Goal: Task Accomplishment & Management: Use online tool/utility

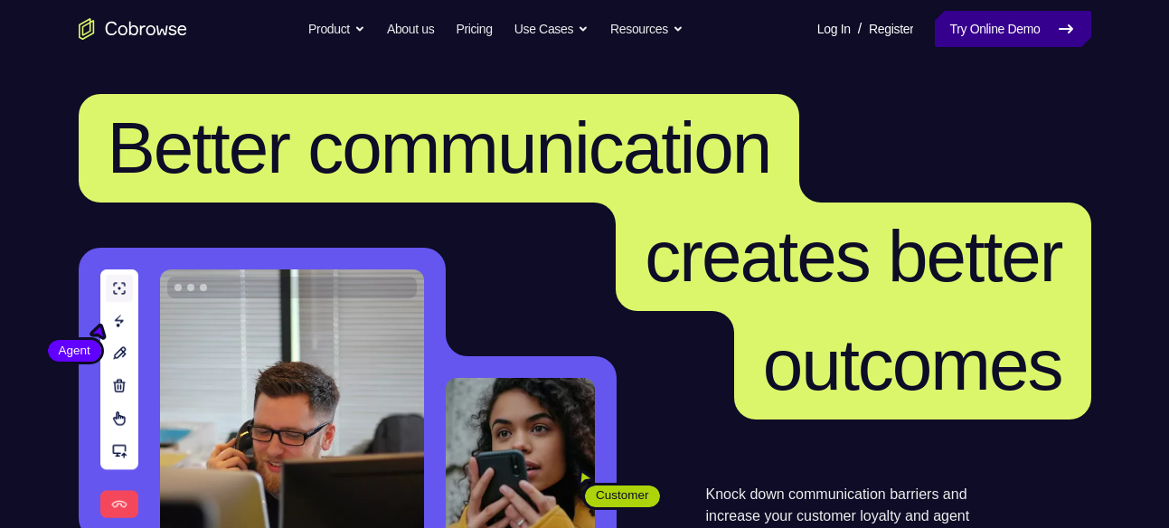
click at [1013, 16] on link "Try Online Demo" at bounding box center [1013, 29] width 156 height 36
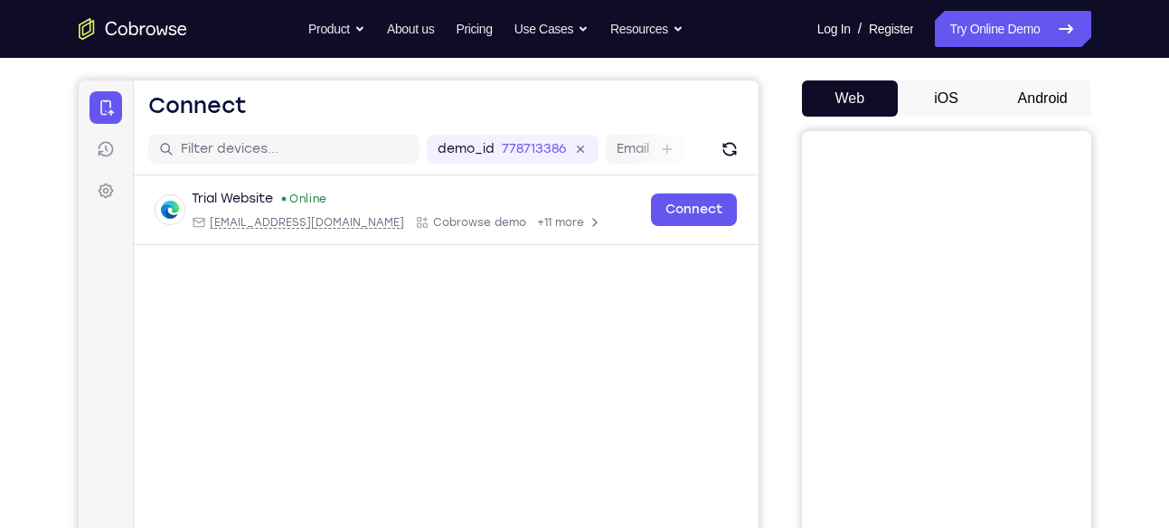
scroll to position [154, 0]
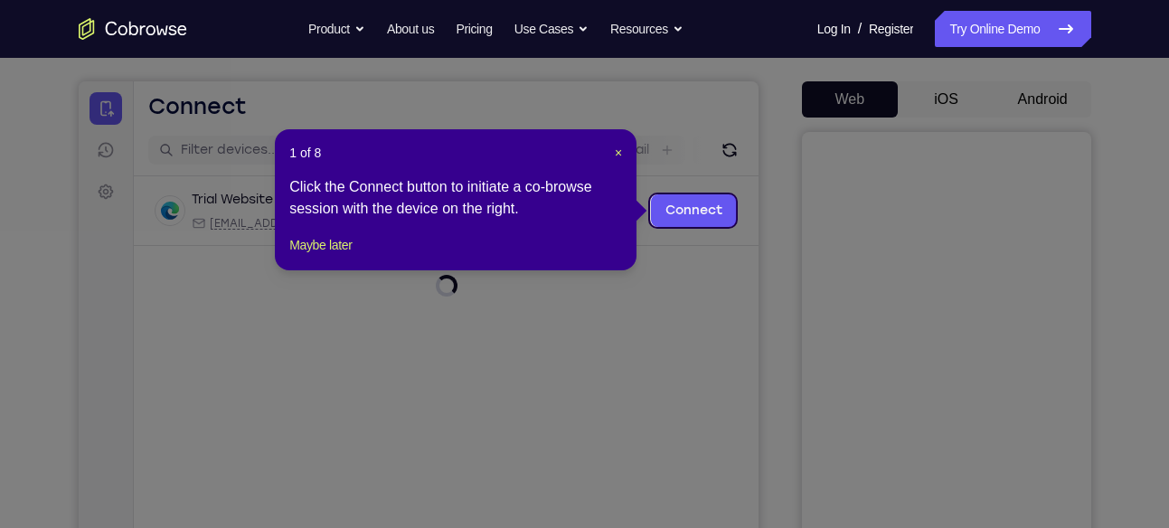
click at [933, 101] on icon at bounding box center [591, 264] width 1183 height 528
click at [615, 158] on span "×" at bounding box center [618, 153] width 7 height 14
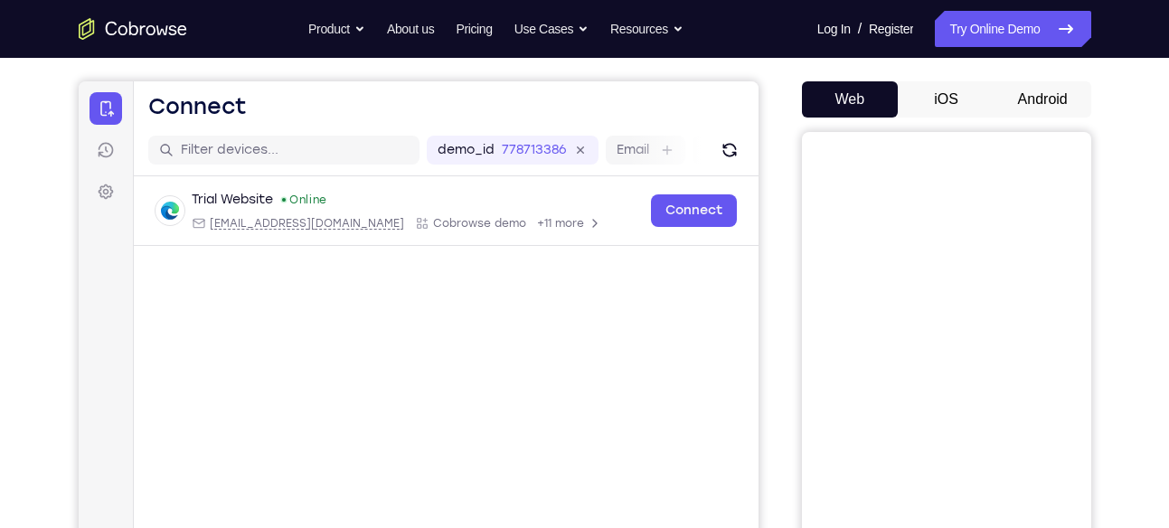
click at [971, 84] on button "iOS" at bounding box center [946, 99] width 97 height 36
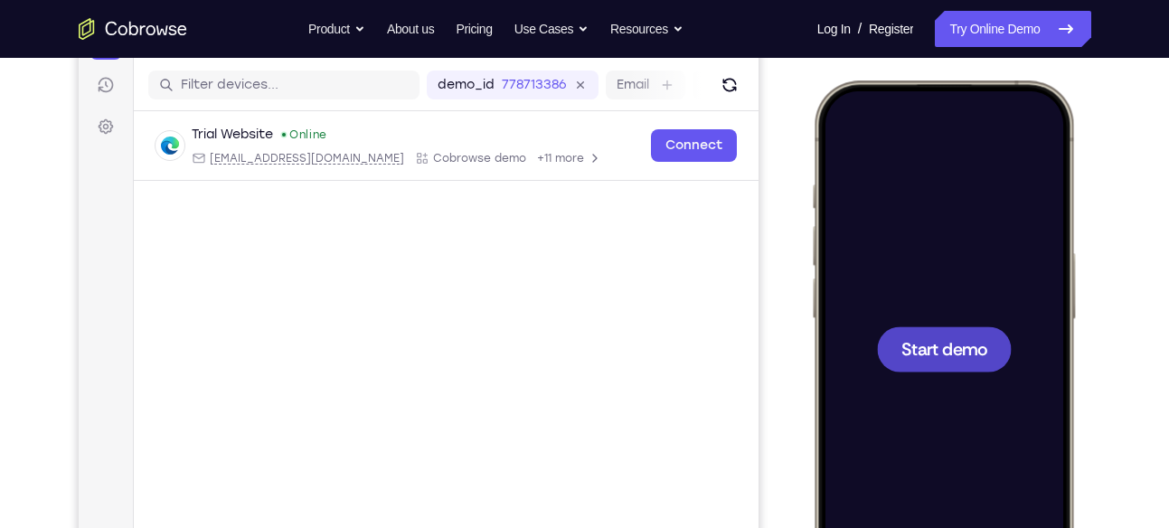
scroll to position [0, 0]
click at [942, 347] on span "Start demo" at bounding box center [944, 348] width 86 height 17
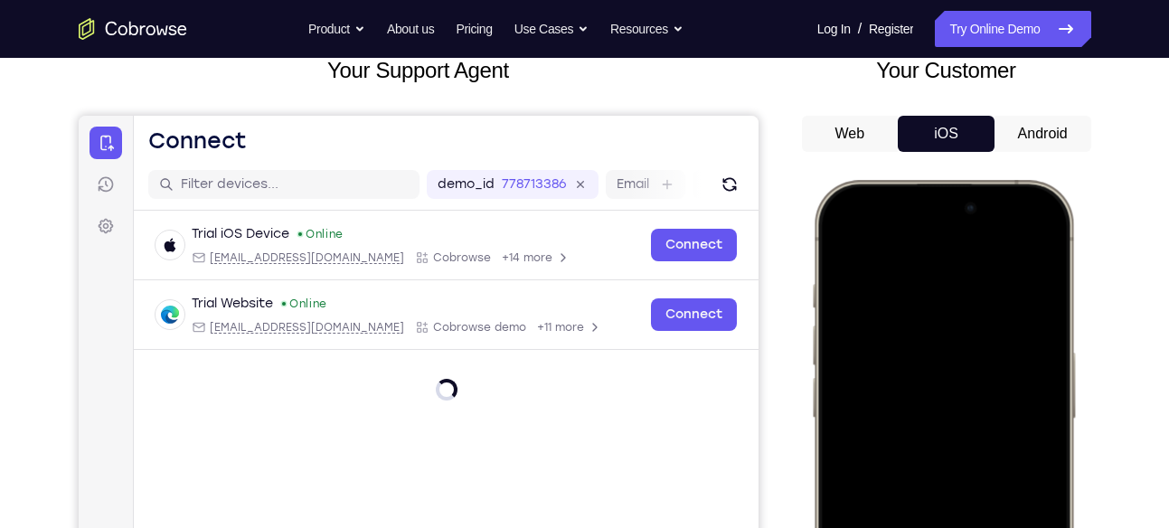
scroll to position [120, 0]
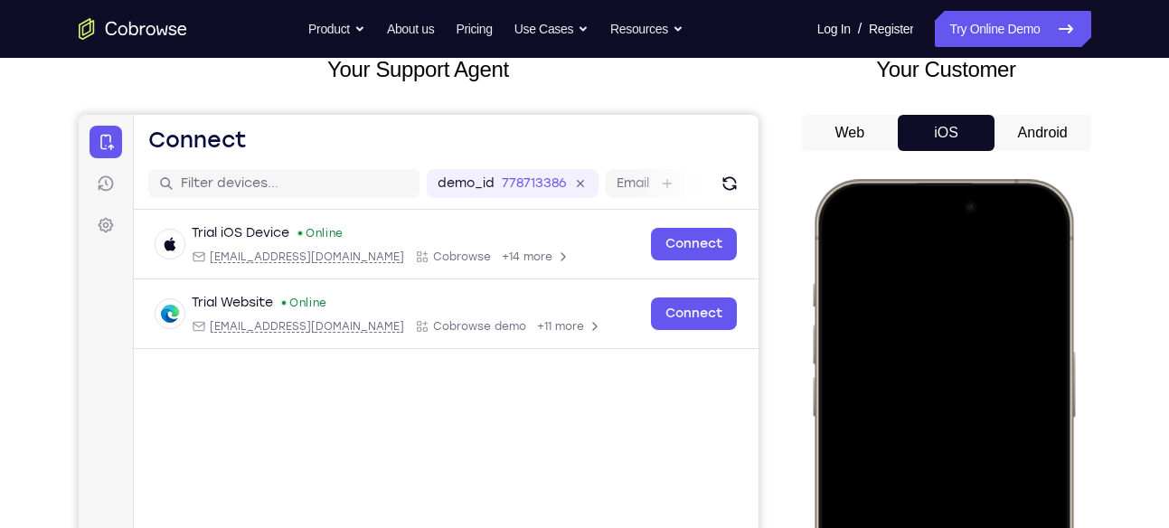
click at [1051, 128] on button "Android" at bounding box center [1043, 133] width 97 height 36
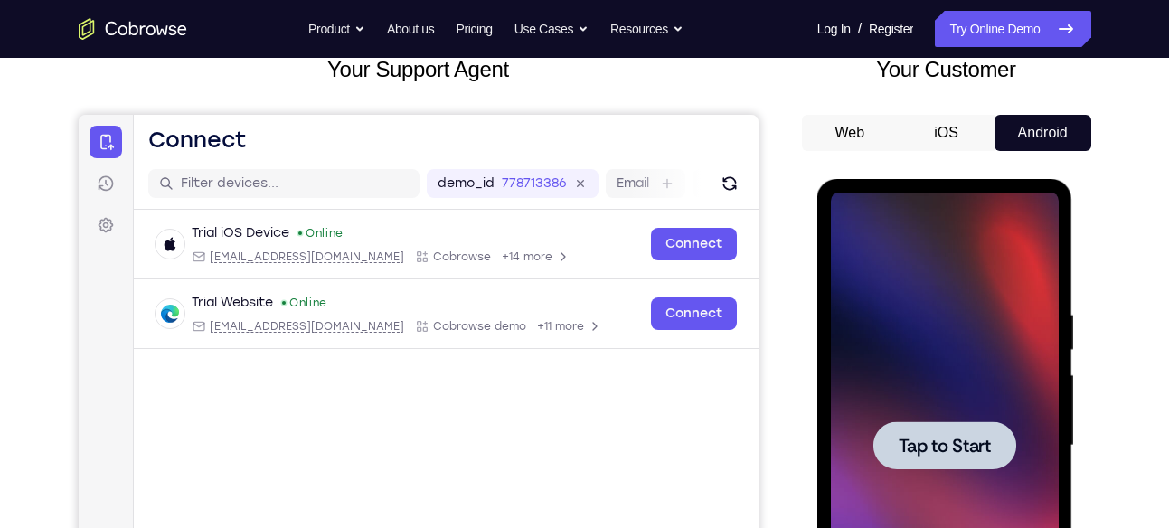
scroll to position [0, 0]
click at [959, 463] on div at bounding box center [945, 445] width 143 height 48
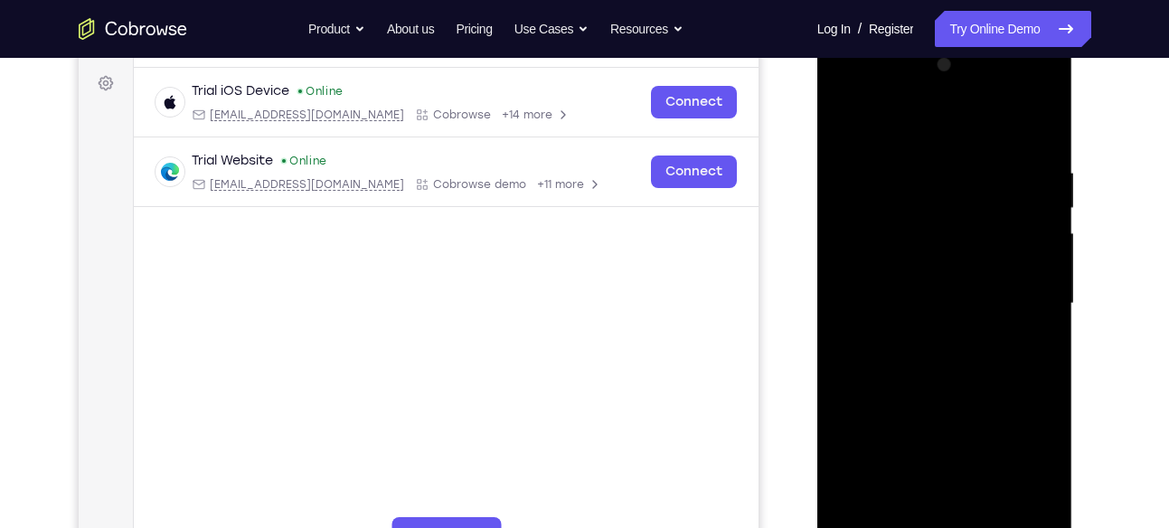
scroll to position [315, 0]
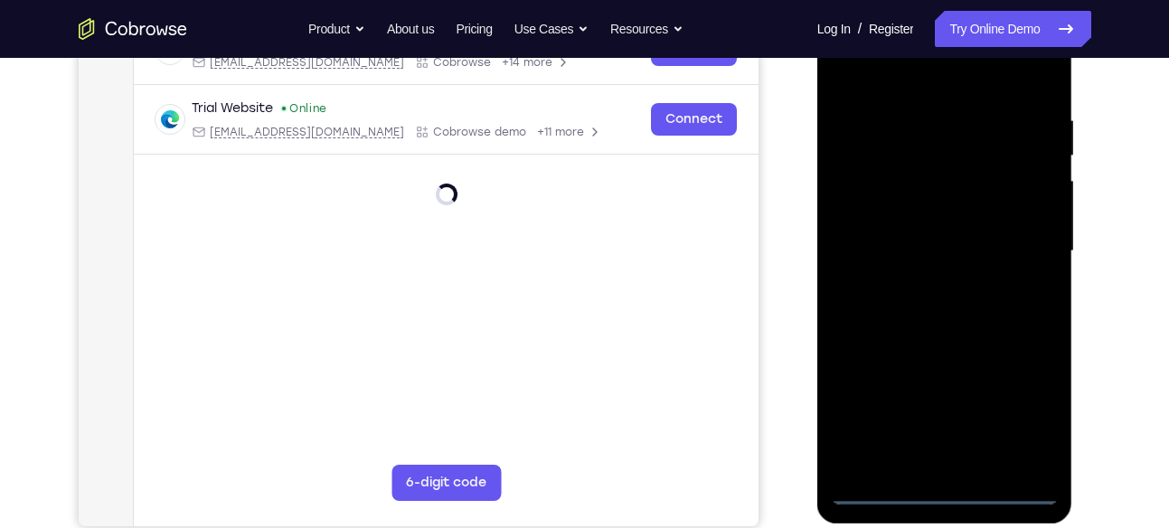
click at [947, 485] on div at bounding box center [945, 251] width 228 height 506
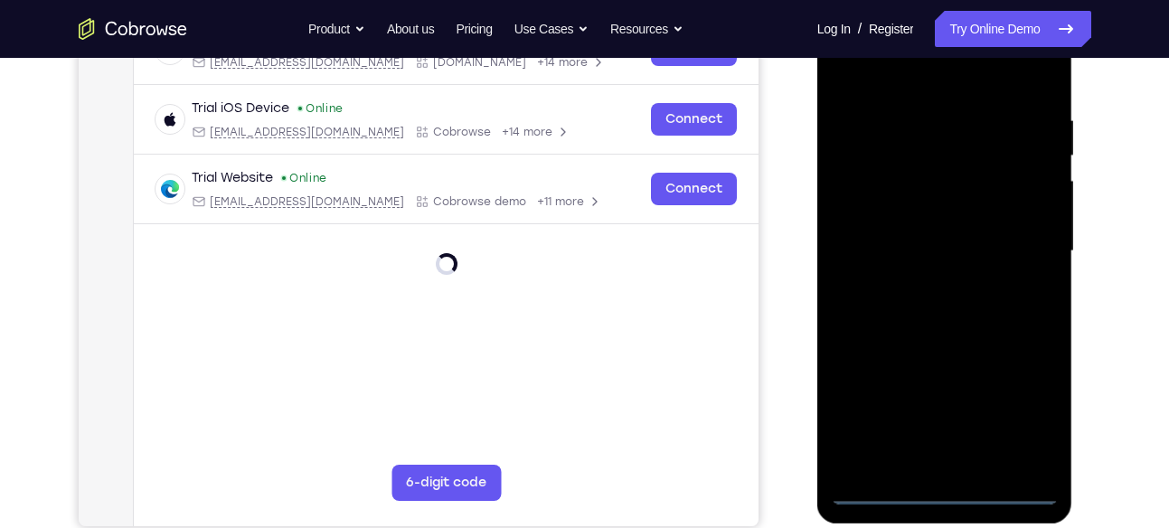
click at [905, 463] on div at bounding box center [945, 251] width 228 height 506
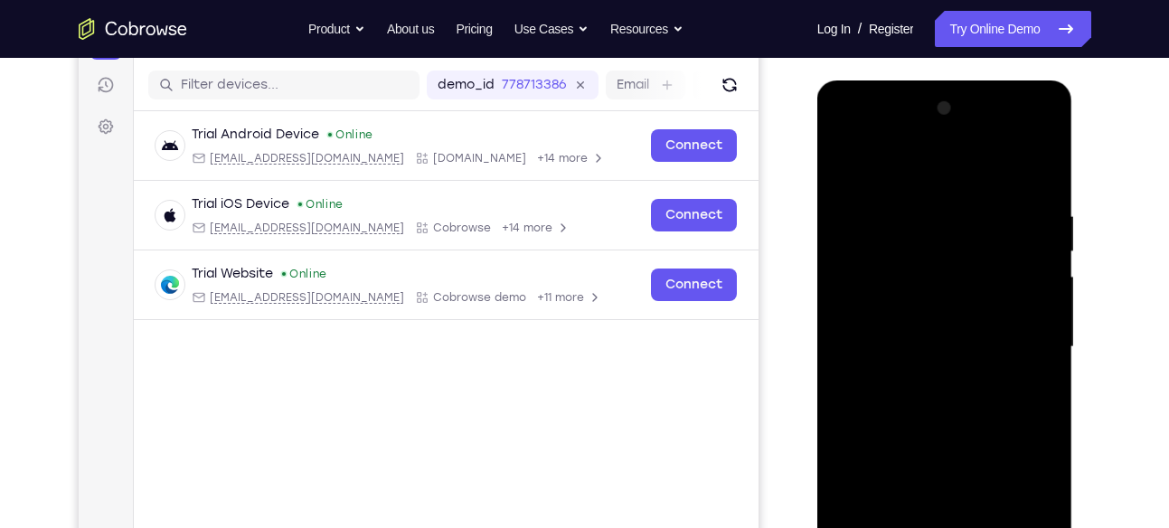
scroll to position [218, 0]
click at [899, 146] on div at bounding box center [945, 348] width 228 height 506
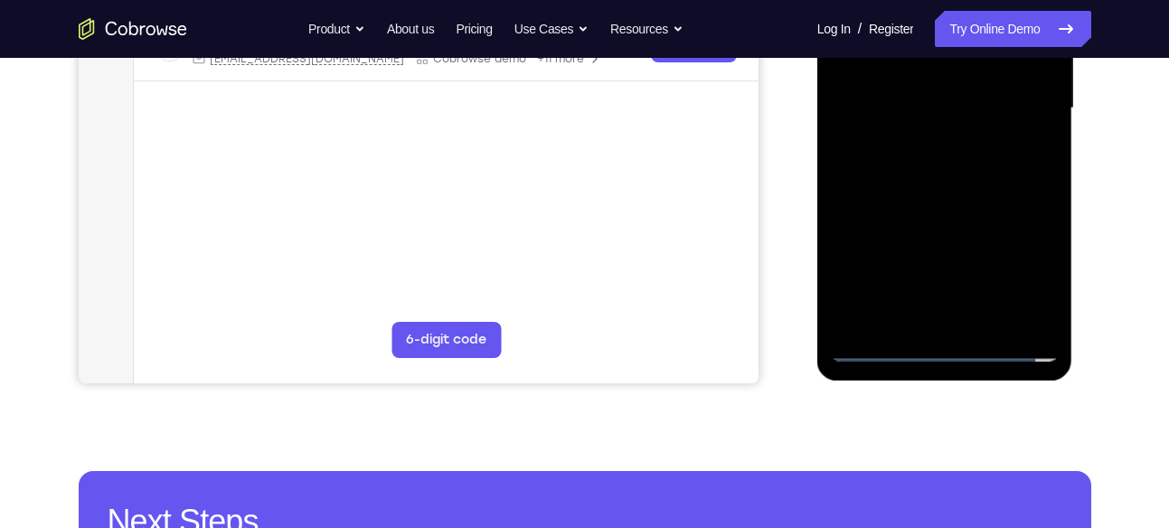
scroll to position [458, 0]
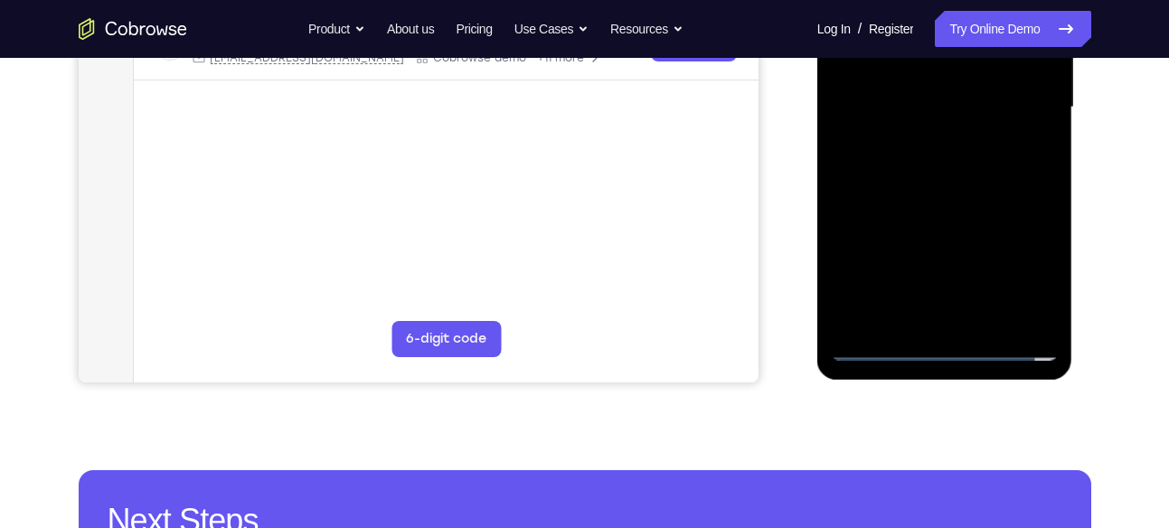
click at [1043, 310] on div at bounding box center [945, 107] width 228 height 506
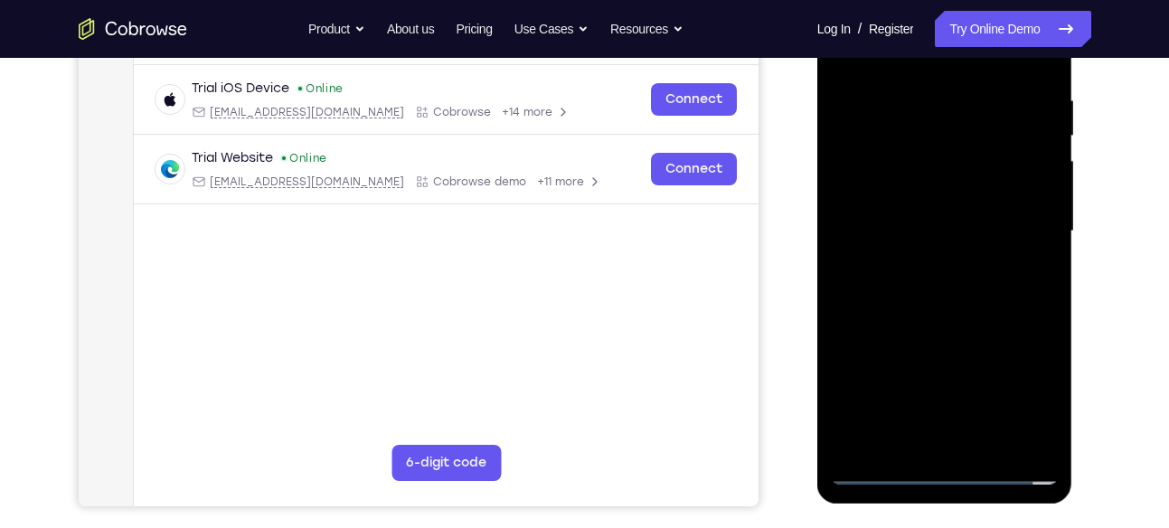
scroll to position [345, 0]
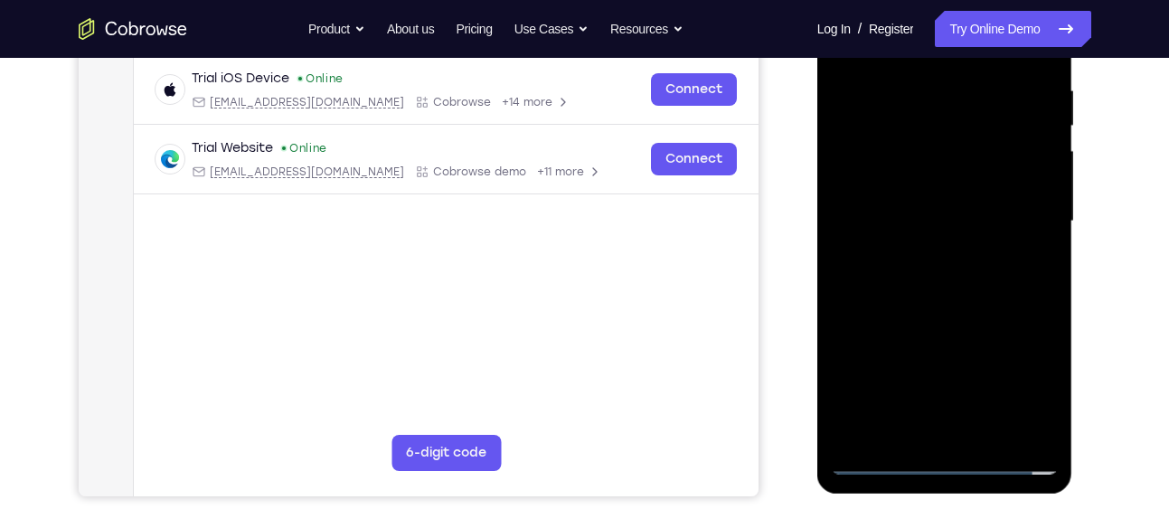
click at [1029, 383] on div at bounding box center [945, 221] width 228 height 506
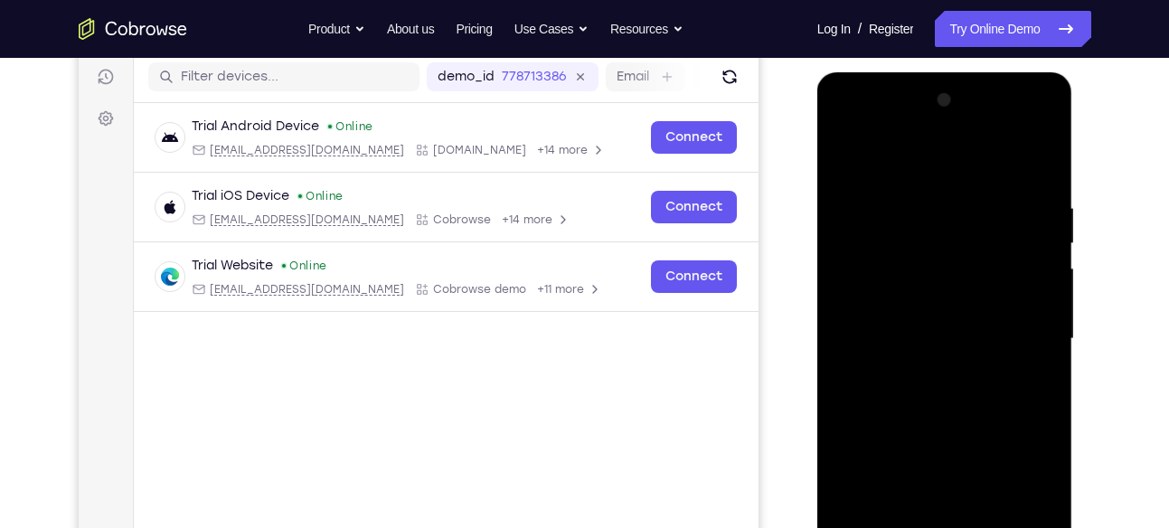
scroll to position [222, 0]
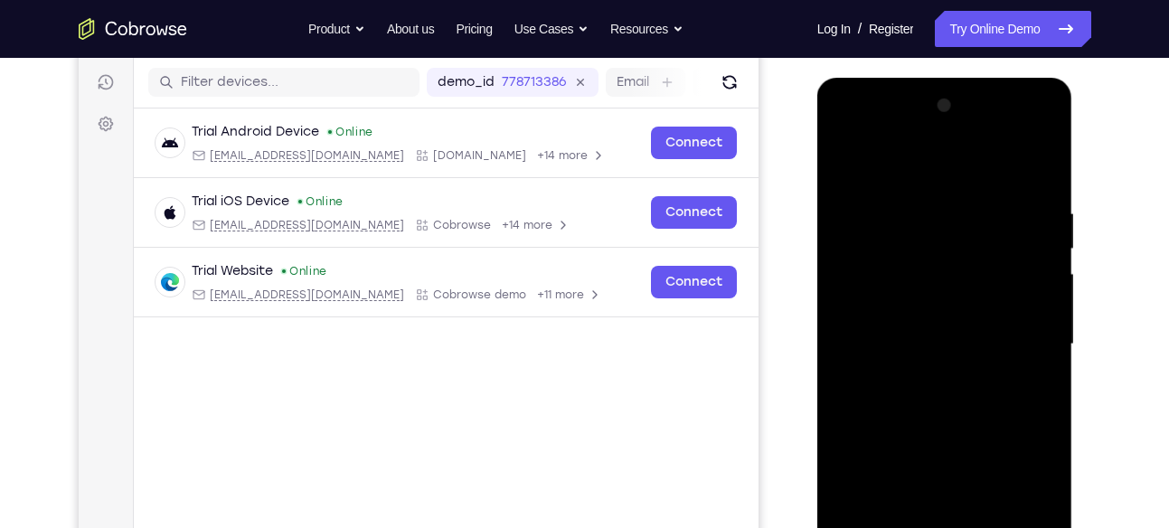
click at [878, 157] on div at bounding box center [945, 344] width 228 height 506
click at [904, 247] on div at bounding box center [945, 344] width 228 height 506
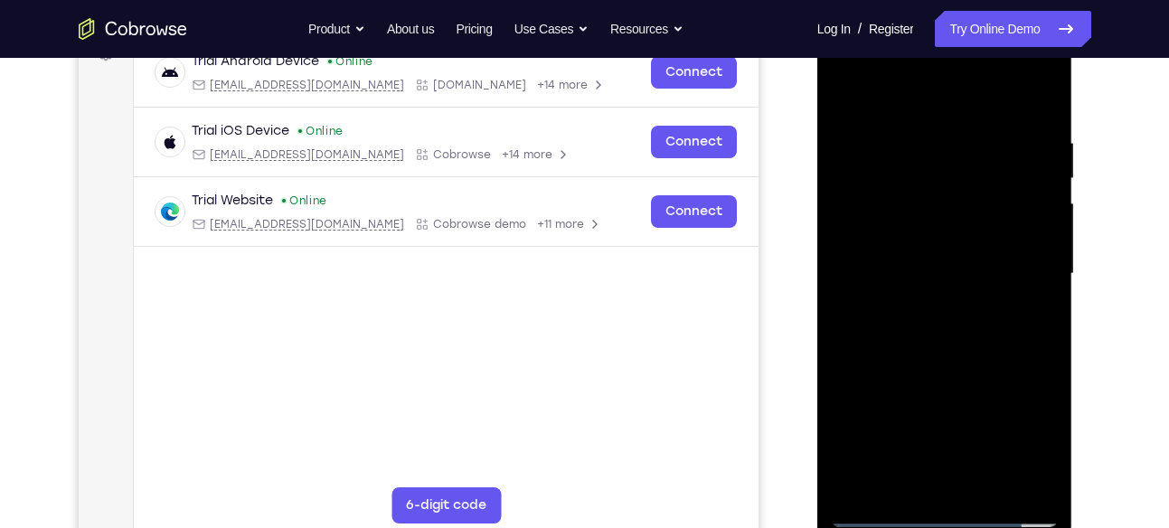
scroll to position [291, 0]
click at [934, 388] on div at bounding box center [945, 275] width 228 height 506
click at [935, 324] on div at bounding box center [945, 275] width 228 height 506
click at [1049, 492] on div at bounding box center [945, 275] width 228 height 506
drag, startPoint x: 933, startPoint y: 325, endPoint x: 924, endPoint y: 211, distance: 114.3
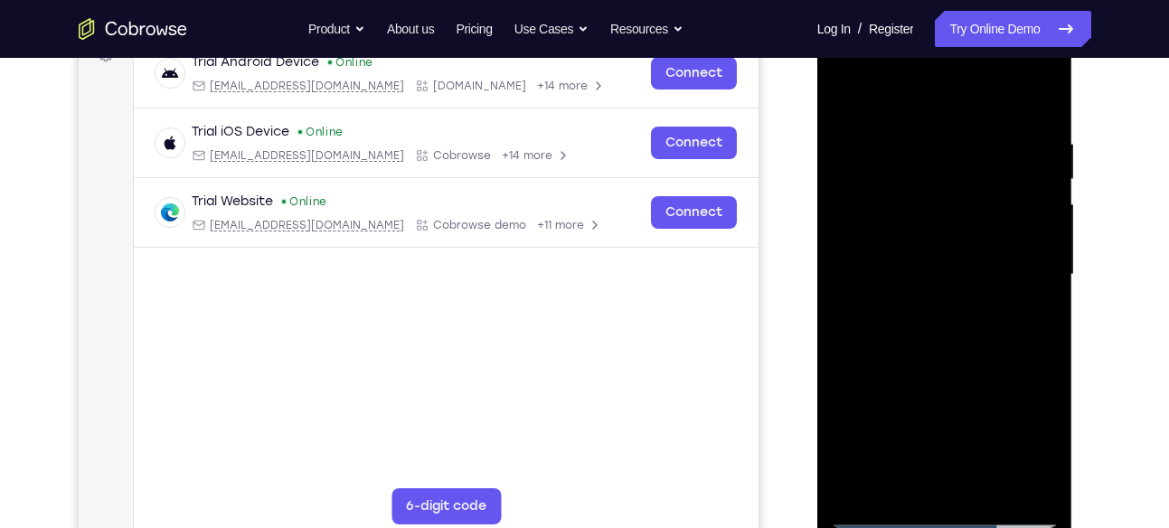
click at [924, 211] on div at bounding box center [945, 275] width 228 height 506
click at [998, 487] on div at bounding box center [945, 275] width 228 height 506
click at [883, 78] on div at bounding box center [945, 275] width 228 height 506
click at [892, 195] on div at bounding box center [945, 275] width 228 height 506
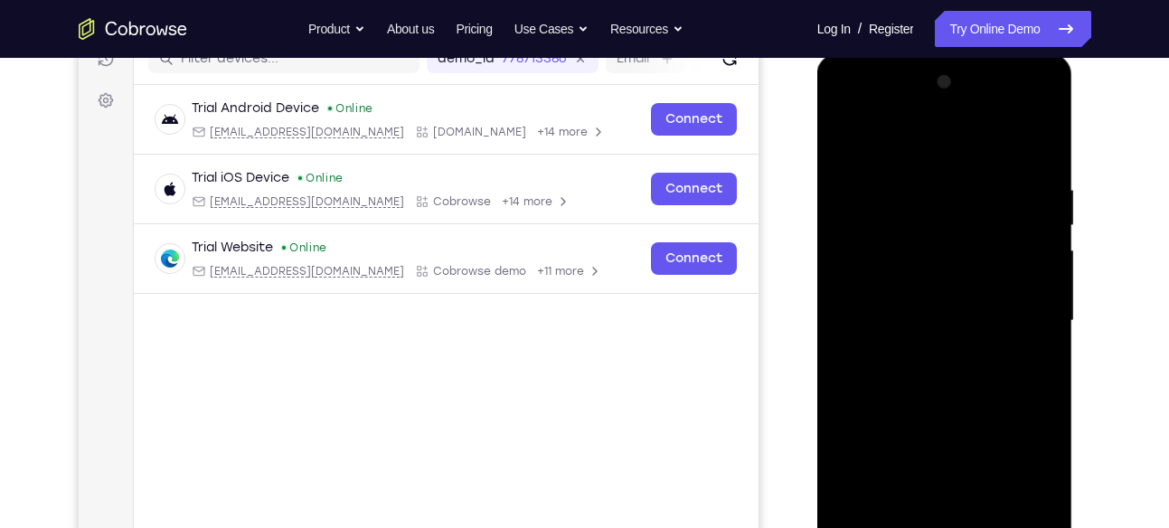
scroll to position [244, 0]
click at [846, 194] on div at bounding box center [945, 322] width 228 height 506
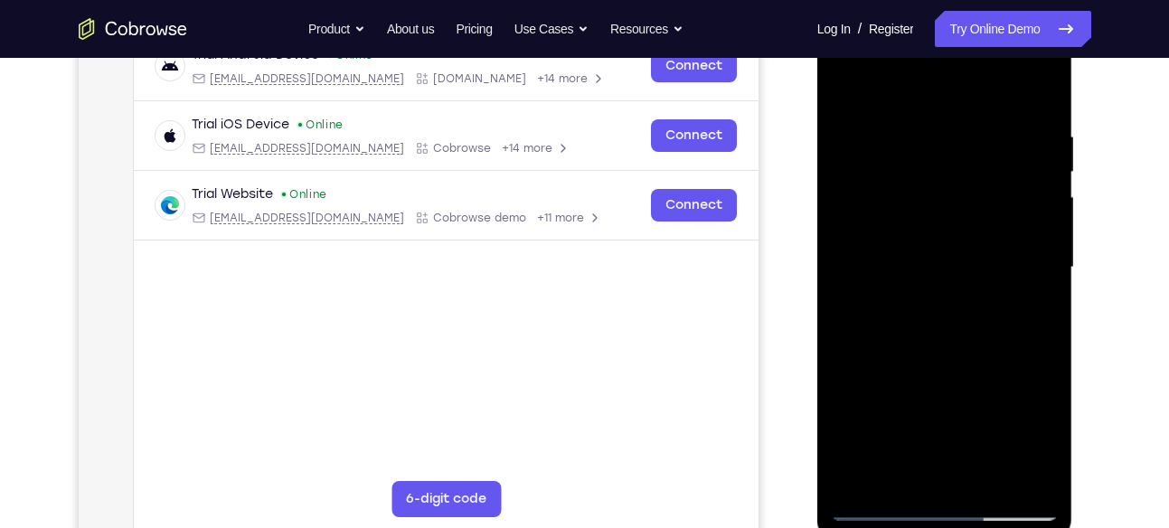
scroll to position [299, 0]
click at [1047, 474] on div at bounding box center [945, 267] width 228 height 506
click at [1002, 480] on div at bounding box center [945, 267] width 228 height 506
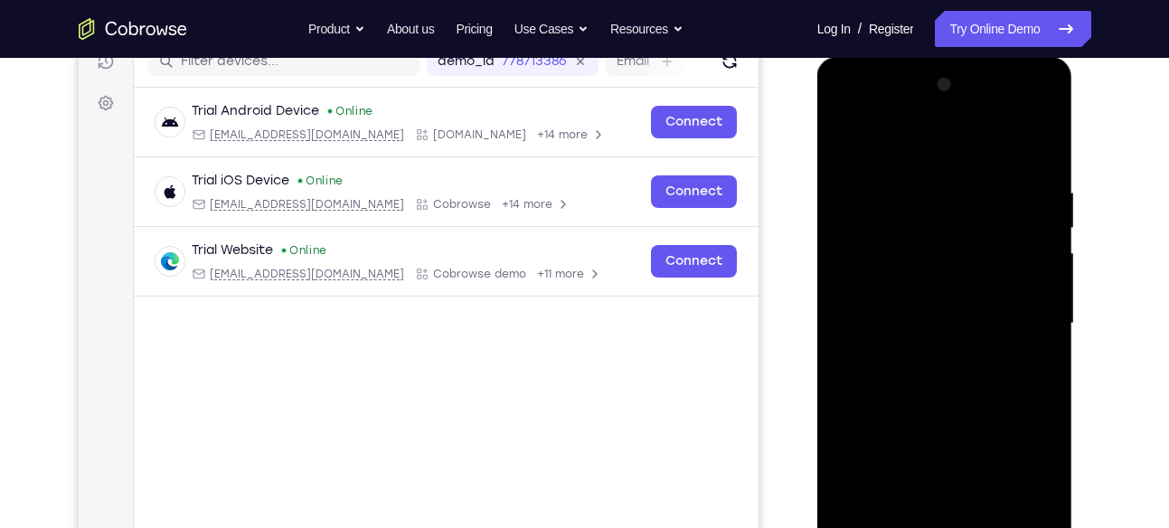
scroll to position [241, 0]
click at [887, 138] on div at bounding box center [945, 324] width 228 height 506
click at [914, 197] on div at bounding box center [945, 324] width 228 height 506
drag, startPoint x: 934, startPoint y: 268, endPoint x: 923, endPoint y: 143, distance: 125.3
click at [923, 143] on div at bounding box center [945, 324] width 228 height 506
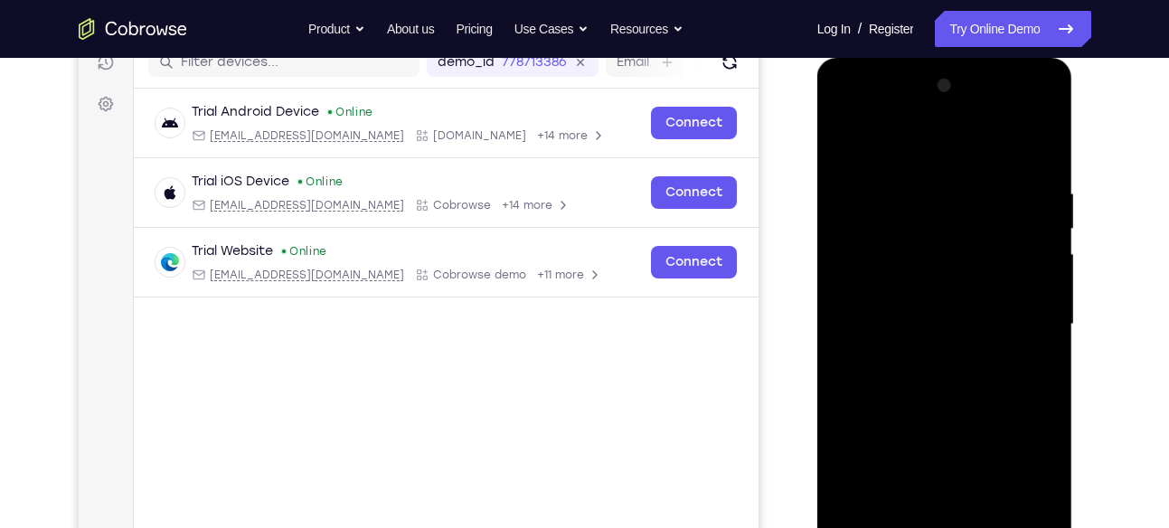
drag, startPoint x: 924, startPoint y: 285, endPoint x: 931, endPoint y: 168, distance: 116.9
click at [931, 168] on div at bounding box center [945, 324] width 228 height 506
drag, startPoint x: 932, startPoint y: 286, endPoint x: 932, endPoint y: 121, distance: 164.6
click at [932, 121] on div at bounding box center [945, 324] width 228 height 506
drag, startPoint x: 934, startPoint y: 280, endPoint x: 941, endPoint y: 134, distance: 146.7
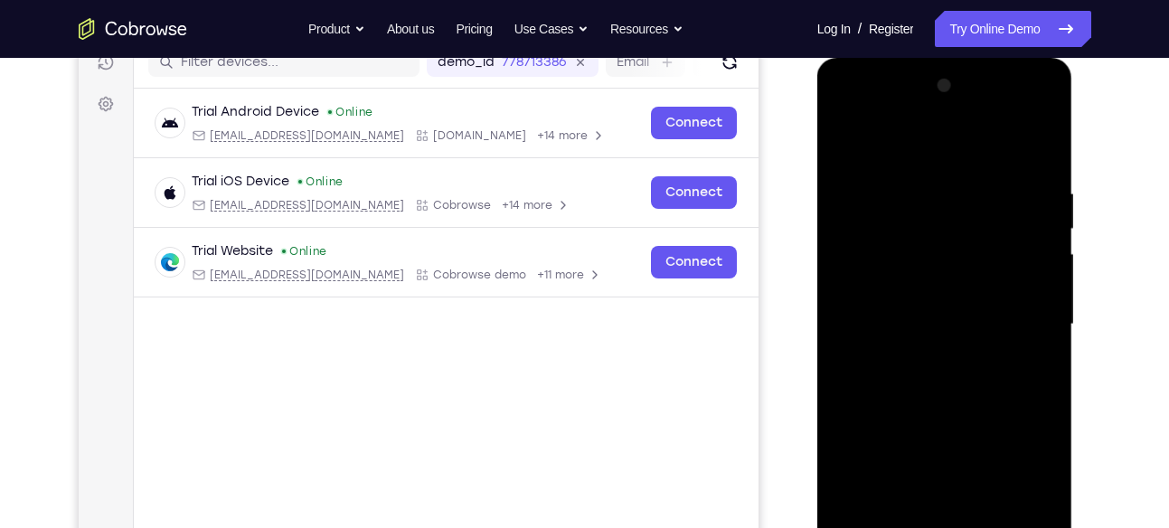
click at [941, 134] on div at bounding box center [945, 324] width 228 height 506
drag, startPoint x: 935, startPoint y: 291, endPoint x: 935, endPoint y: 111, distance: 180.0
click at [935, 111] on div at bounding box center [945, 324] width 228 height 506
click at [1011, 323] on div at bounding box center [945, 324] width 228 height 506
drag, startPoint x: 913, startPoint y: 282, endPoint x: 928, endPoint y: 170, distance: 113.1
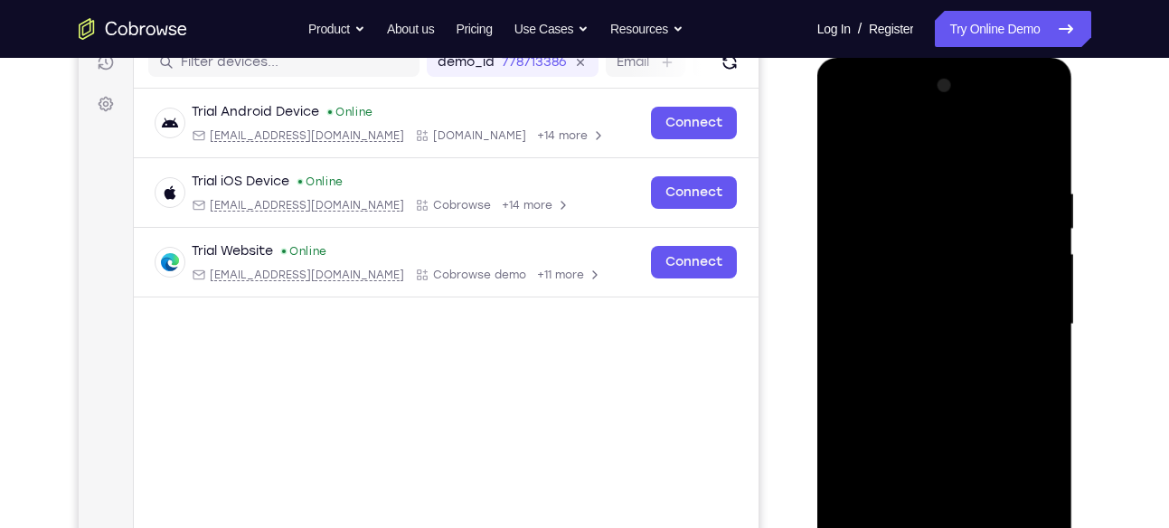
click at [928, 170] on div at bounding box center [945, 324] width 228 height 506
drag, startPoint x: 913, startPoint y: 336, endPoint x: 927, endPoint y: 176, distance: 160.6
click at [927, 176] on div at bounding box center [945, 324] width 228 height 506
drag, startPoint x: 912, startPoint y: 295, endPoint x: 923, endPoint y: 157, distance: 137.9
click at [923, 157] on div at bounding box center [945, 324] width 228 height 506
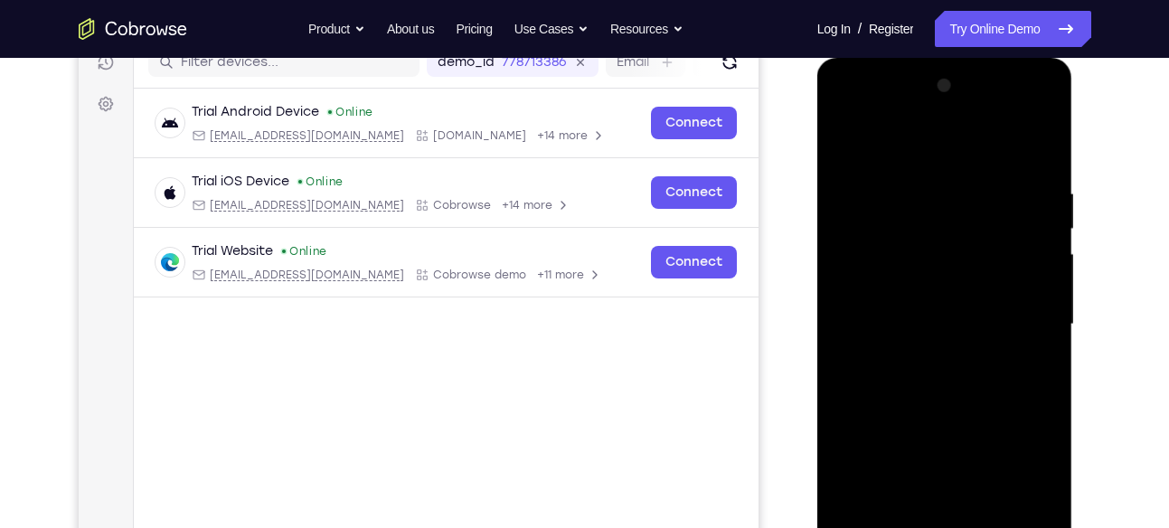
drag, startPoint x: 930, startPoint y: 305, endPoint x: 936, endPoint y: 194, distance: 111.4
click at [936, 194] on div at bounding box center [945, 324] width 228 height 506
drag, startPoint x: 928, startPoint y: 301, endPoint x: 946, endPoint y: 175, distance: 127.0
click at [946, 175] on div at bounding box center [945, 324] width 228 height 506
drag, startPoint x: 927, startPoint y: 316, endPoint x: 940, endPoint y: 155, distance: 161.5
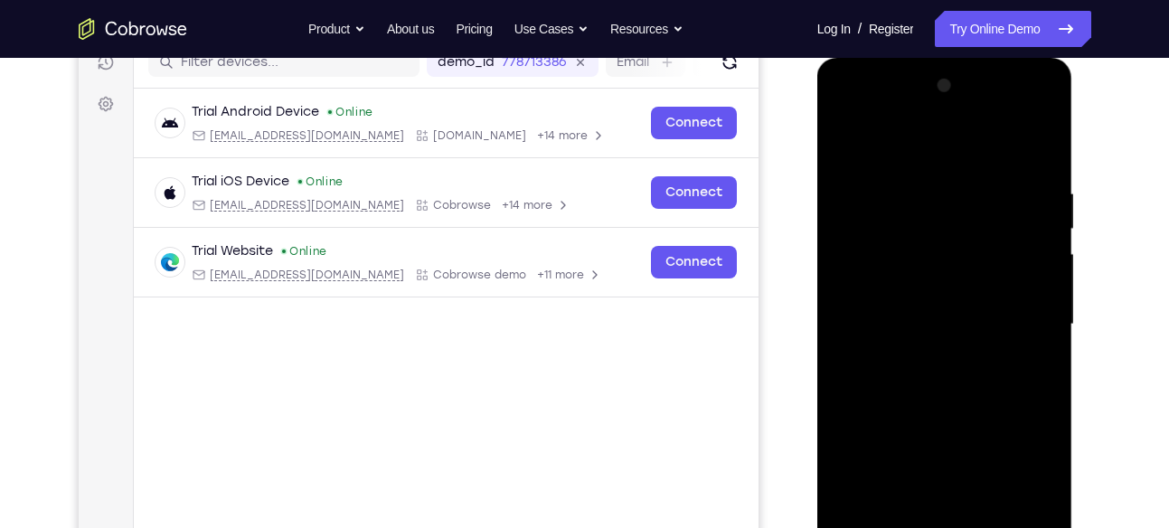
click at [940, 155] on div at bounding box center [945, 324] width 228 height 506
drag, startPoint x: 931, startPoint y: 304, endPoint x: 946, endPoint y: 85, distance: 219.4
click at [946, 85] on div at bounding box center [945, 324] width 228 height 506
drag, startPoint x: 931, startPoint y: 306, endPoint x: 938, endPoint y: 213, distance: 92.5
click at [938, 213] on div at bounding box center [945, 324] width 228 height 506
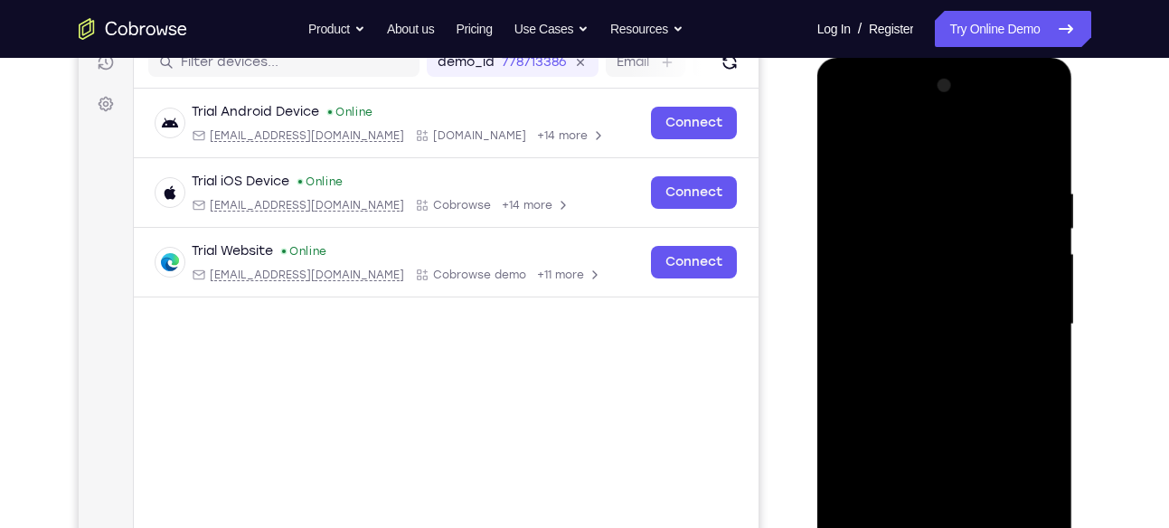
click at [1011, 315] on div at bounding box center [945, 324] width 228 height 506
click at [923, 273] on div at bounding box center [945, 324] width 228 height 506
drag, startPoint x: 923, startPoint y: 273, endPoint x: 918, endPoint y: 171, distance: 102.3
click at [918, 171] on div at bounding box center [945, 324] width 228 height 506
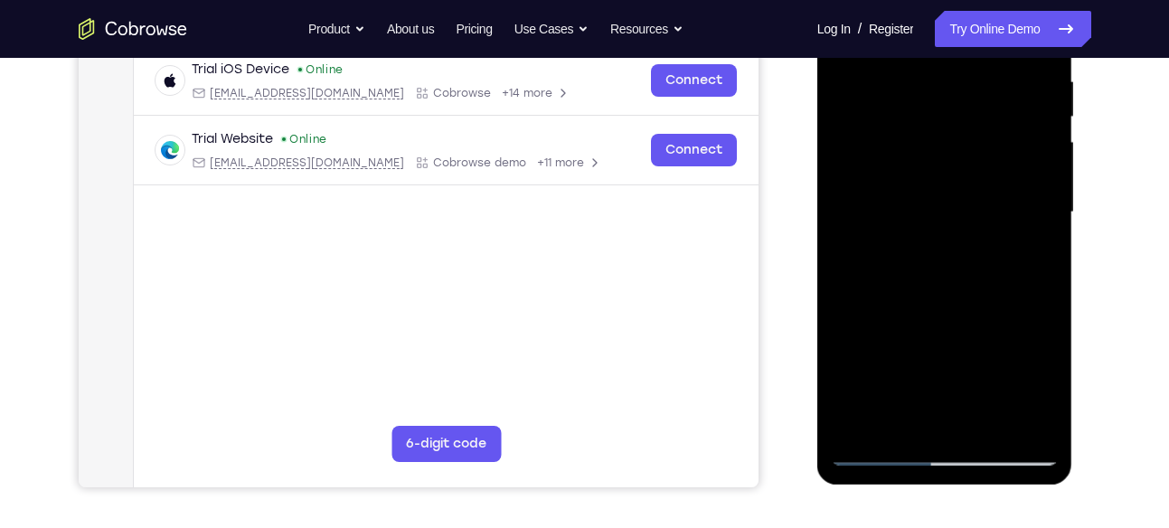
scroll to position [353, 0]
click at [938, 255] on div at bounding box center [945, 213] width 228 height 506
click at [848, 359] on div at bounding box center [945, 213] width 228 height 506
click at [850, 359] on div at bounding box center [945, 213] width 228 height 506
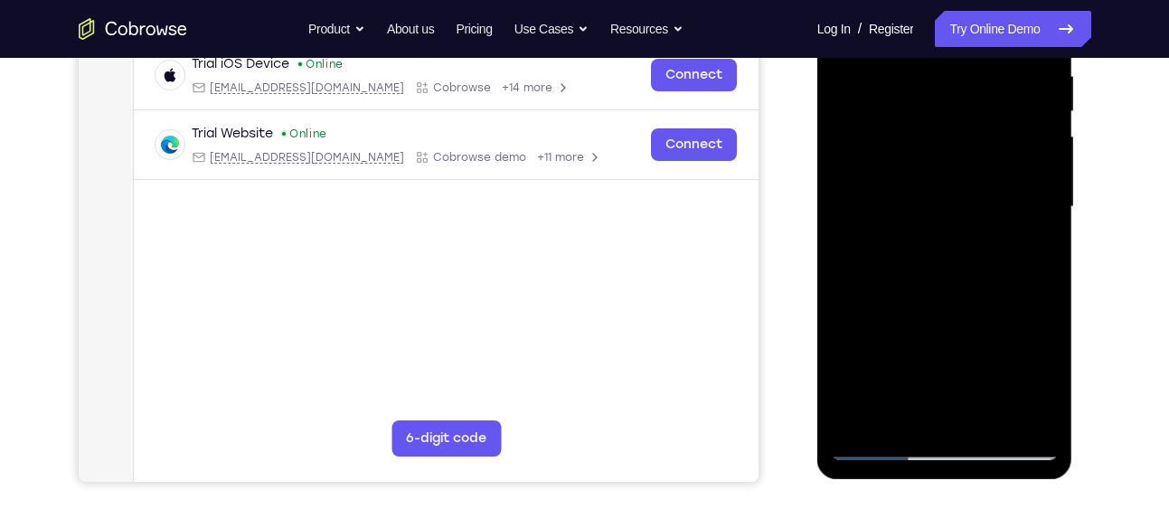
click at [852, 350] on div at bounding box center [945, 207] width 228 height 506
click at [855, 351] on div at bounding box center [945, 207] width 228 height 506
click at [858, 352] on div at bounding box center [945, 207] width 228 height 506
click at [859, 352] on div at bounding box center [945, 207] width 228 height 506
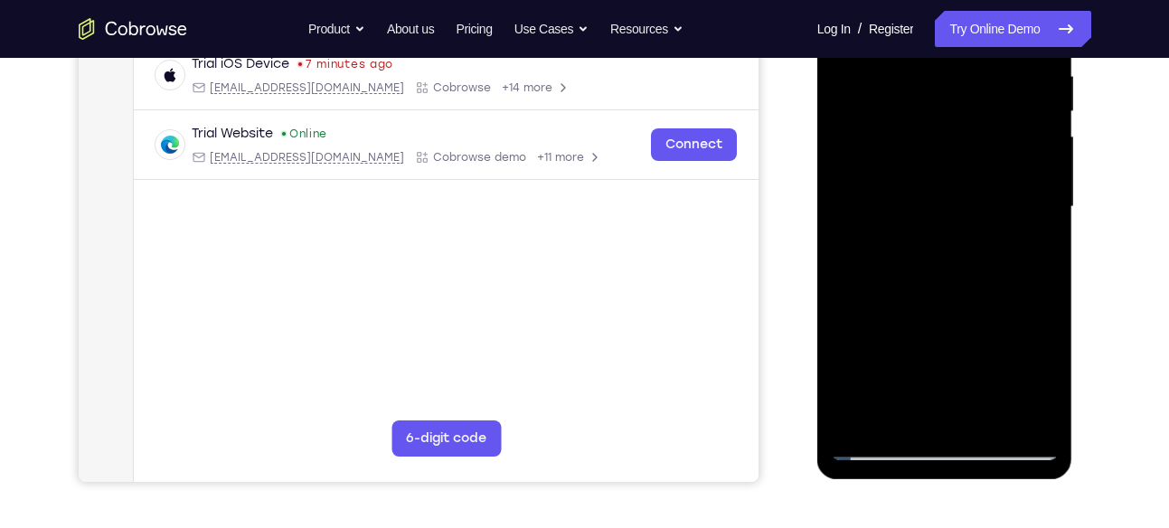
click at [863, 349] on div at bounding box center [945, 207] width 228 height 506
click at [866, 350] on div at bounding box center [945, 207] width 228 height 506
click at [874, 351] on div at bounding box center [945, 207] width 228 height 506
click at [880, 351] on div at bounding box center [945, 207] width 228 height 506
click at [886, 351] on div at bounding box center [945, 207] width 228 height 506
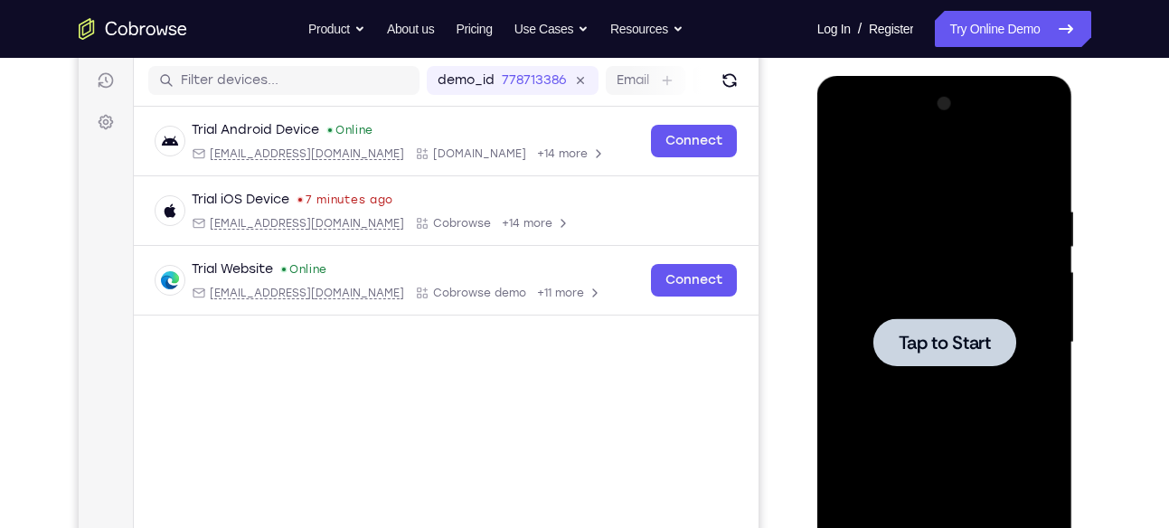
scroll to position [224, 0]
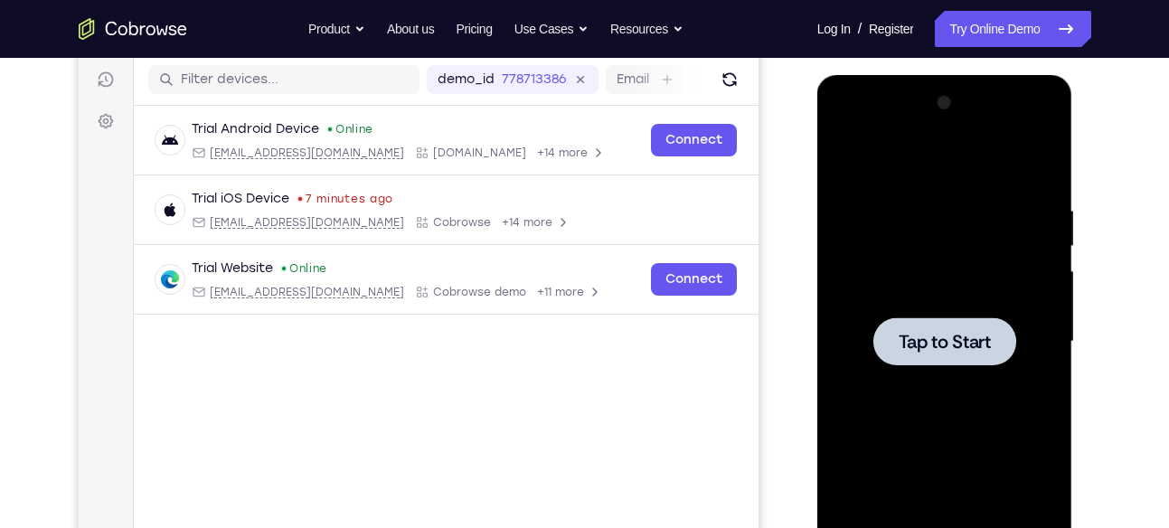
click at [962, 342] on span "Tap to Start" at bounding box center [945, 342] width 92 height 18
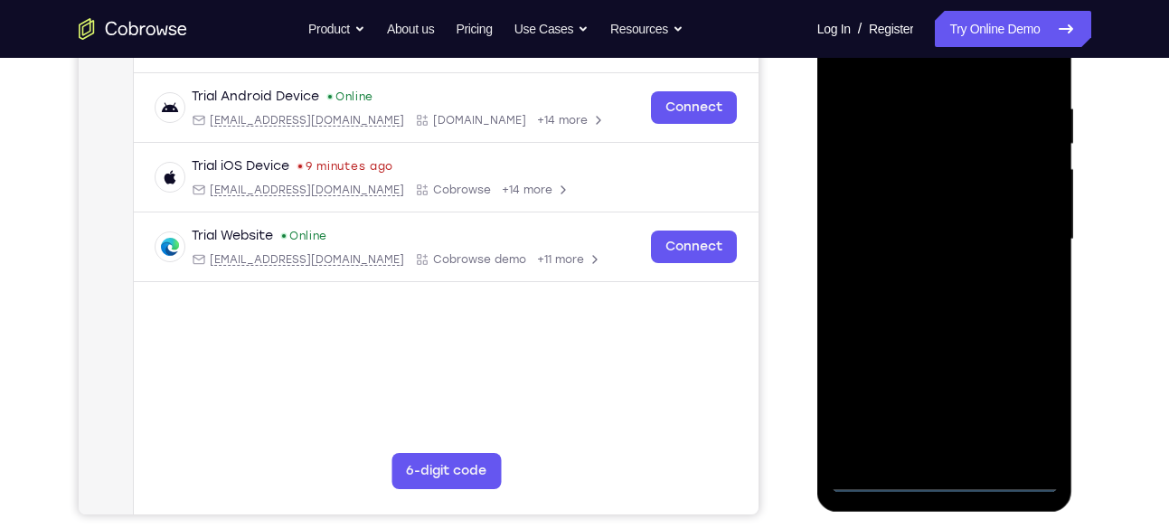
scroll to position [327, 0]
click at [943, 481] on div at bounding box center [945, 239] width 228 height 506
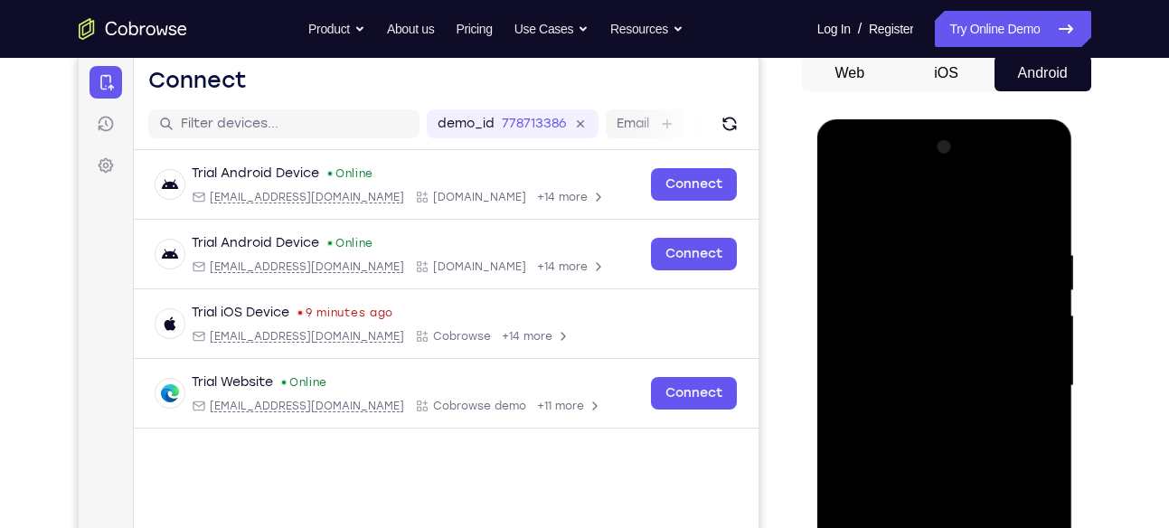
scroll to position [376, 0]
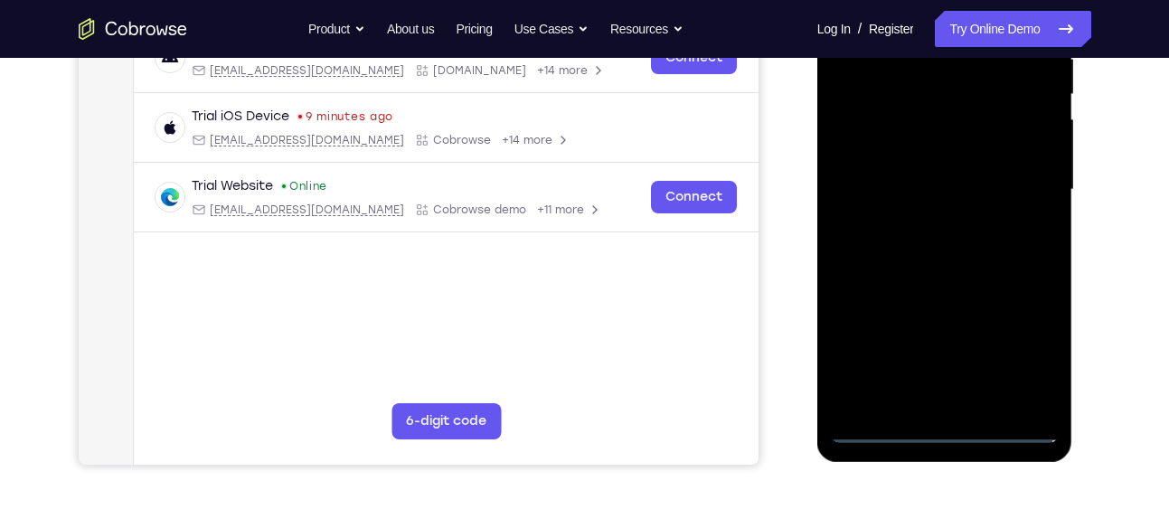
click at [1020, 357] on div at bounding box center [945, 190] width 228 height 506
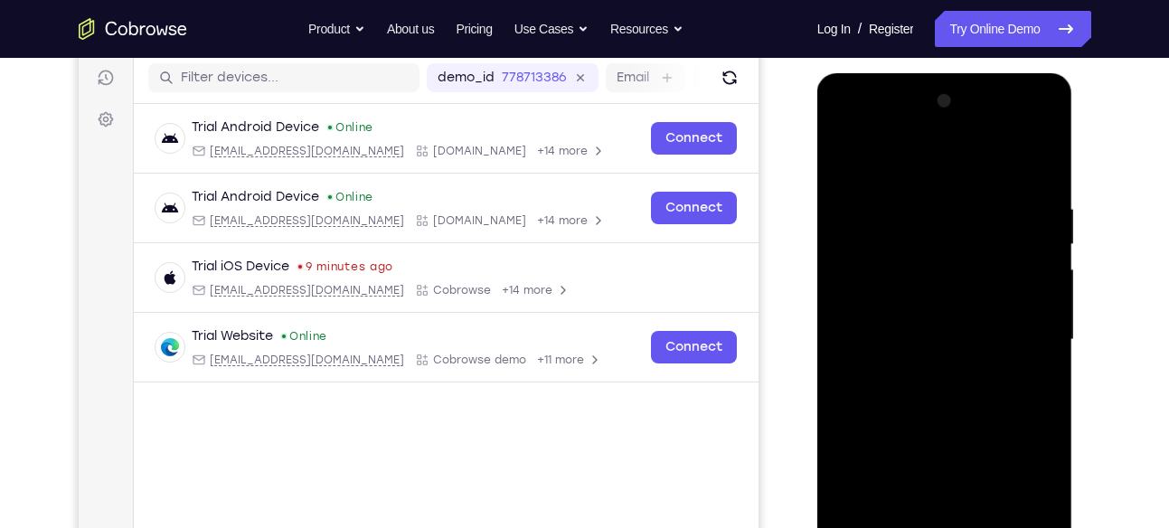
scroll to position [222, 0]
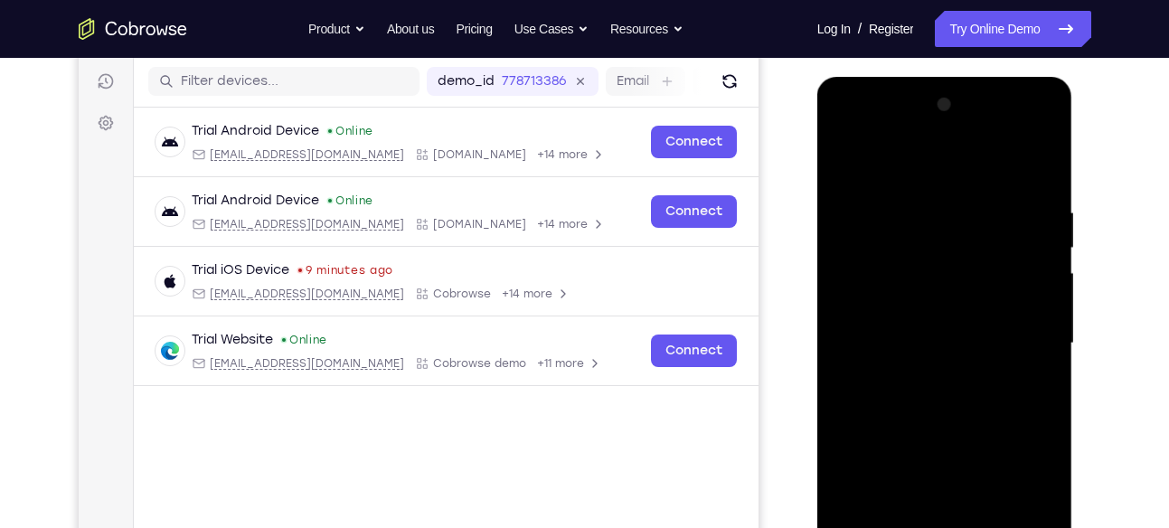
click at [912, 165] on div at bounding box center [945, 343] width 228 height 506
click at [902, 239] on div at bounding box center [945, 343] width 228 height 506
click at [893, 303] on div at bounding box center [945, 343] width 228 height 506
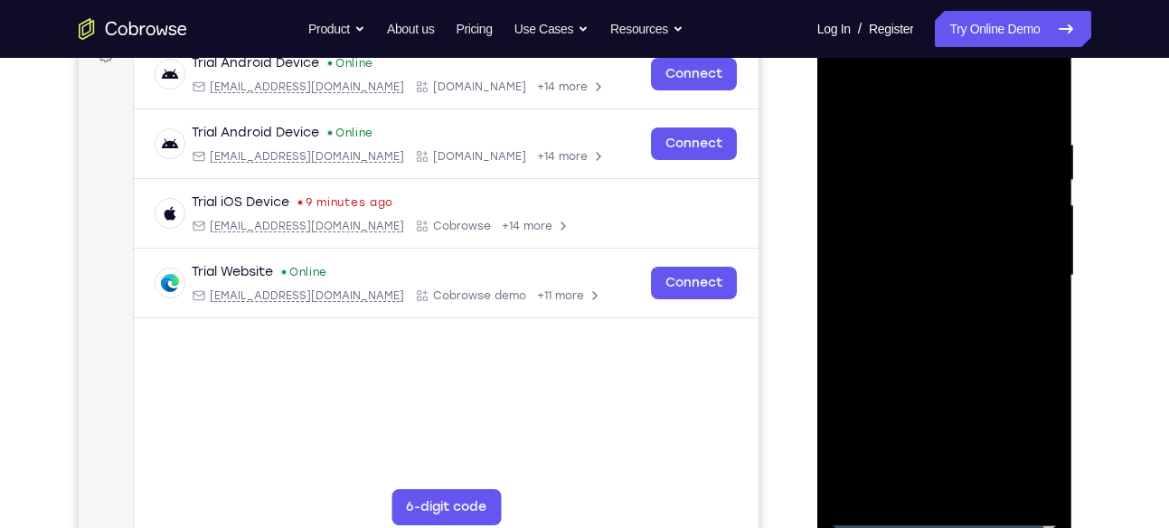
scroll to position [291, 0]
click at [941, 395] on div at bounding box center [945, 275] width 228 height 506
click at [928, 308] on div at bounding box center [945, 275] width 228 height 506
click at [1050, 485] on div at bounding box center [945, 275] width 228 height 506
click at [1004, 487] on div at bounding box center [945, 275] width 228 height 506
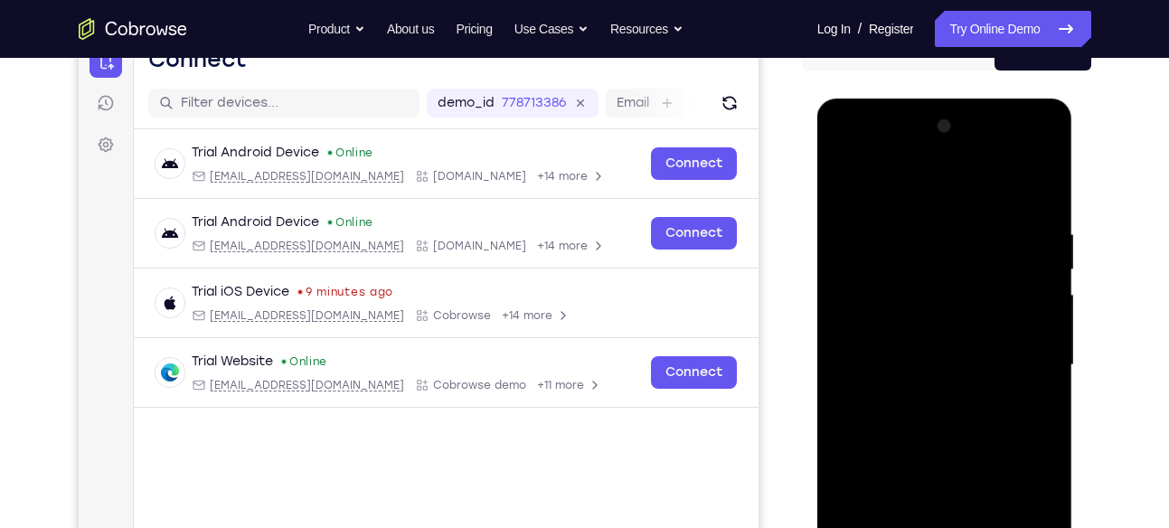
scroll to position [200, 0]
click at [906, 187] on div at bounding box center [945, 366] width 228 height 506
click at [902, 250] on div at bounding box center [945, 366] width 228 height 506
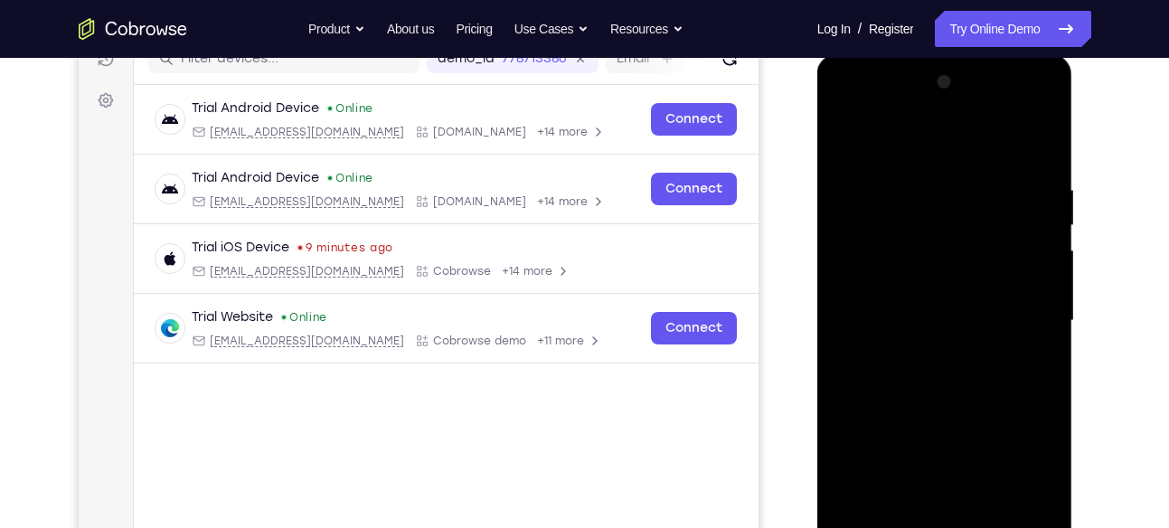
scroll to position [253, 0]
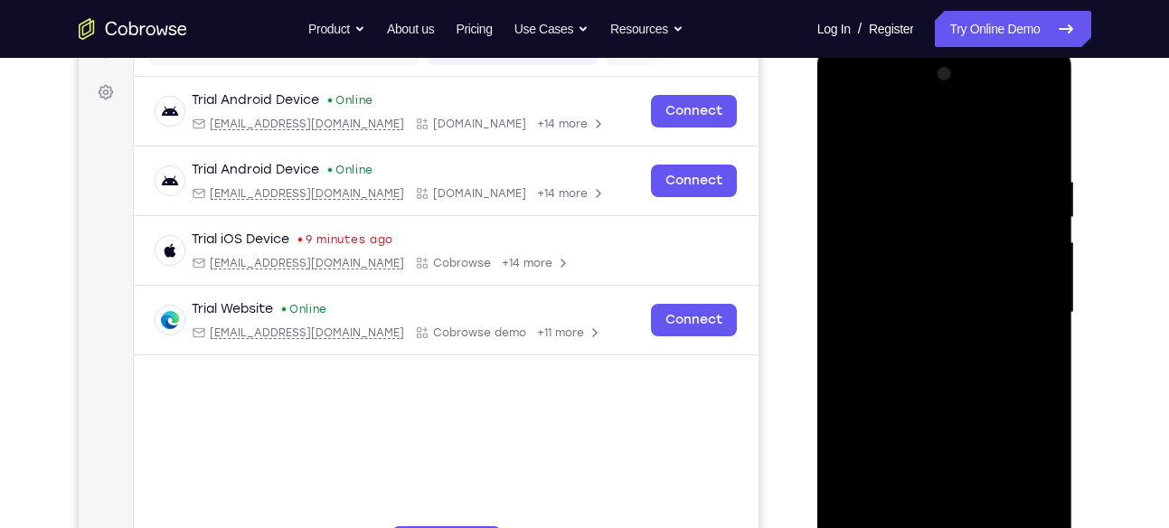
drag, startPoint x: 942, startPoint y: 294, endPoint x: 957, endPoint y: 140, distance: 154.4
click at [957, 140] on div at bounding box center [945, 313] width 228 height 506
drag, startPoint x: 927, startPoint y: 358, endPoint x: 948, endPoint y: 184, distance: 175.8
click at [948, 184] on div at bounding box center [945, 313] width 228 height 506
drag, startPoint x: 939, startPoint y: 358, endPoint x: 947, endPoint y: 156, distance: 201.8
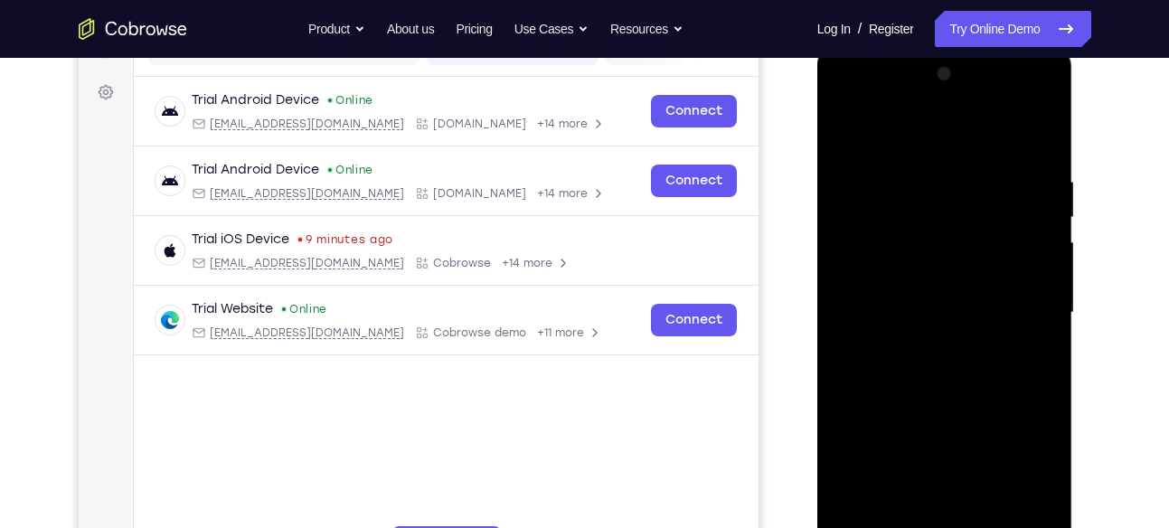
click at [947, 156] on div at bounding box center [945, 313] width 228 height 506
drag, startPoint x: 940, startPoint y: 375, endPoint x: 960, endPoint y: 105, distance: 271.1
click at [960, 105] on div at bounding box center [945, 313] width 228 height 506
drag, startPoint x: 932, startPoint y: 352, endPoint x: 957, endPoint y: 22, distance: 331.0
click at [957, 46] on html "Online web based iOS Simulators and Android Emulators. Run iPhone, iPad, Mobile…" at bounding box center [946, 317] width 258 height 543
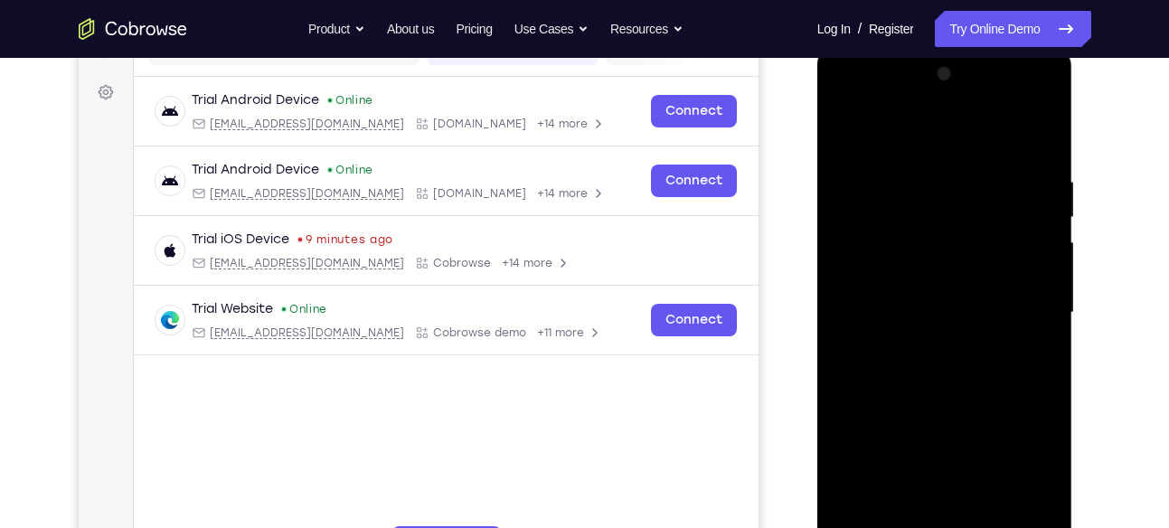
drag, startPoint x: 934, startPoint y: 387, endPoint x: 957, endPoint y: 171, distance: 217.3
click at [957, 171] on div at bounding box center [945, 313] width 228 height 506
drag, startPoint x: 944, startPoint y: 351, endPoint x: 957, endPoint y: 35, distance: 315.8
click at [957, 46] on html "Online web based iOS Simulators and Android Emulators. Run iPhone, iPad, Mobile…" at bounding box center [946, 317] width 258 height 543
drag, startPoint x: 940, startPoint y: 349, endPoint x: 958, endPoint y: 112, distance: 237.6
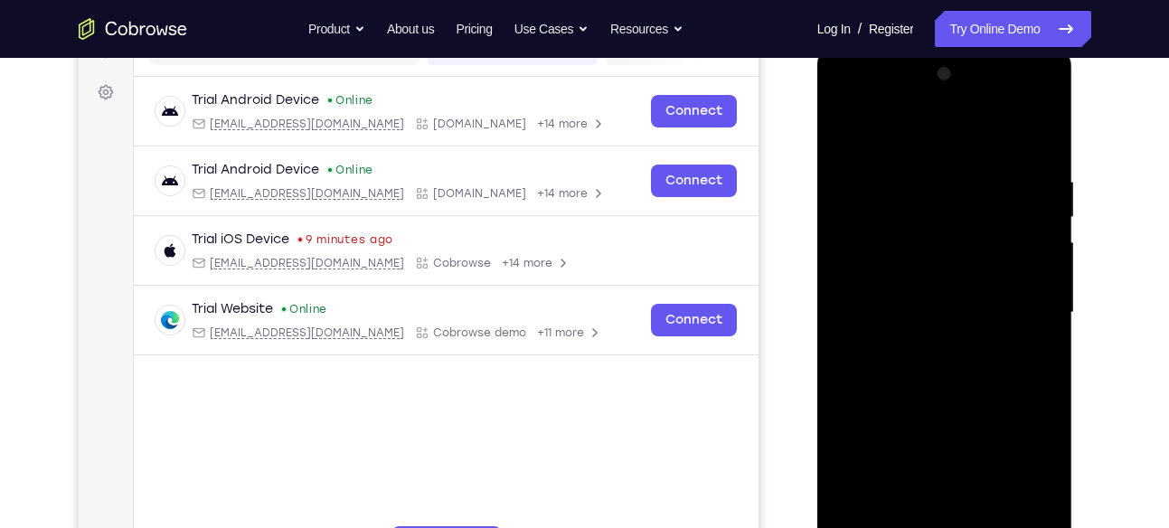
click at [958, 112] on div at bounding box center [945, 313] width 228 height 506
drag, startPoint x: 941, startPoint y: 408, endPoint x: 959, endPoint y: 163, distance: 245.7
click at [959, 163] on div at bounding box center [945, 313] width 228 height 506
drag, startPoint x: 937, startPoint y: 450, endPoint x: 953, endPoint y: 157, distance: 293.4
click at [953, 157] on div at bounding box center [945, 313] width 228 height 506
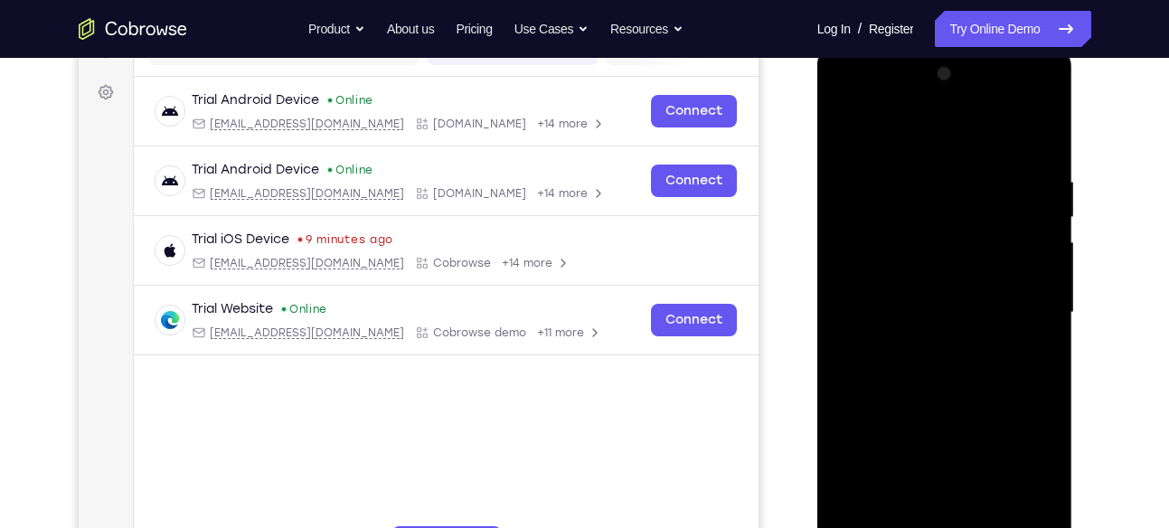
drag, startPoint x: 933, startPoint y: 326, endPoint x: 952, endPoint y: 128, distance: 198.9
click at [952, 128] on div at bounding box center [945, 313] width 228 height 506
drag, startPoint x: 935, startPoint y: 392, endPoint x: 956, endPoint y: 147, distance: 245.0
click at [956, 147] on div at bounding box center [945, 313] width 228 height 506
drag, startPoint x: 931, startPoint y: 382, endPoint x: 954, endPoint y: 142, distance: 240.8
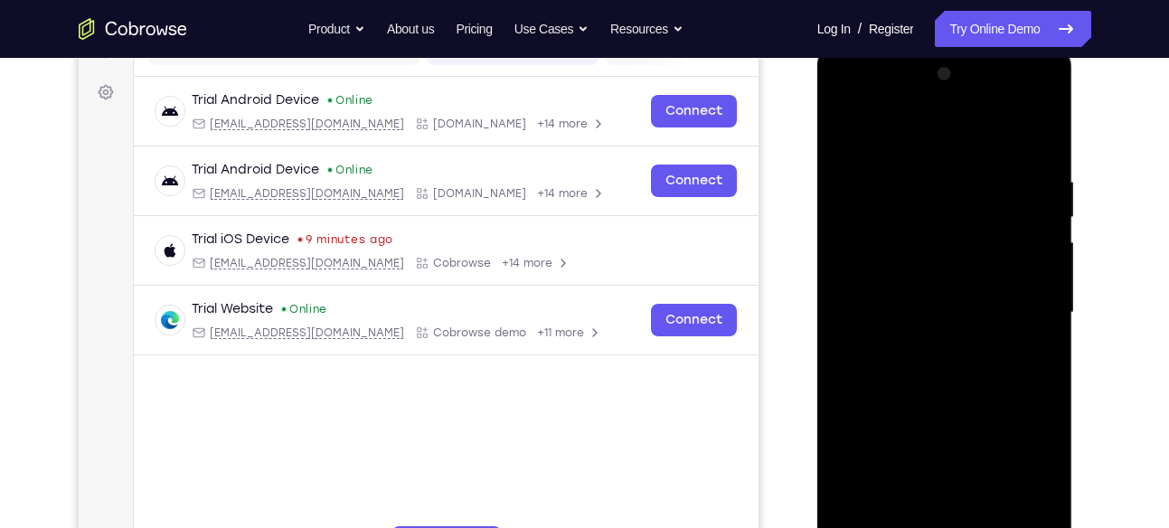
click at [954, 142] on div at bounding box center [945, 313] width 228 height 506
drag, startPoint x: 937, startPoint y: 394, endPoint x: 968, endPoint y: 132, distance: 264.1
click at [968, 132] on div at bounding box center [945, 313] width 228 height 506
drag, startPoint x: 948, startPoint y: 397, endPoint x: 966, endPoint y: 94, distance: 303.5
click at [966, 94] on div at bounding box center [945, 313] width 228 height 506
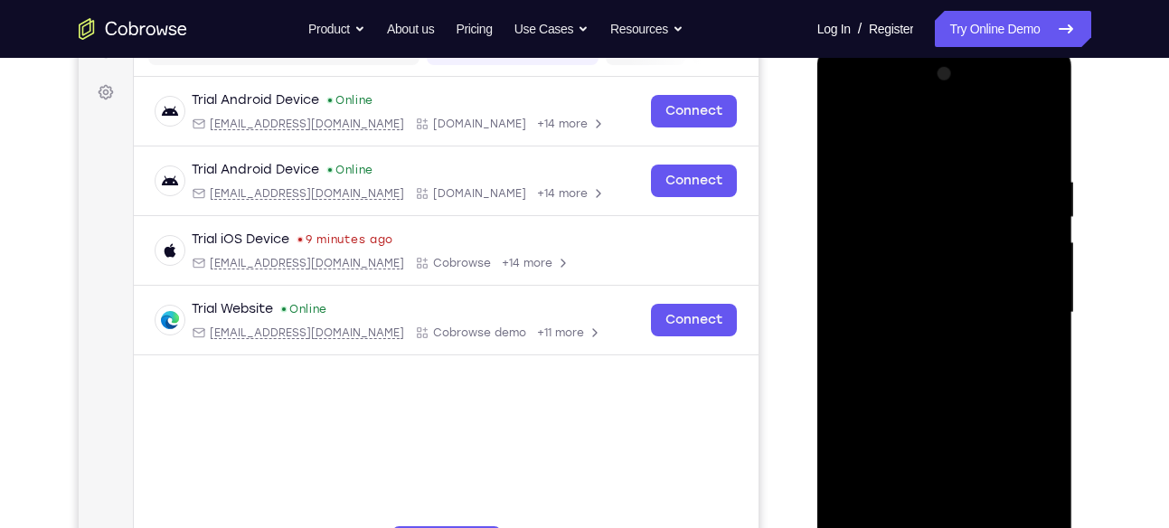
click at [944, 360] on div at bounding box center [945, 313] width 228 height 506
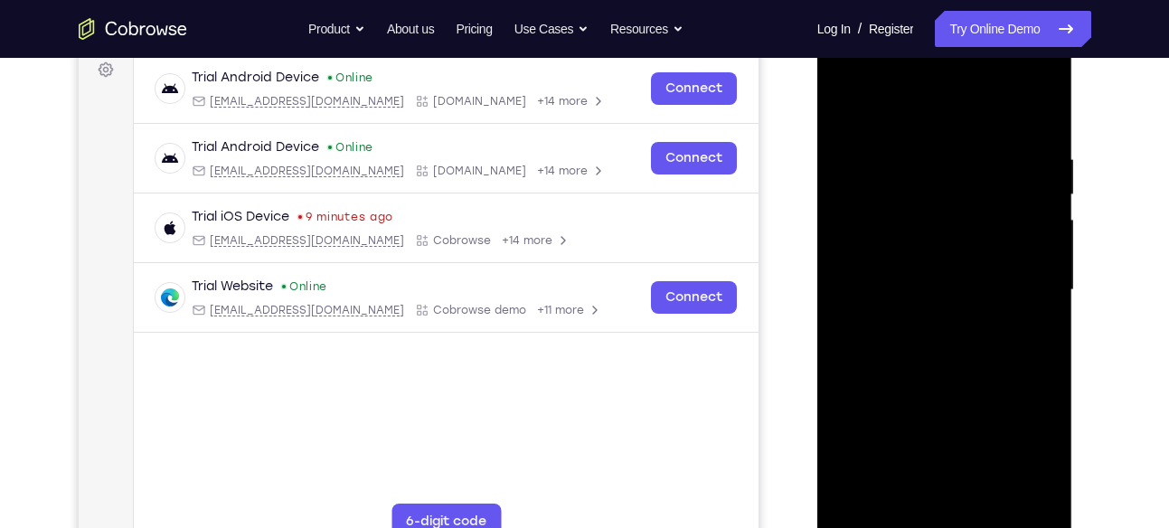
scroll to position [277, 0]
click at [916, 364] on div at bounding box center [945, 289] width 228 height 506
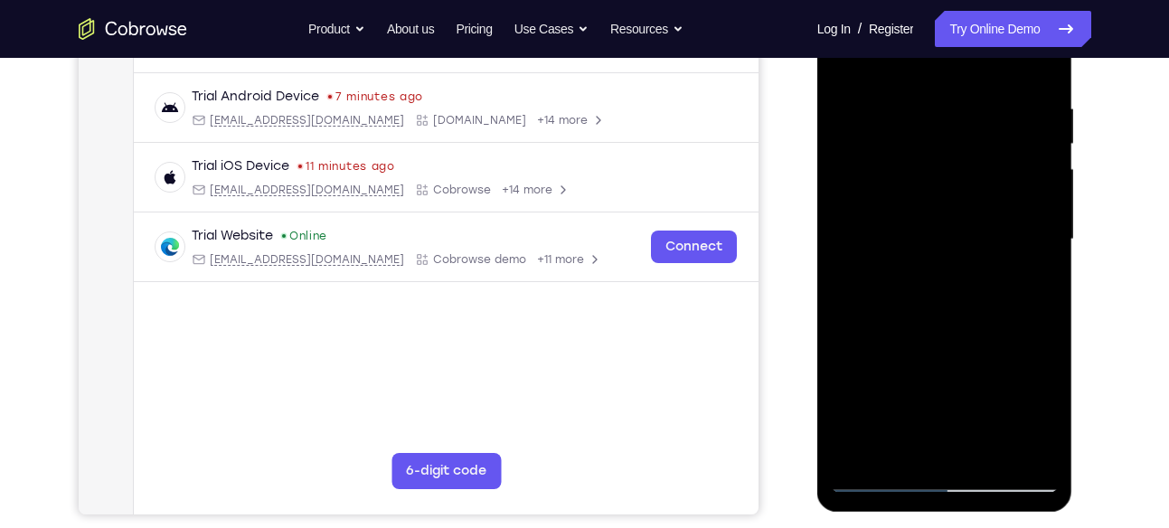
scroll to position [361, 0]
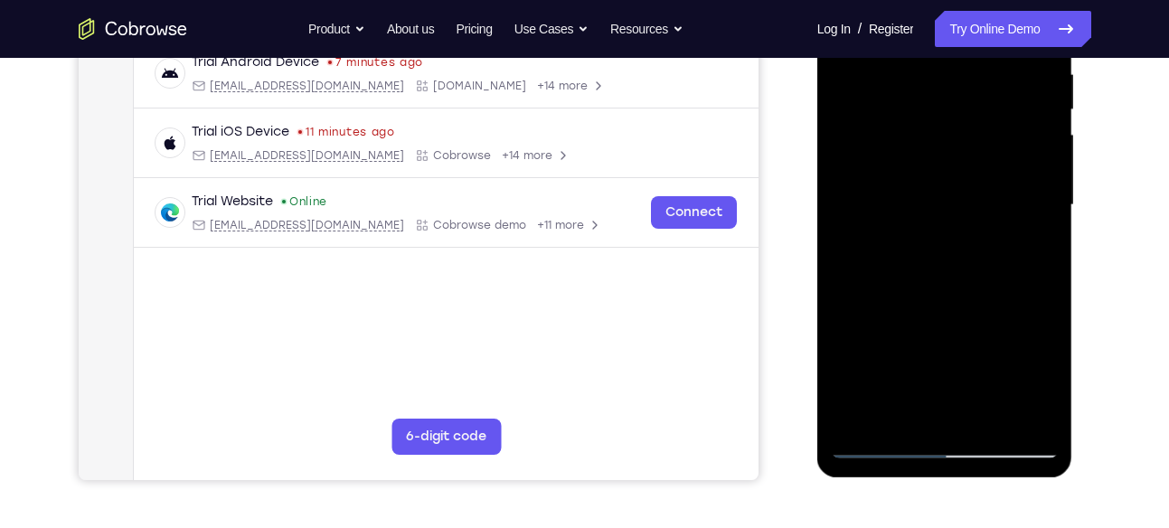
click at [905, 367] on div at bounding box center [945, 205] width 228 height 506
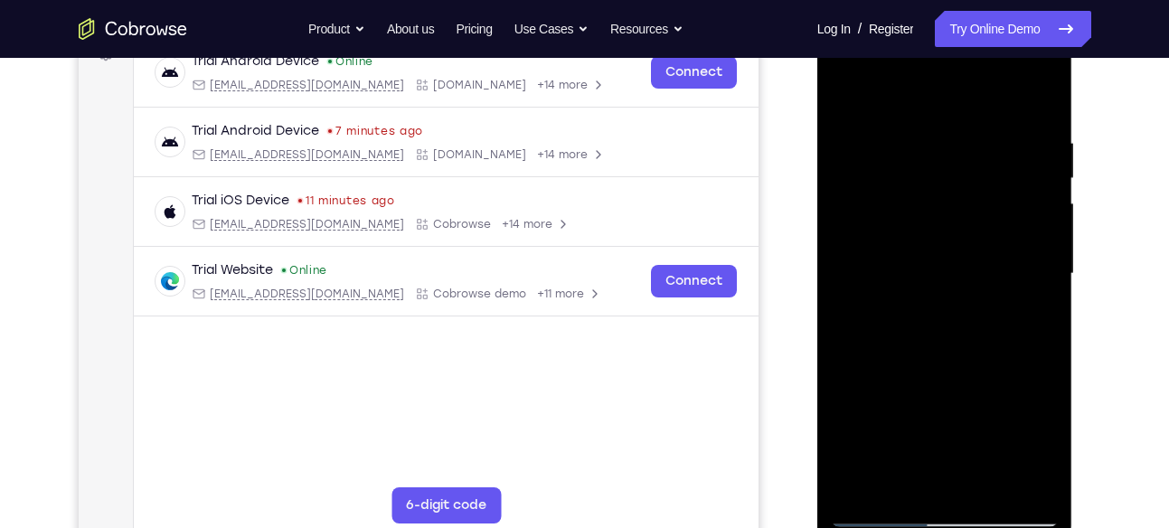
scroll to position [287, 0]
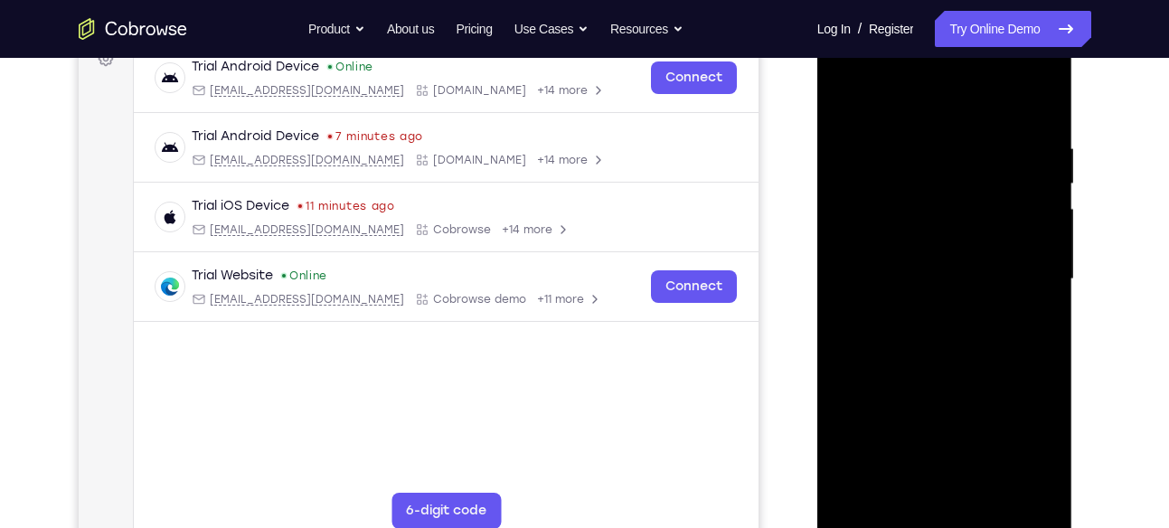
click at [918, 305] on div at bounding box center [945, 279] width 228 height 506
click at [880, 392] on div at bounding box center [945, 279] width 228 height 506
click at [883, 392] on div at bounding box center [945, 279] width 228 height 506
click at [884, 392] on div at bounding box center [945, 279] width 228 height 506
click at [888, 392] on div at bounding box center [945, 279] width 228 height 506
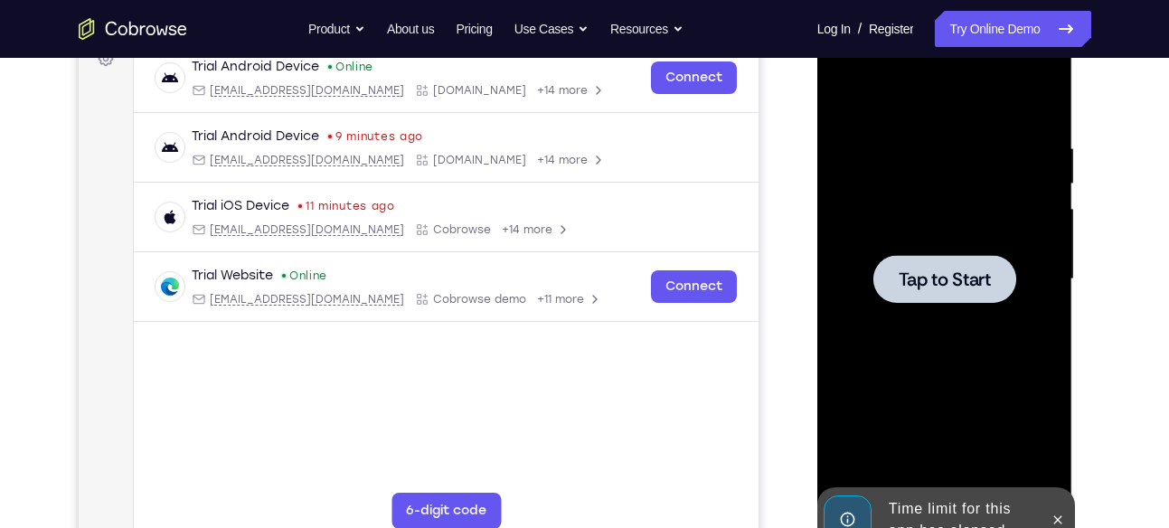
click at [936, 283] on span "Tap to Start" at bounding box center [945, 279] width 92 height 18
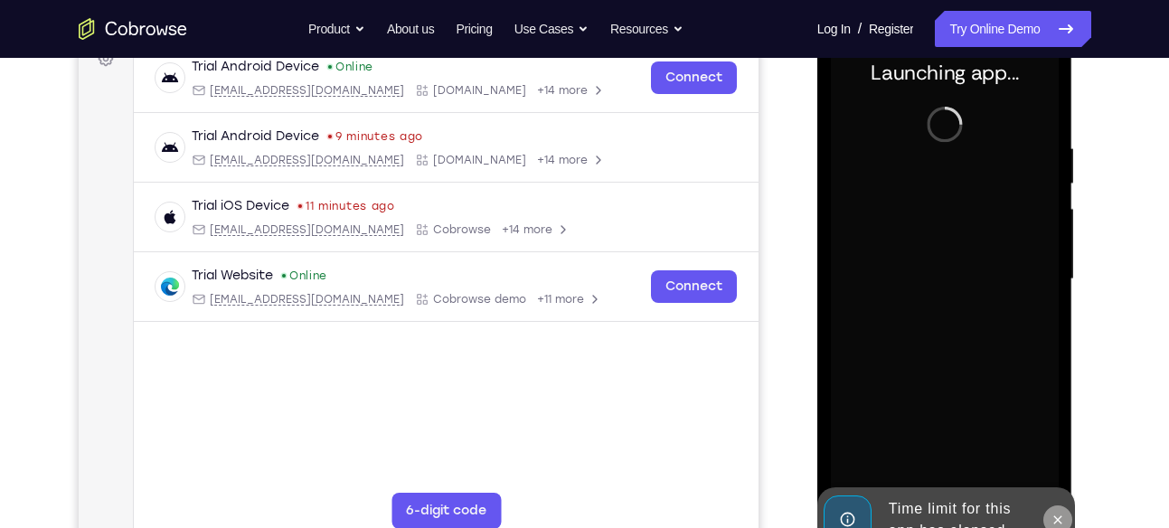
click at [1060, 522] on icon at bounding box center [1058, 520] width 14 height 14
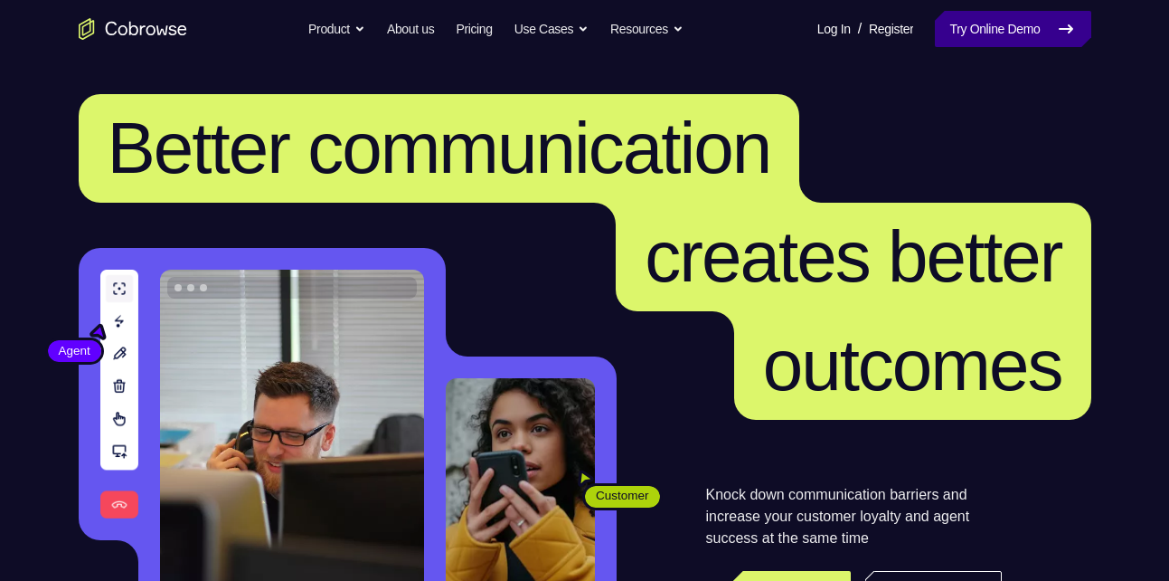
click at [1024, 35] on link "Try Online Demo" at bounding box center [1013, 29] width 156 height 36
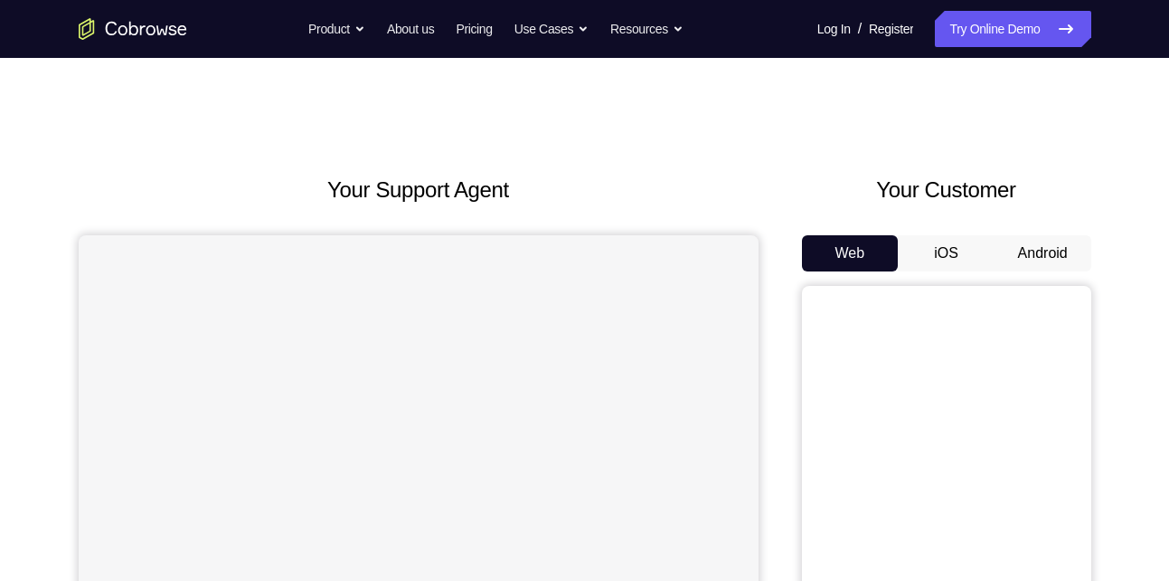
click at [1031, 261] on button "Android" at bounding box center [1043, 253] width 97 height 36
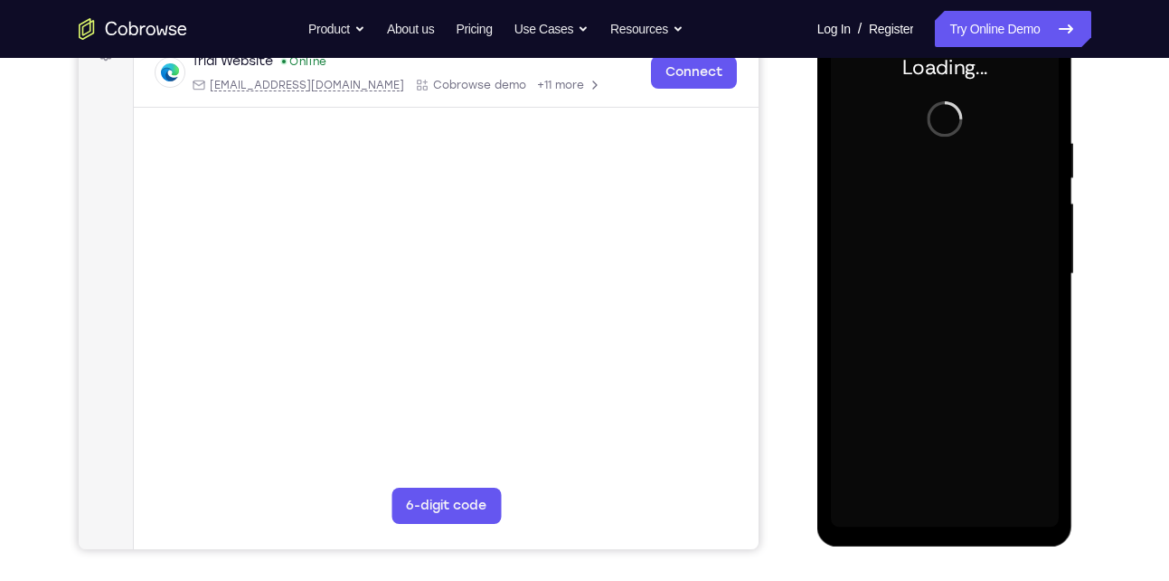
scroll to position [293, 0]
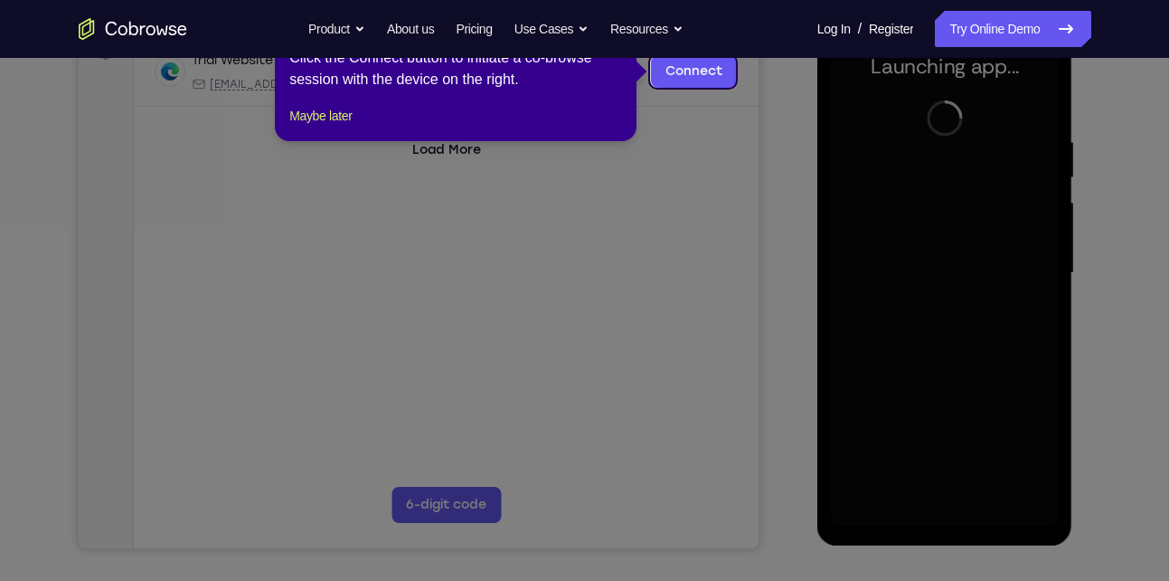
click at [827, 375] on icon at bounding box center [591, 290] width 1183 height 581
click at [760, 252] on icon at bounding box center [591, 290] width 1183 height 581
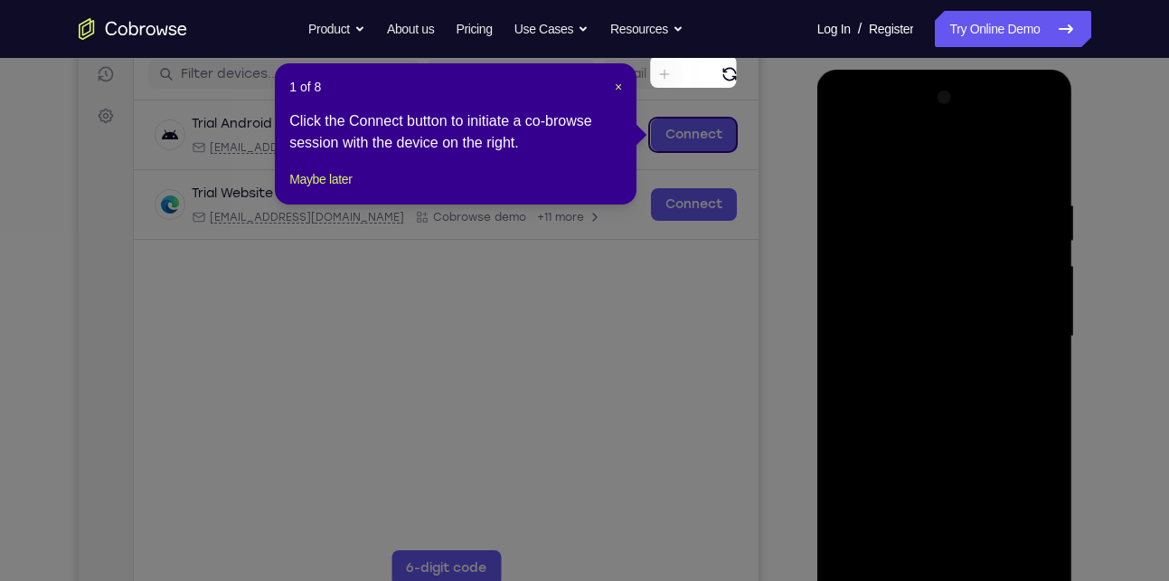
scroll to position [226, 0]
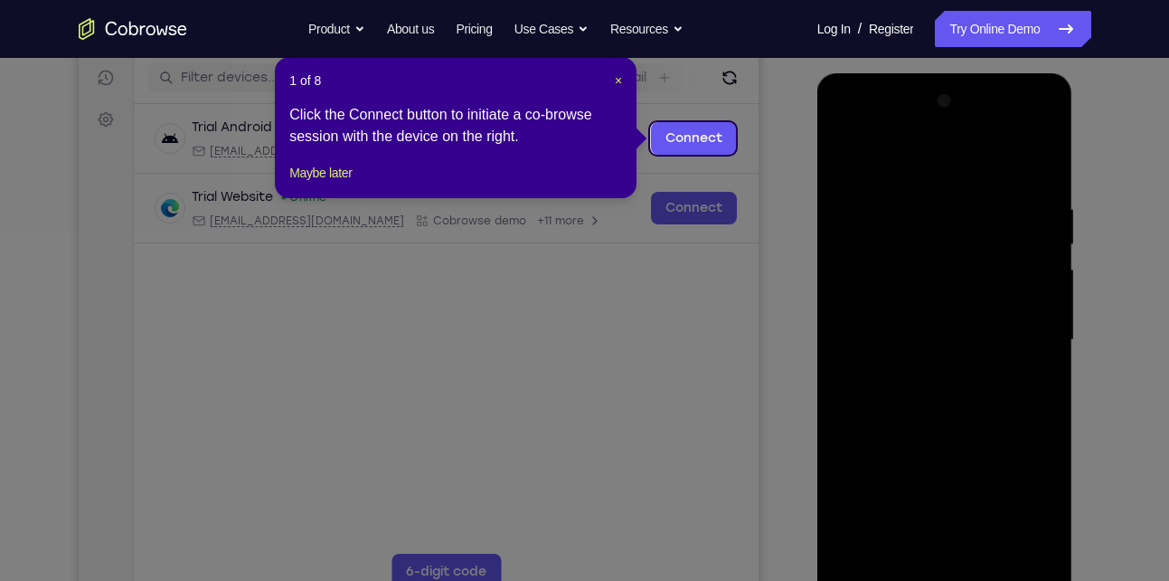
click at [809, 175] on icon at bounding box center [591, 290] width 1183 height 581
click at [615, 83] on span "×" at bounding box center [618, 80] width 7 height 14
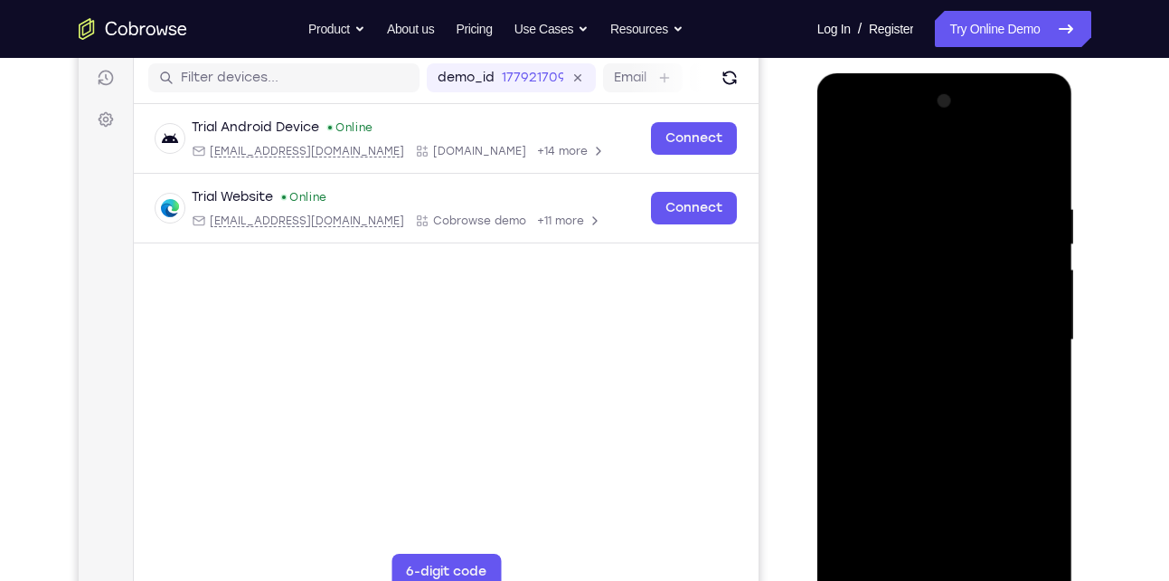
scroll to position [306, 0]
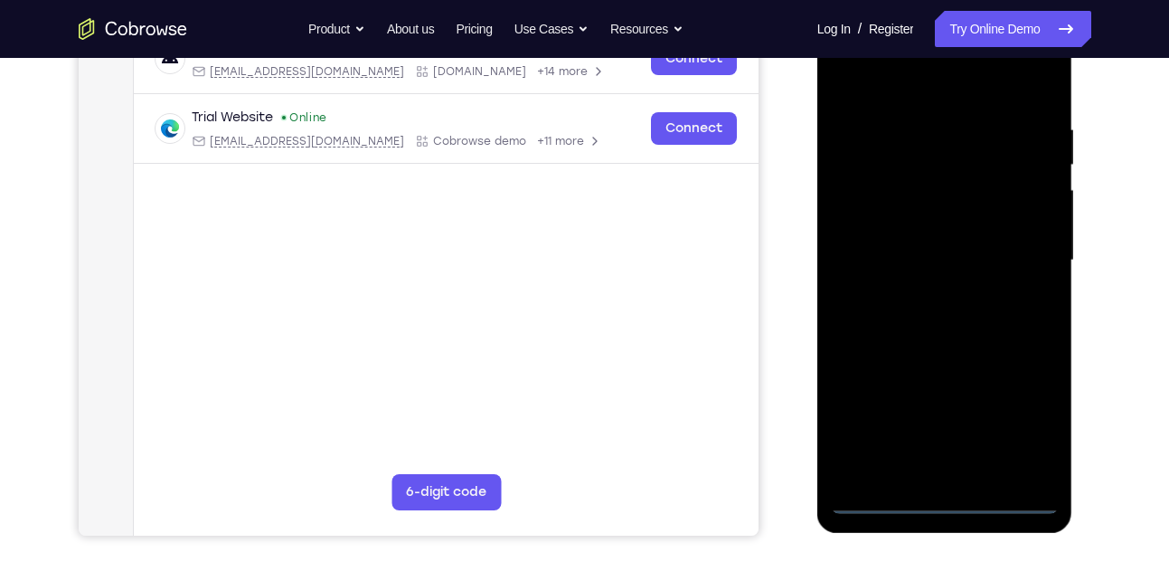
click at [946, 486] on div at bounding box center [945, 260] width 228 height 506
click at [946, 505] on div at bounding box center [945, 260] width 228 height 506
click at [1025, 434] on div at bounding box center [945, 260] width 228 height 506
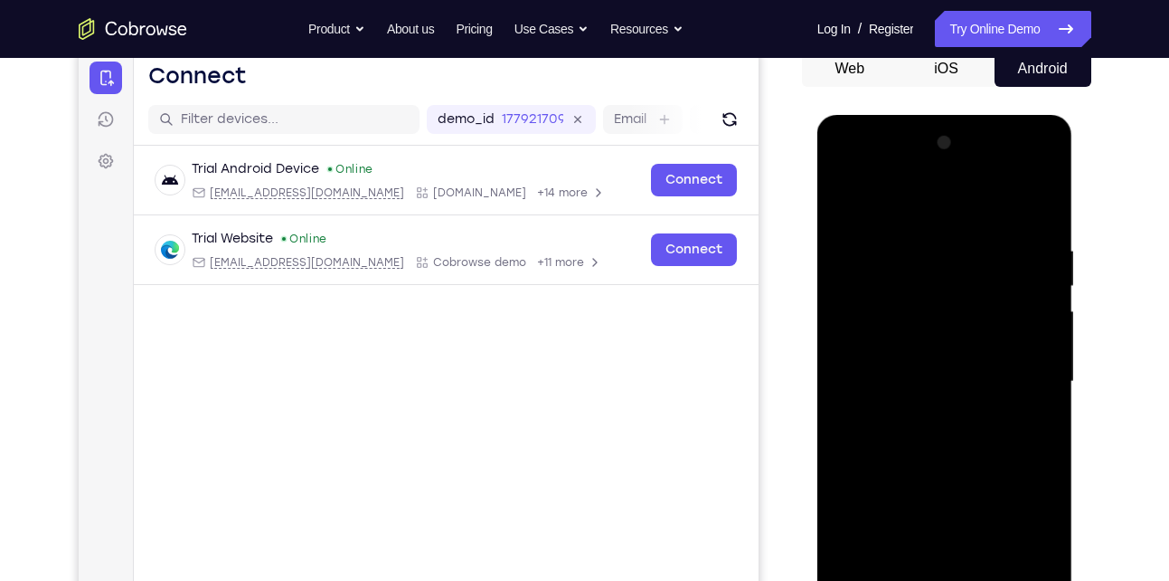
scroll to position [185, 0]
click at [905, 213] on div at bounding box center [945, 381] width 228 height 506
click at [887, 265] on div at bounding box center [945, 381] width 228 height 506
click at [885, 274] on div at bounding box center [945, 381] width 228 height 506
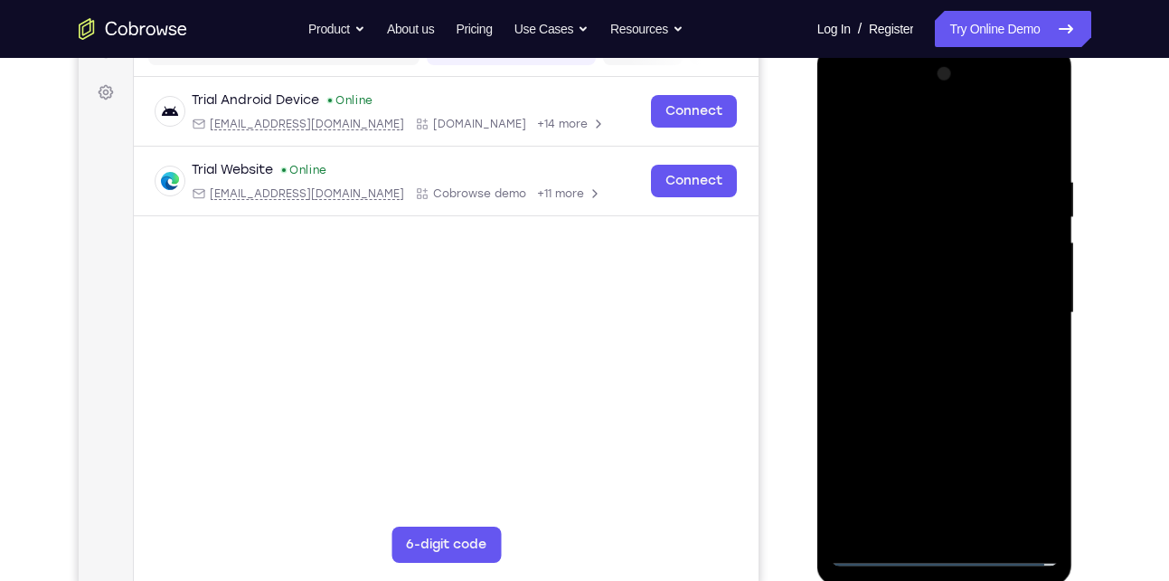
scroll to position [256, 0]
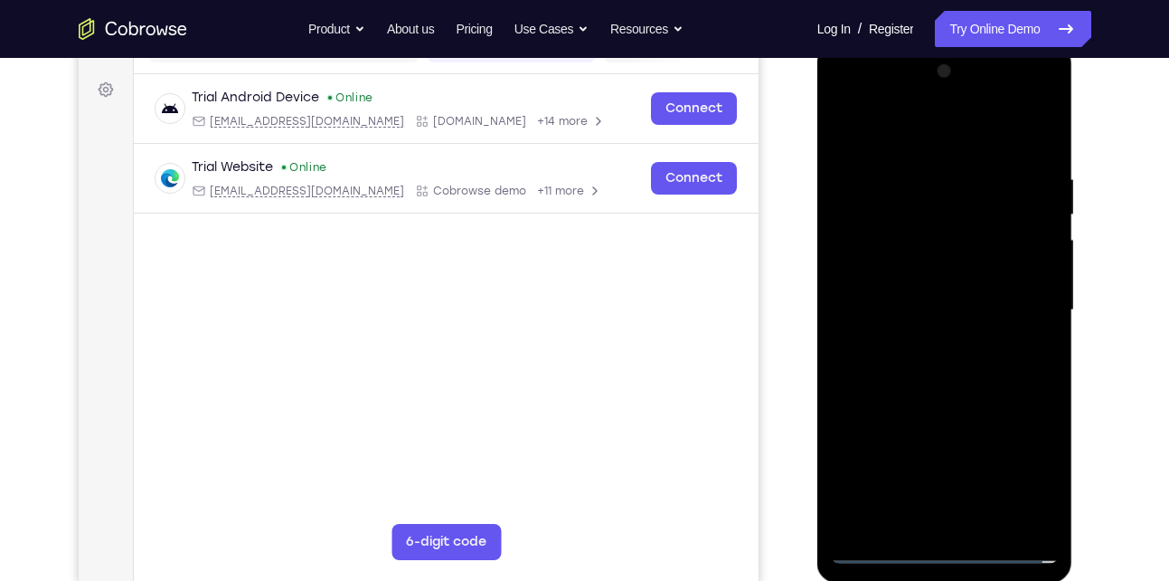
click at [942, 416] on div at bounding box center [945, 310] width 228 height 506
click at [933, 354] on div at bounding box center [945, 310] width 228 height 506
click at [1038, 518] on div at bounding box center [945, 310] width 228 height 506
click at [1001, 524] on div at bounding box center [945, 310] width 228 height 506
click at [930, 126] on div at bounding box center [945, 310] width 228 height 506
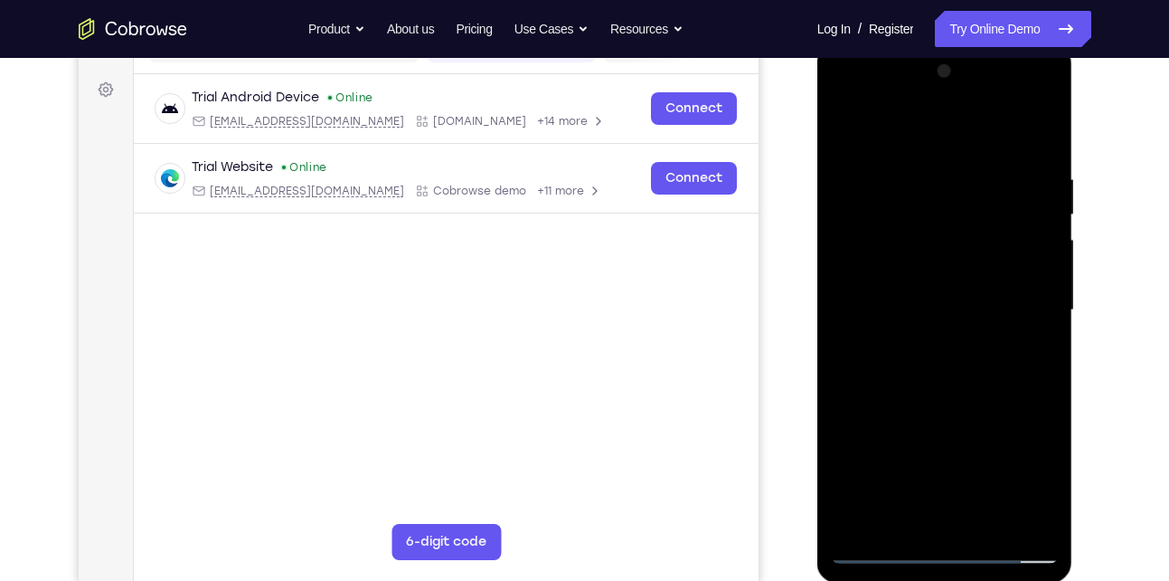
click at [904, 192] on div at bounding box center [945, 310] width 228 height 506
drag, startPoint x: 940, startPoint y: 326, endPoint x: 948, endPoint y: -48, distance: 373.6
click at [948, 43] on html "Online web based iOS Simulators and Android Emulators. Run iPhone, iPad, Mobile…" at bounding box center [946, 314] width 258 height 543
drag, startPoint x: 925, startPoint y: 353, endPoint x: 940, endPoint y: -2, distance: 354.8
click at [940, 43] on html "Online web based iOS Simulators and Android Emulators. Run iPhone, iPad, Mobile…" at bounding box center [946, 314] width 258 height 543
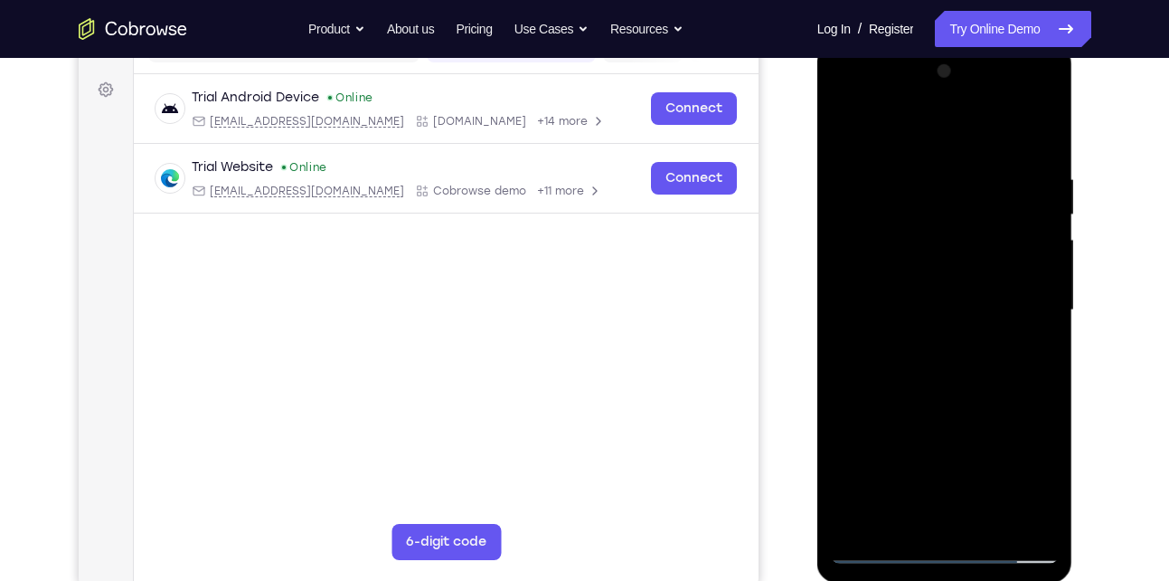
drag, startPoint x: 939, startPoint y: 406, endPoint x: 949, endPoint y: 140, distance: 266.0
click at [949, 140] on div at bounding box center [945, 310] width 228 height 506
drag, startPoint x: 951, startPoint y: 417, endPoint x: 968, endPoint y: 74, distance: 343.1
click at [968, 74] on div at bounding box center [945, 310] width 228 height 506
drag, startPoint x: 943, startPoint y: 394, endPoint x: 959, endPoint y: 36, distance: 358.4
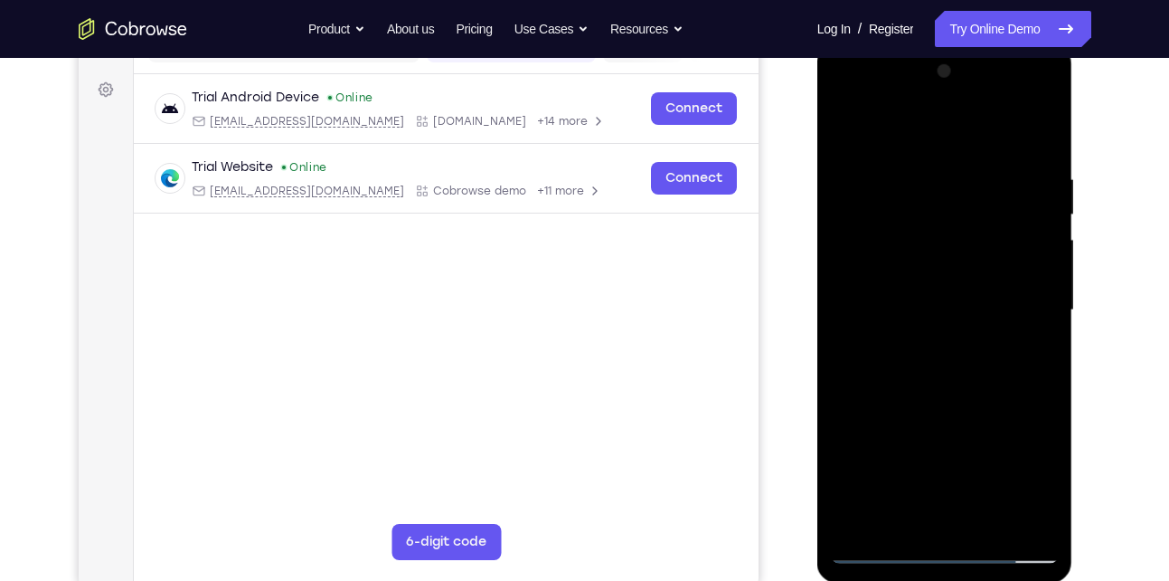
click at [959, 43] on html "Online web based iOS Simulators and Android Emulators. Run iPhone, iPad, Mobile…" at bounding box center [946, 314] width 258 height 543
drag, startPoint x: 940, startPoint y: 429, endPoint x: 972, endPoint y: 114, distance: 316.4
click at [972, 114] on div at bounding box center [945, 310] width 228 height 506
drag, startPoint x: 933, startPoint y: 451, endPoint x: 950, endPoint y: 201, distance: 251.1
click at [950, 201] on div at bounding box center [945, 310] width 228 height 506
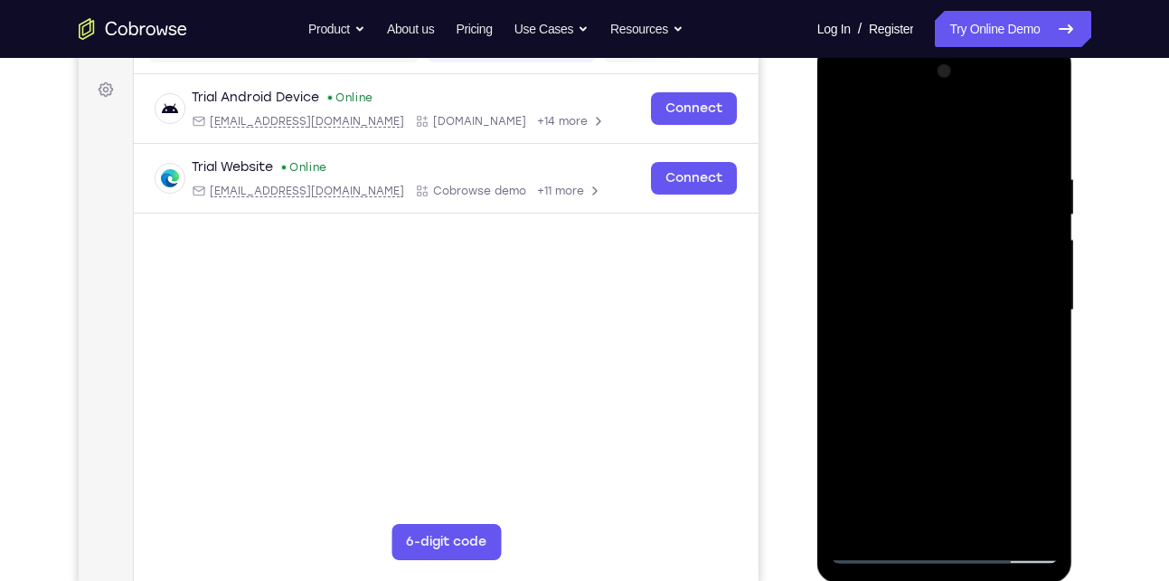
drag, startPoint x: 934, startPoint y: 420, endPoint x: 951, endPoint y: 197, distance: 224.0
click at [951, 197] on div at bounding box center [945, 310] width 228 height 506
drag, startPoint x: 927, startPoint y: 449, endPoint x: 949, endPoint y: 152, distance: 297.4
click at [949, 152] on div at bounding box center [945, 310] width 228 height 506
drag, startPoint x: 931, startPoint y: 395, endPoint x: 933, endPoint y: 150, distance: 245.1
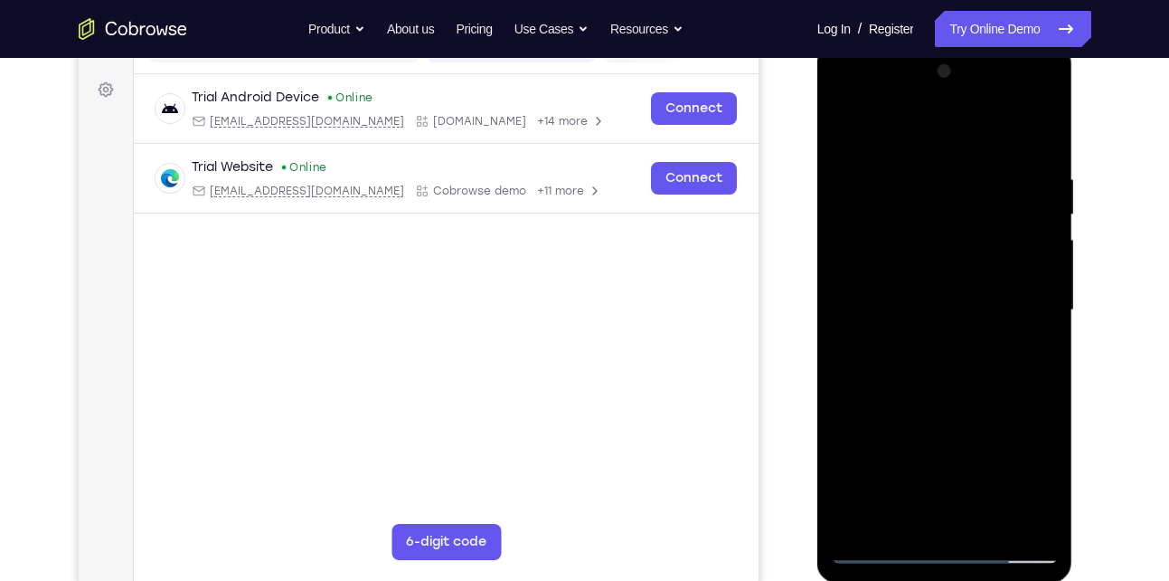
click at [933, 150] on div at bounding box center [945, 310] width 228 height 506
drag, startPoint x: 932, startPoint y: 411, endPoint x: 965, endPoint y: 146, distance: 267.8
click at [965, 146] on div at bounding box center [945, 310] width 228 height 506
drag, startPoint x: 943, startPoint y: 393, endPoint x: 964, endPoint y: 115, distance: 279.3
click at [964, 115] on div at bounding box center [945, 310] width 228 height 506
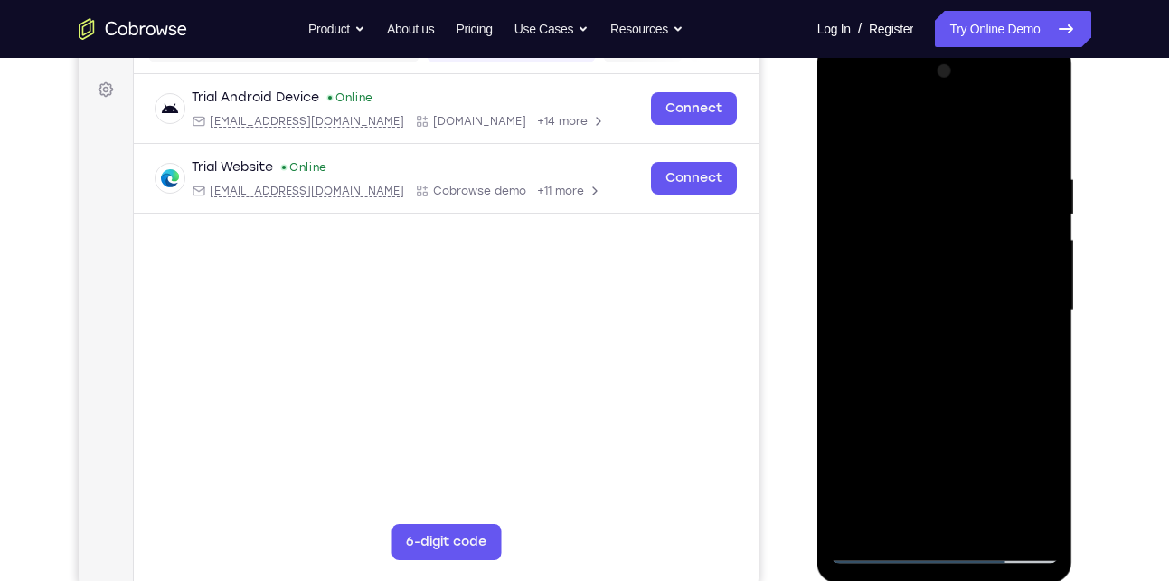
drag, startPoint x: 939, startPoint y: 373, endPoint x: 959, endPoint y: 90, distance: 283.8
click at [959, 90] on div at bounding box center [945, 310] width 228 height 506
click at [925, 414] on div at bounding box center [945, 310] width 228 height 506
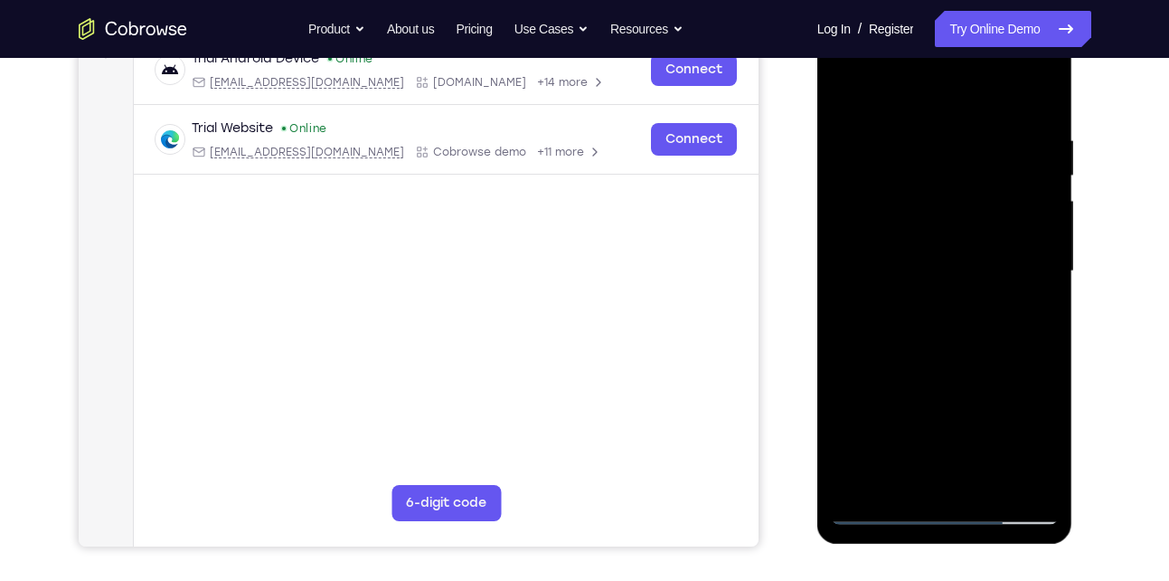
scroll to position [296, 0]
click at [925, 414] on div at bounding box center [945, 270] width 228 height 506
click at [883, 383] on div at bounding box center [945, 270] width 228 height 506
click at [893, 382] on div at bounding box center [945, 270] width 228 height 506
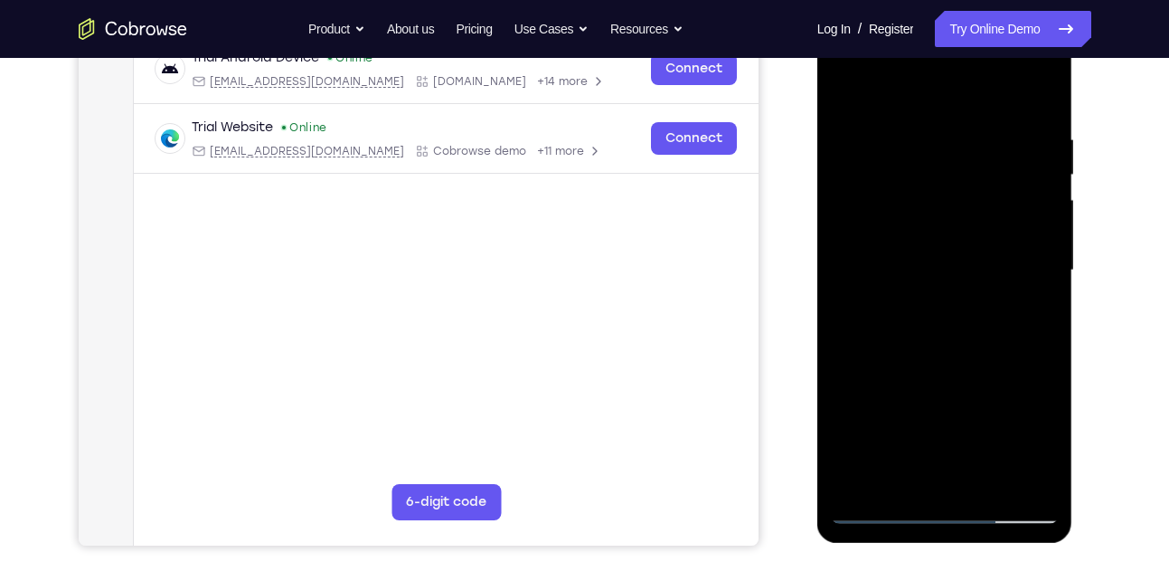
click at [902, 383] on div at bounding box center [945, 270] width 228 height 506
click at [909, 383] on div at bounding box center [945, 270] width 228 height 506
click at [913, 383] on div at bounding box center [945, 270] width 228 height 506
click at [921, 382] on div at bounding box center [945, 270] width 228 height 506
click at [925, 382] on div at bounding box center [945, 270] width 228 height 506
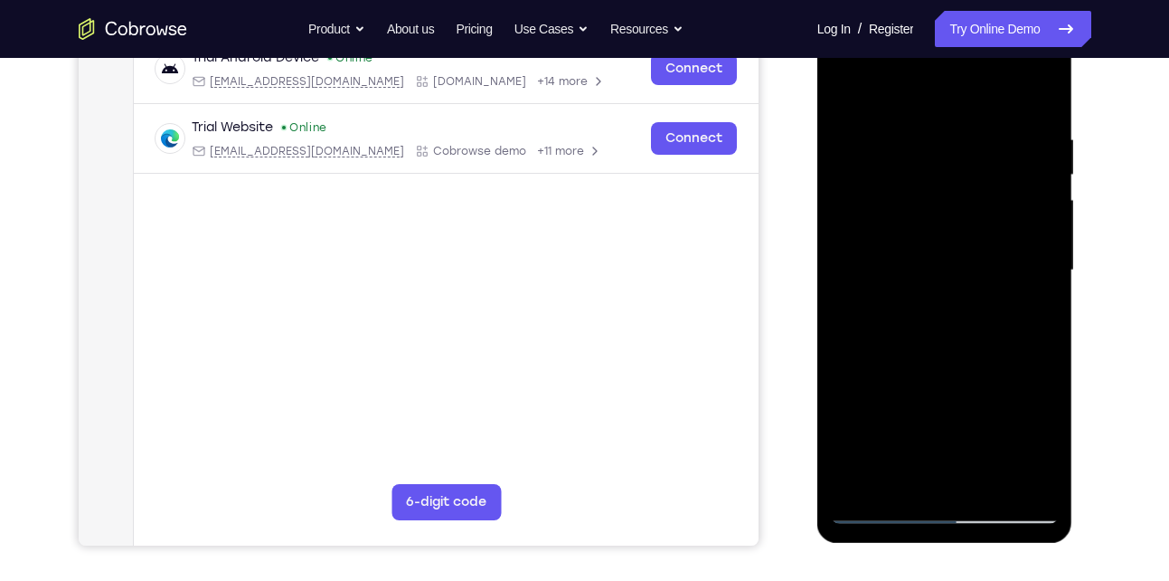
click at [933, 383] on div at bounding box center [945, 270] width 228 height 506
click at [940, 383] on div at bounding box center [945, 270] width 228 height 506
click at [942, 383] on div at bounding box center [945, 270] width 228 height 506
click at [950, 383] on div at bounding box center [945, 270] width 228 height 506
click at [953, 383] on div at bounding box center [945, 270] width 228 height 506
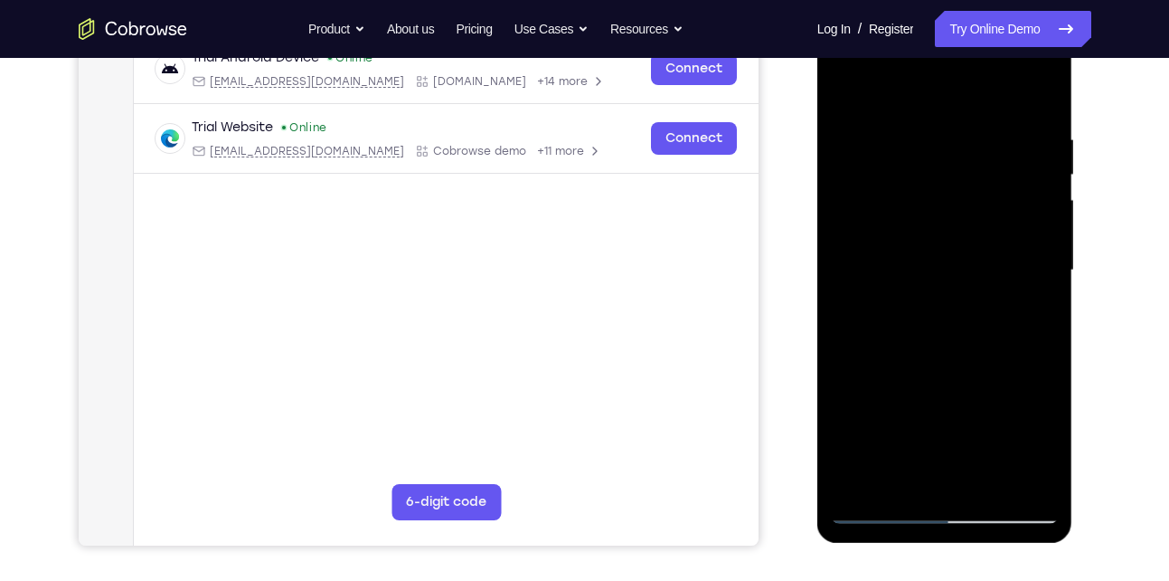
click at [960, 383] on div at bounding box center [945, 270] width 228 height 506
click at [952, 383] on div at bounding box center [945, 270] width 228 height 506
click at [963, 382] on div at bounding box center [945, 270] width 228 height 506
click at [971, 382] on div at bounding box center [945, 270] width 228 height 506
click at [979, 382] on div at bounding box center [945, 270] width 228 height 506
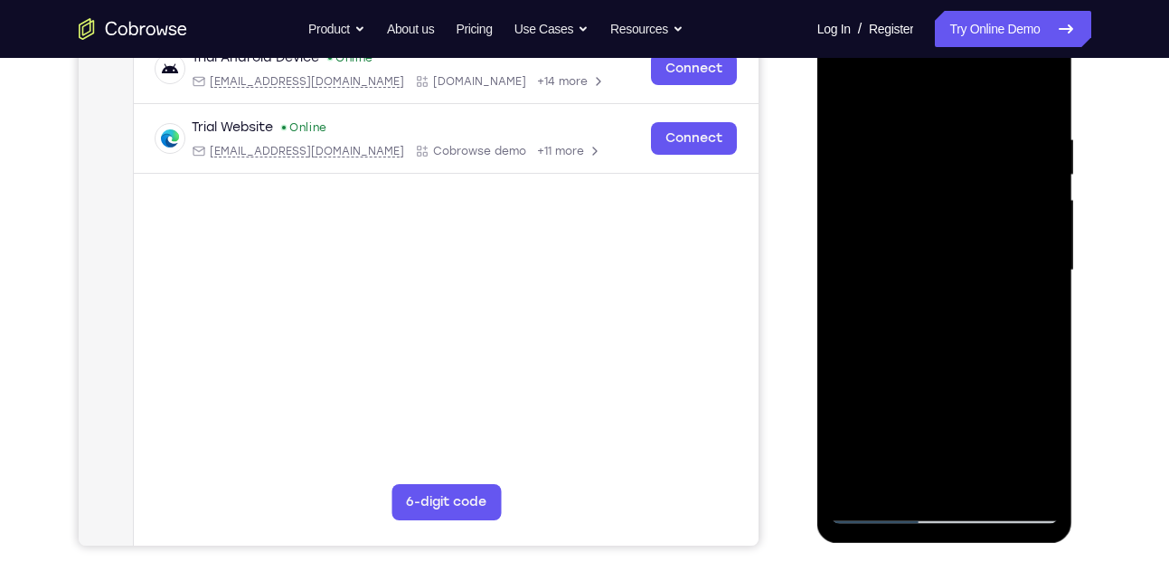
click at [984, 382] on div at bounding box center [945, 270] width 228 height 506
click at [994, 383] on div at bounding box center [945, 270] width 228 height 506
click at [1007, 383] on div at bounding box center [945, 270] width 228 height 506
click at [1016, 383] on div at bounding box center [945, 270] width 228 height 506
click at [1024, 383] on div at bounding box center [945, 270] width 228 height 506
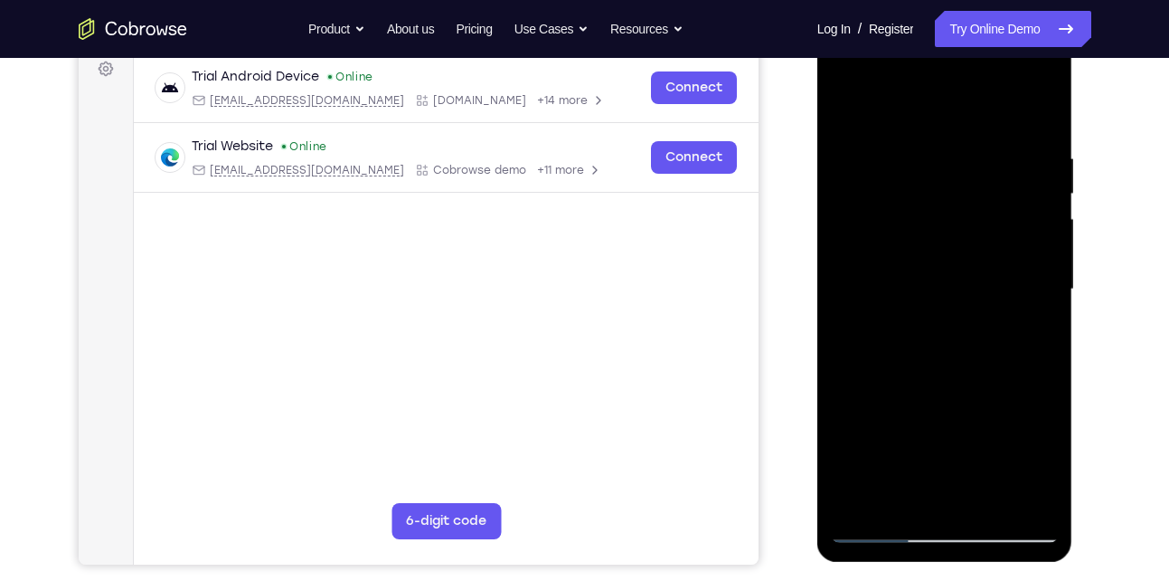
scroll to position [276, 0]
click at [1037, 107] on div at bounding box center [945, 290] width 228 height 506
drag, startPoint x: 934, startPoint y: 304, endPoint x: 955, endPoint y: 169, distance: 136.3
click at [955, 169] on div at bounding box center [945, 290] width 228 height 506
drag, startPoint x: 930, startPoint y: 355, endPoint x: 943, endPoint y: 209, distance: 147.1
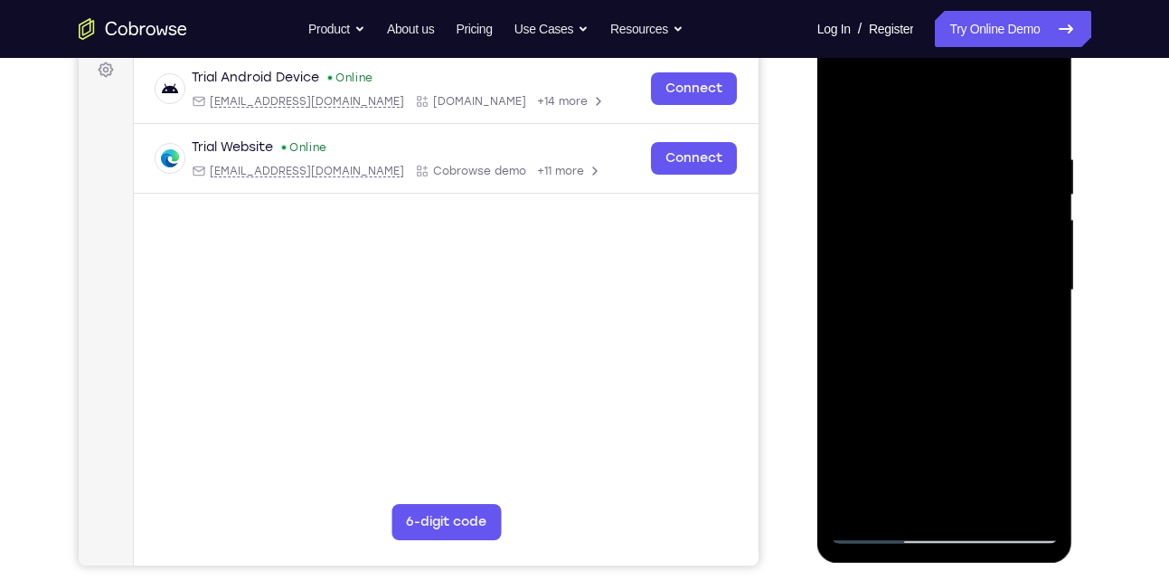
click at [943, 209] on div at bounding box center [945, 290] width 228 height 506
drag, startPoint x: 929, startPoint y: 397, endPoint x: 938, endPoint y: 200, distance: 197.3
click at [938, 200] on div at bounding box center [945, 290] width 228 height 506
drag, startPoint x: 929, startPoint y: 352, endPoint x: 929, endPoint y: 309, distance: 42.5
click at [929, 309] on div at bounding box center [945, 290] width 228 height 506
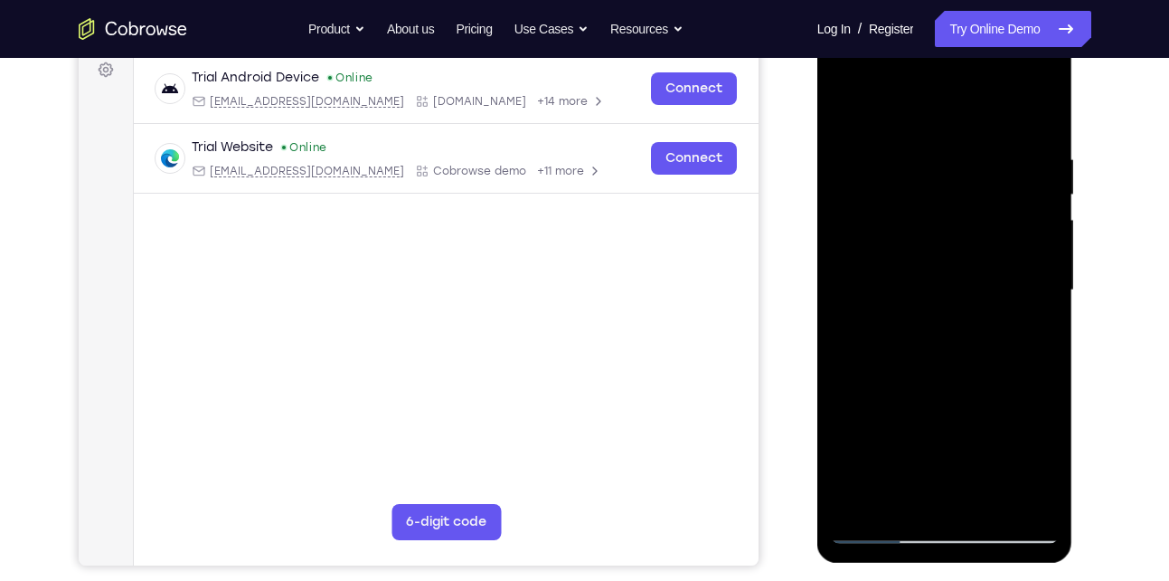
click at [945, 286] on div at bounding box center [945, 290] width 228 height 506
click at [923, 281] on div at bounding box center [945, 290] width 228 height 506
click at [908, 281] on div at bounding box center [945, 290] width 228 height 506
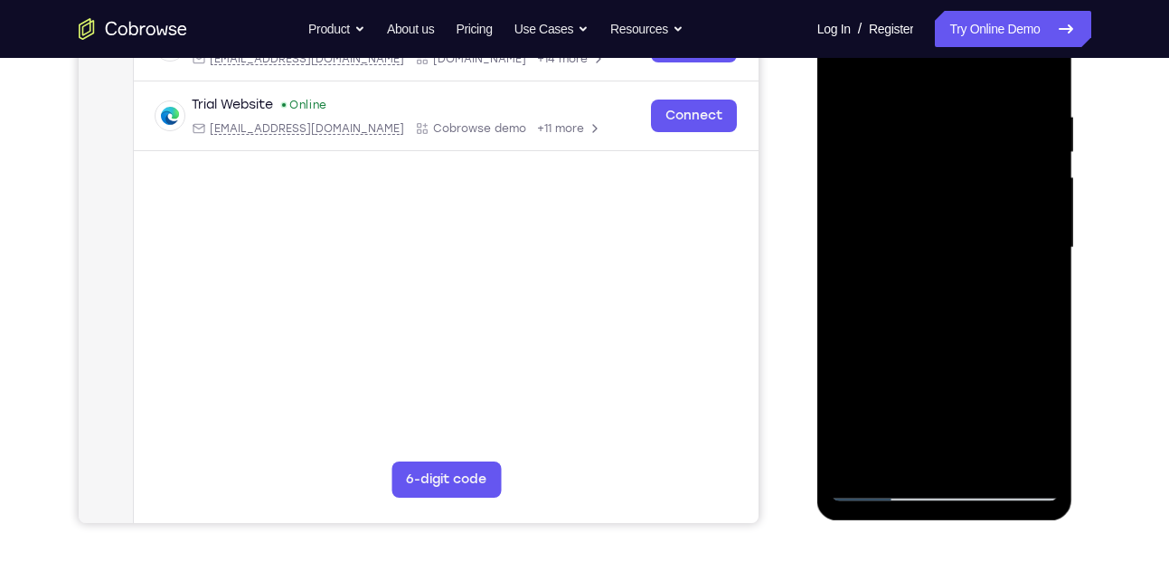
scroll to position [320, 0]
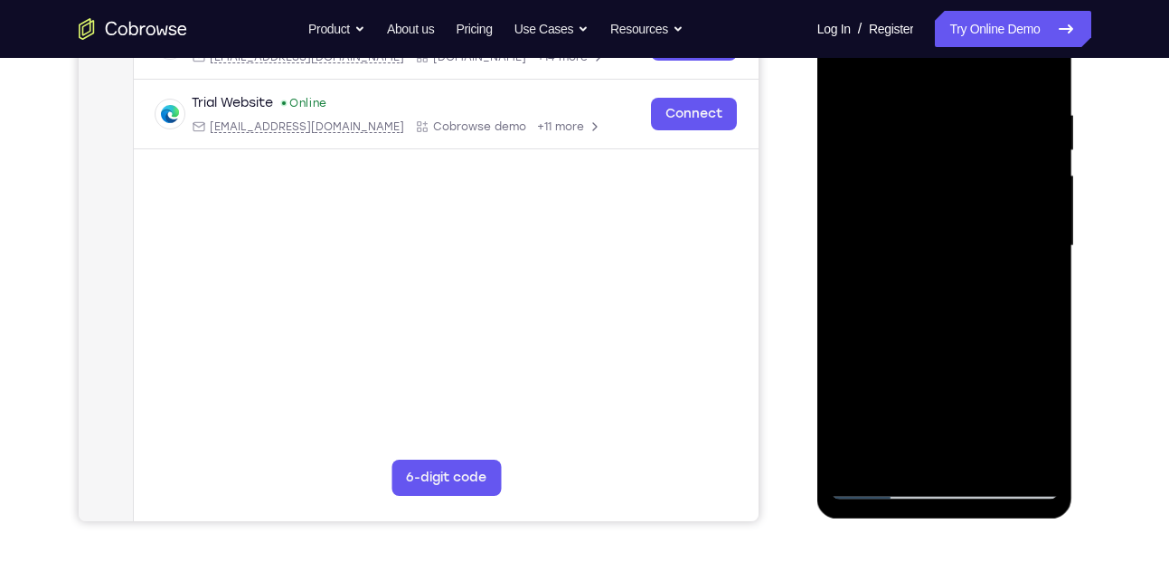
click at [921, 343] on div at bounding box center [945, 246] width 228 height 506
click at [857, 370] on div at bounding box center [945, 246] width 228 height 506
click at [866, 370] on div at bounding box center [945, 246] width 228 height 506
click at [870, 370] on div at bounding box center [945, 246] width 228 height 506
click at [876, 370] on div at bounding box center [945, 246] width 228 height 506
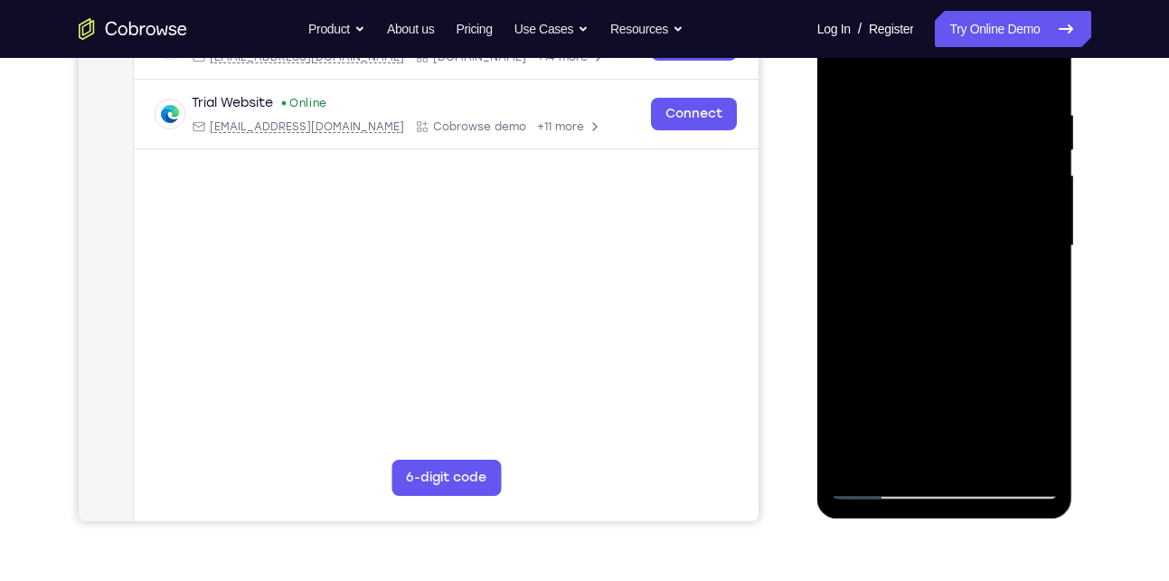
click at [883, 370] on div at bounding box center [945, 246] width 228 height 506
click at [886, 368] on div at bounding box center [945, 246] width 228 height 506
click at [893, 370] on div at bounding box center [945, 246] width 228 height 506
click at [895, 370] on div at bounding box center [945, 246] width 228 height 506
click at [898, 370] on div at bounding box center [945, 246] width 228 height 506
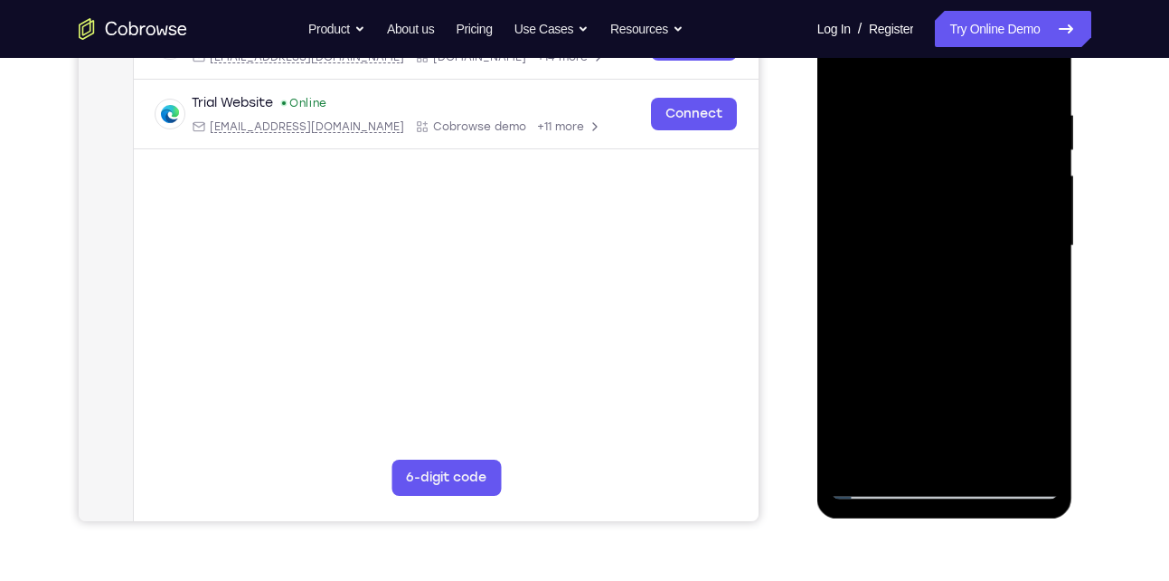
click at [902, 370] on div at bounding box center [945, 246] width 228 height 506
click at [906, 370] on div at bounding box center [945, 246] width 228 height 506
click at [912, 370] on div at bounding box center [945, 246] width 228 height 506
click at [917, 370] on div at bounding box center [945, 246] width 228 height 506
click at [924, 370] on div at bounding box center [945, 246] width 228 height 506
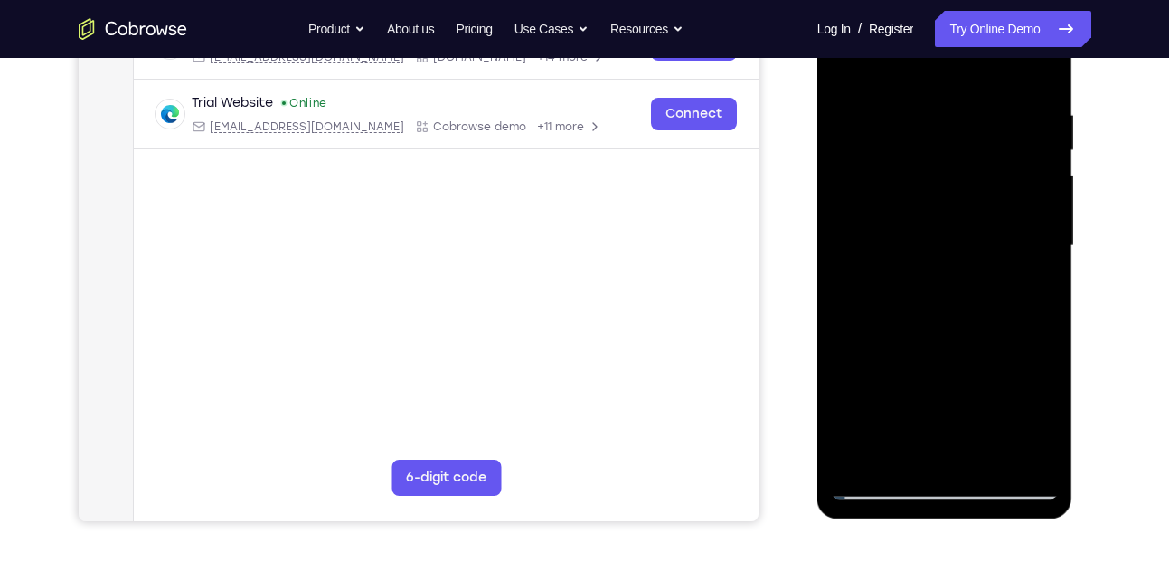
click at [927, 370] on div at bounding box center [945, 246] width 228 height 506
click at [940, 371] on div at bounding box center [945, 246] width 228 height 506
click at [957, 366] on div at bounding box center [945, 246] width 228 height 506
click at [965, 366] on div at bounding box center [945, 246] width 228 height 506
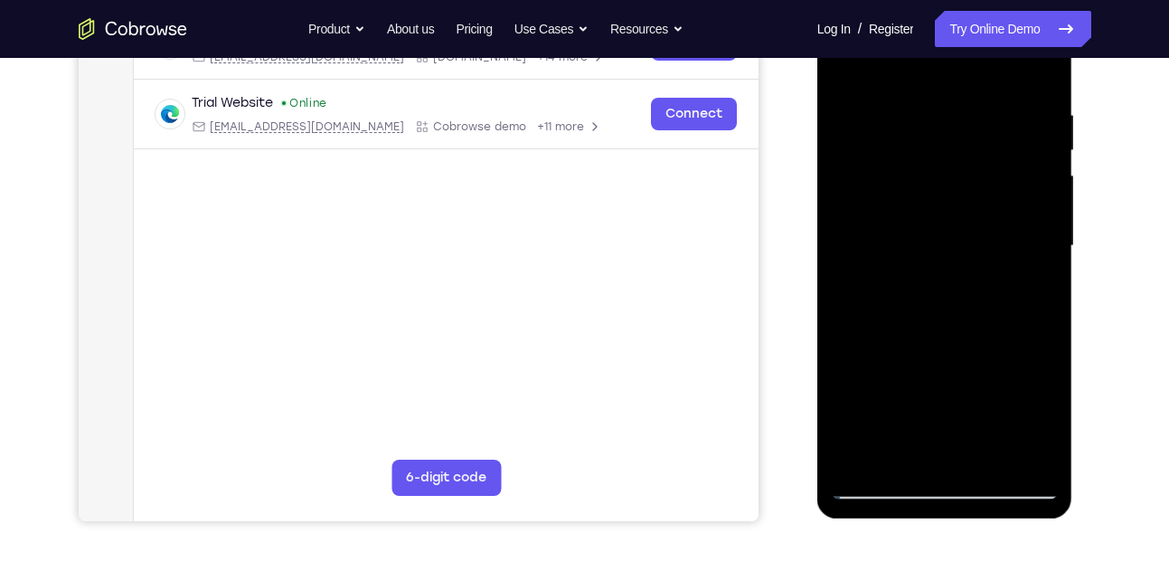
click at [979, 371] on div at bounding box center [945, 246] width 228 height 506
click at [994, 370] on div at bounding box center [945, 246] width 228 height 506
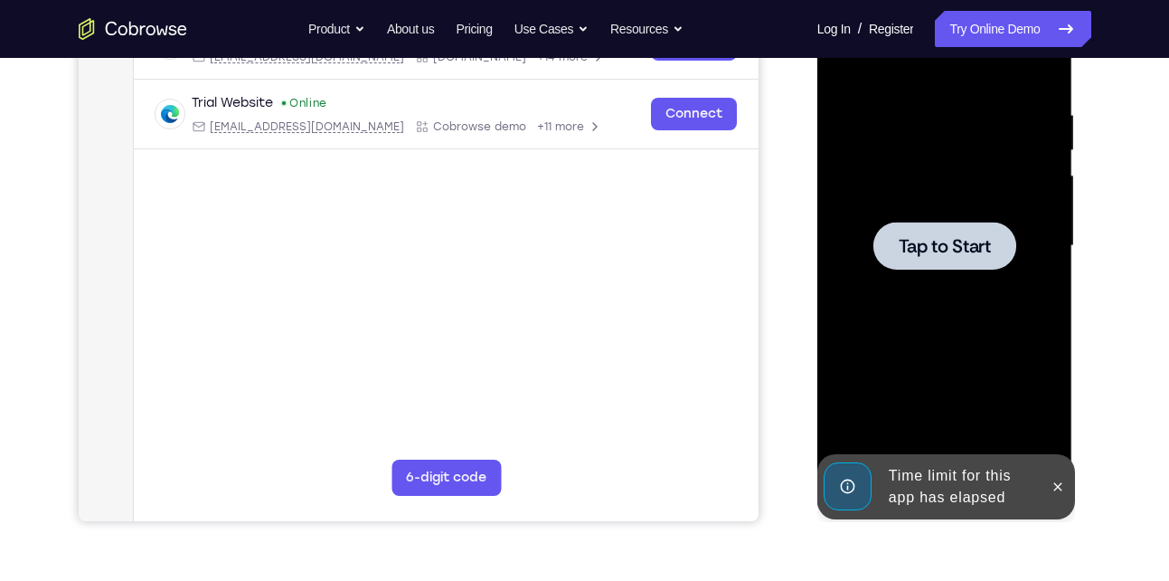
click at [1003, 369] on div at bounding box center [945, 246] width 228 height 506
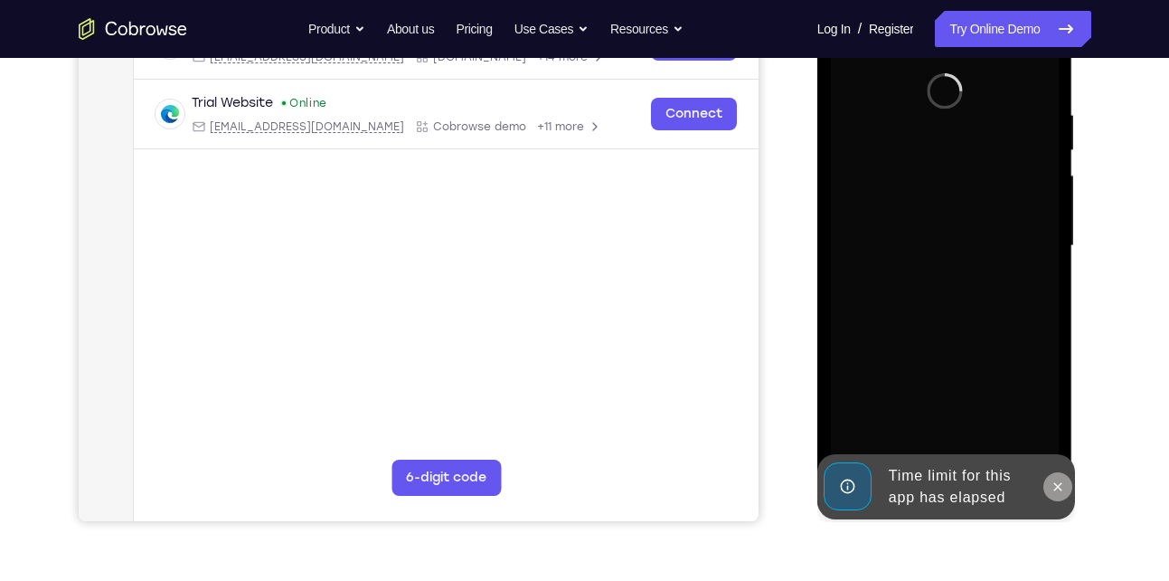
click at [1056, 487] on icon at bounding box center [1058, 486] width 14 height 14
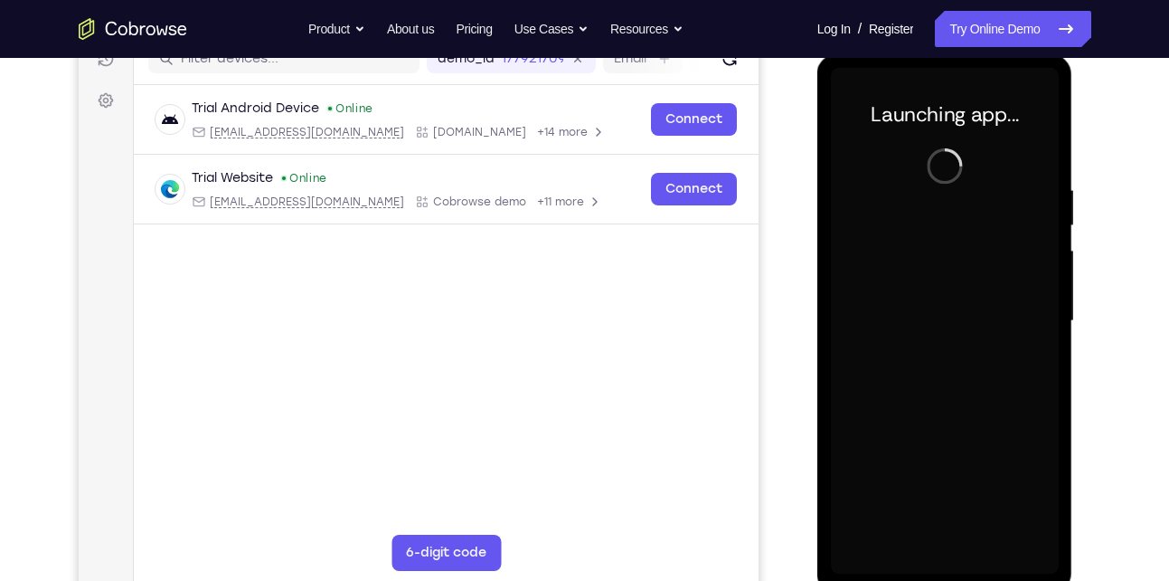
scroll to position [244, 0]
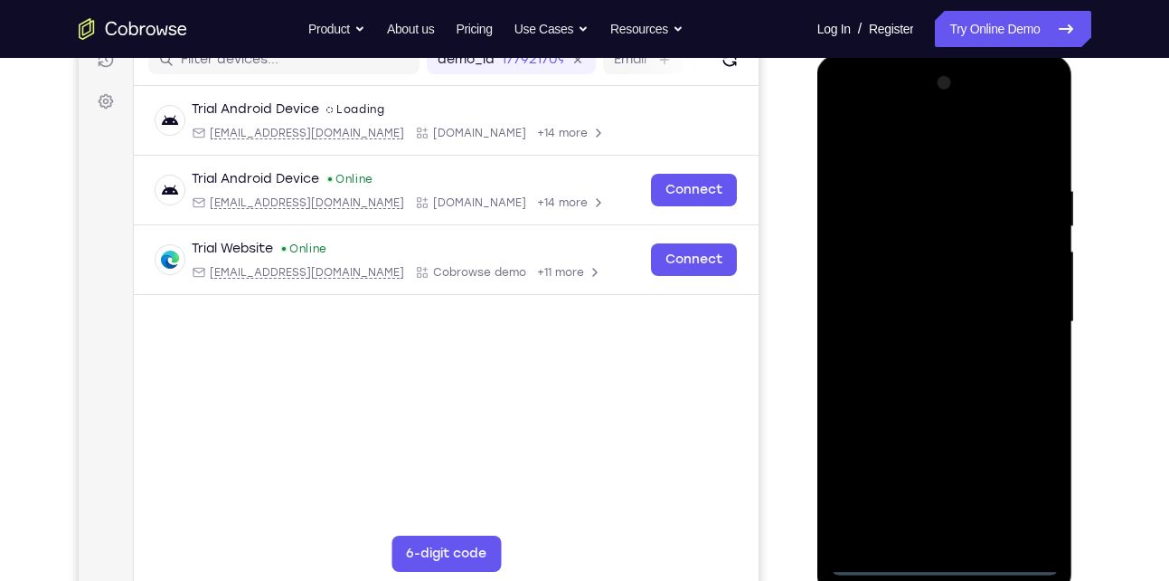
click at [943, 562] on div at bounding box center [945, 322] width 228 height 506
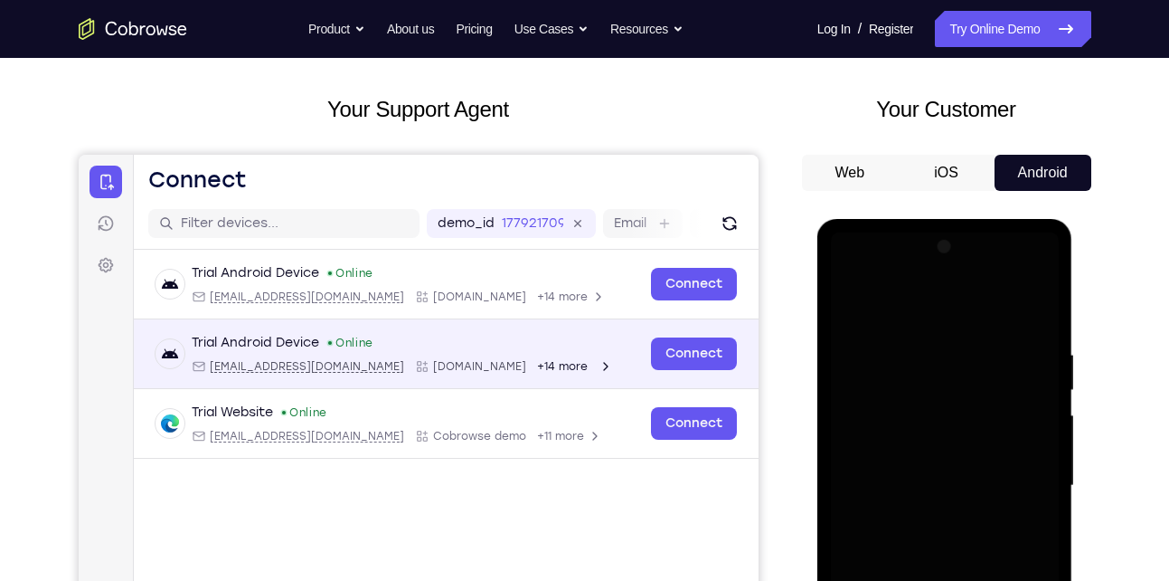
scroll to position [0, 0]
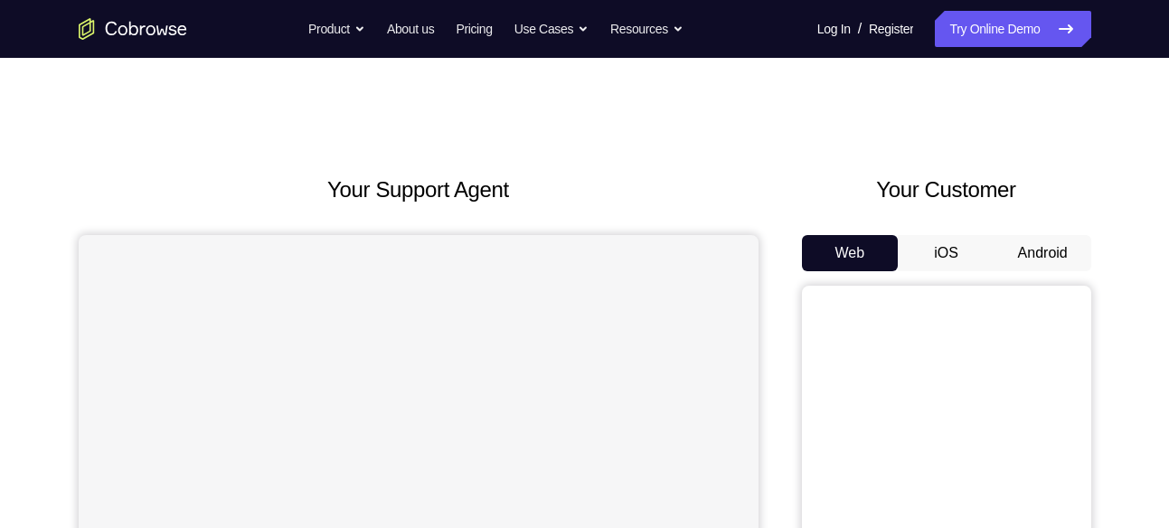
click at [1038, 250] on button "Android" at bounding box center [1043, 253] width 97 height 36
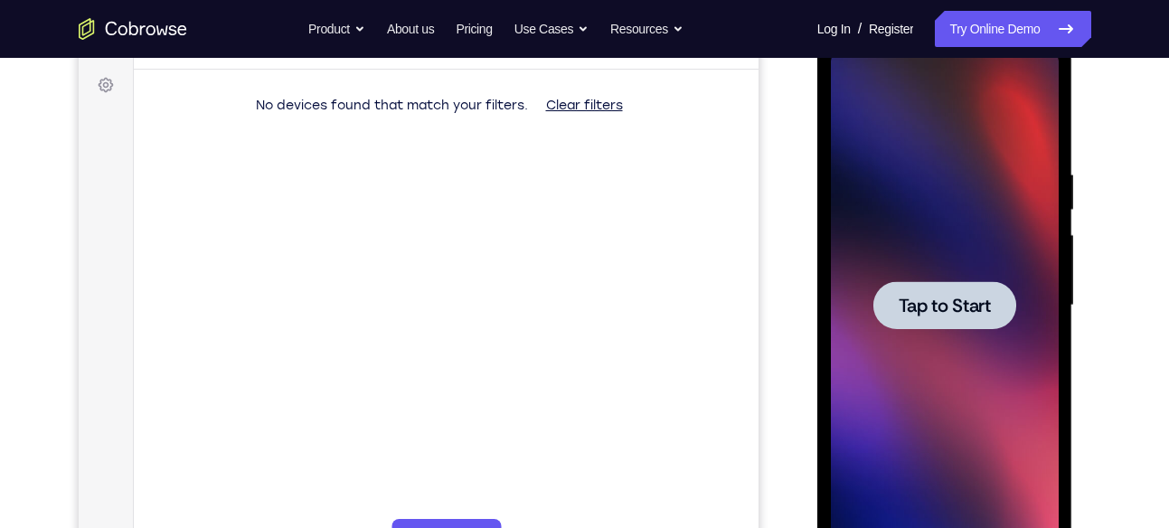
scroll to position [260, 0]
click at [963, 318] on div at bounding box center [945, 306] width 143 height 48
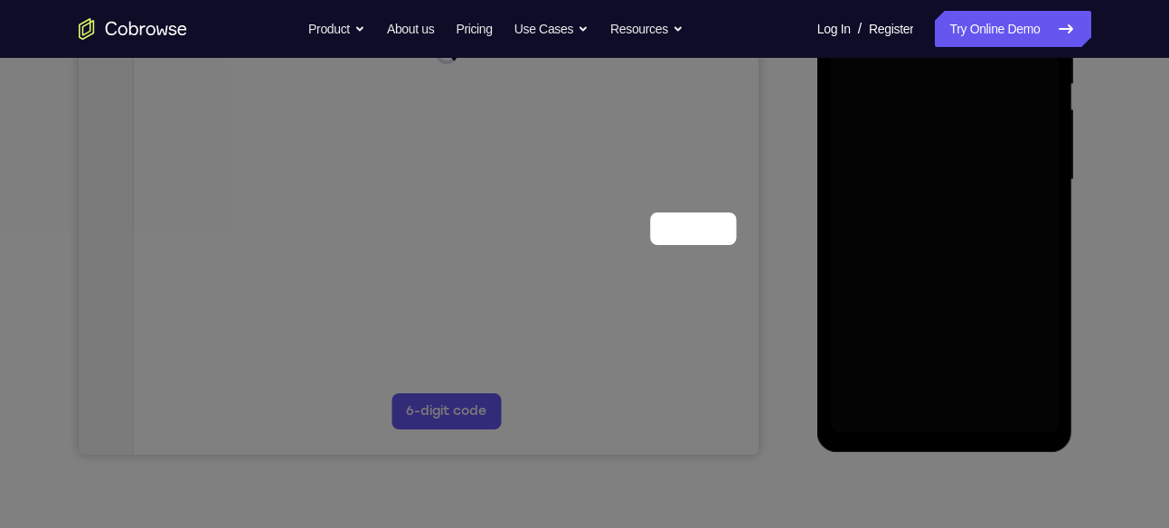
scroll to position [134, 0]
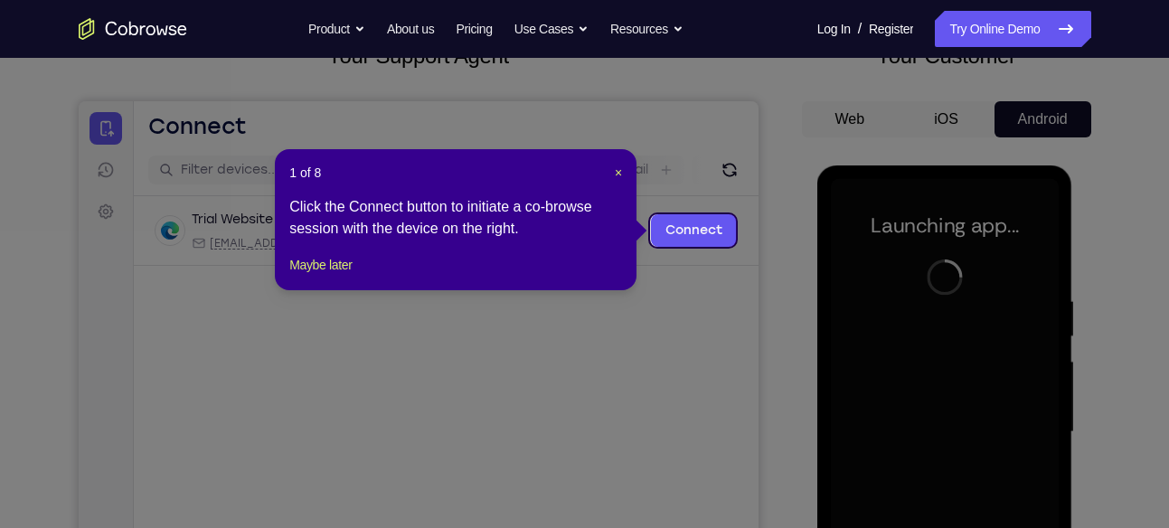
click at [777, 237] on icon at bounding box center [591, 264] width 1183 height 528
click at [625, 172] on div "1 of 8 × Click the Connect button to initiate a co-browse session with the devi…" at bounding box center [456, 219] width 362 height 141
click at [619, 172] on span "×" at bounding box center [618, 172] width 7 height 14
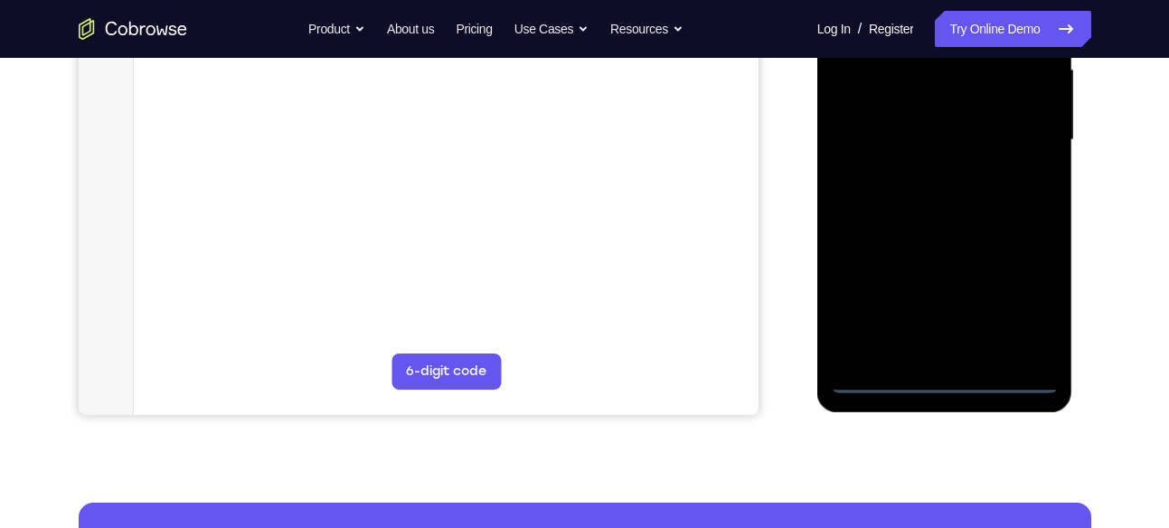
scroll to position [428, 0]
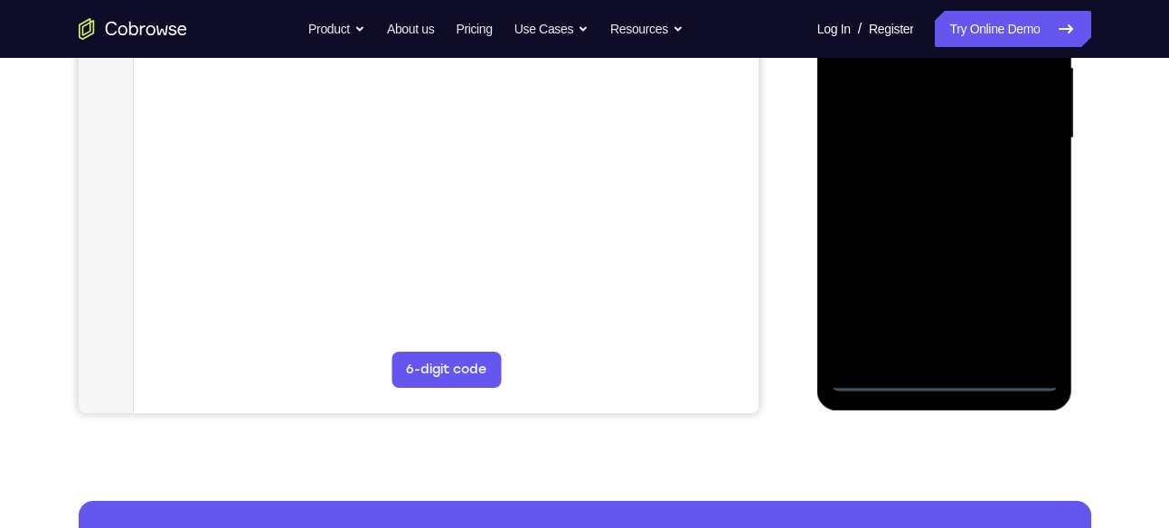
click at [945, 374] on div at bounding box center [945, 138] width 228 height 506
click at [1025, 309] on div at bounding box center [945, 138] width 228 height 506
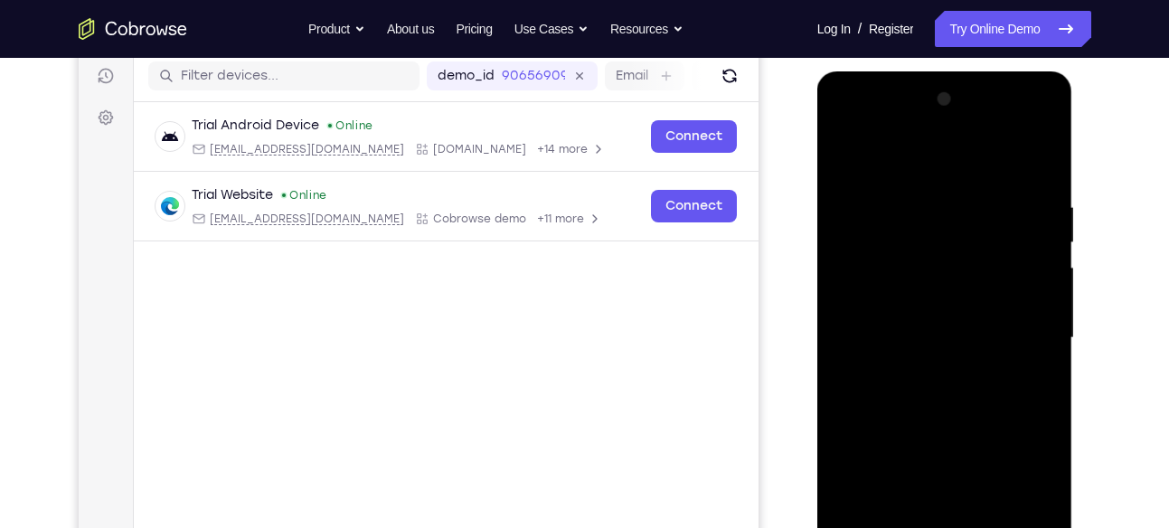
scroll to position [227, 0]
click at [899, 163] on div at bounding box center [945, 339] width 228 height 506
click at [899, 241] on div at bounding box center [945, 339] width 228 height 506
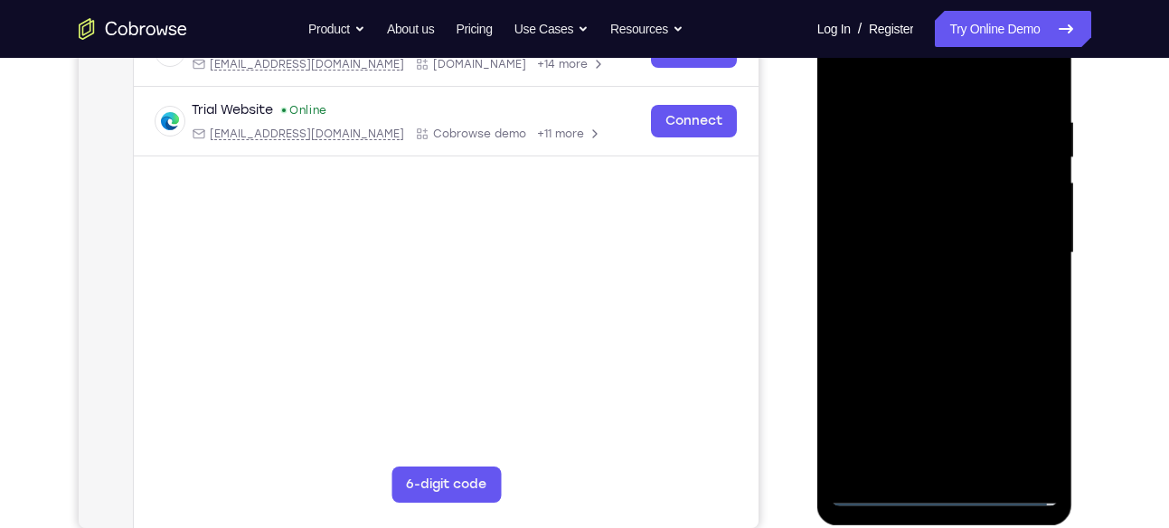
scroll to position [326, 0]
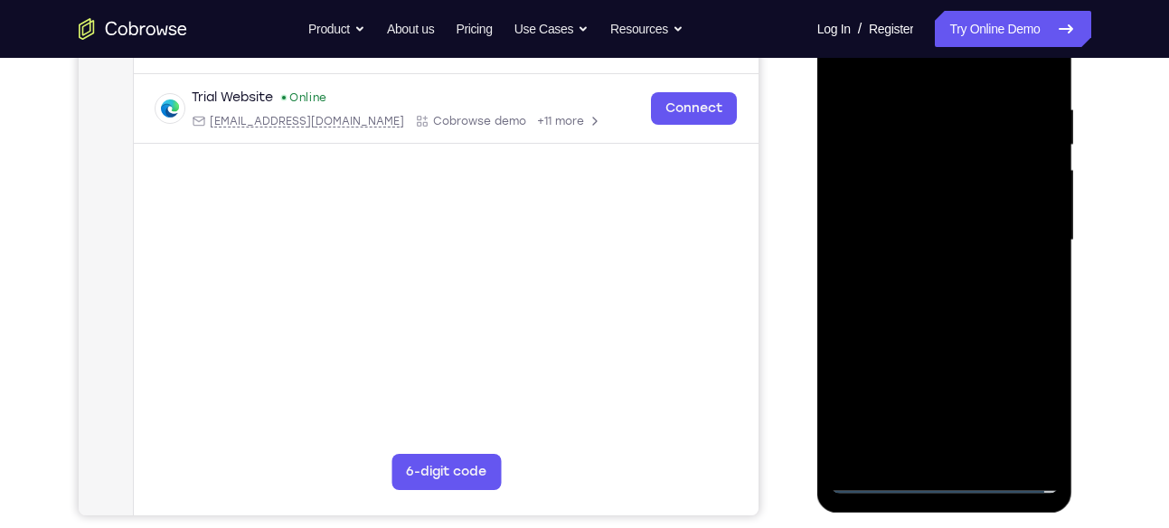
click at [946, 344] on div at bounding box center [945, 240] width 228 height 506
click at [931, 269] on div at bounding box center [945, 240] width 228 height 506
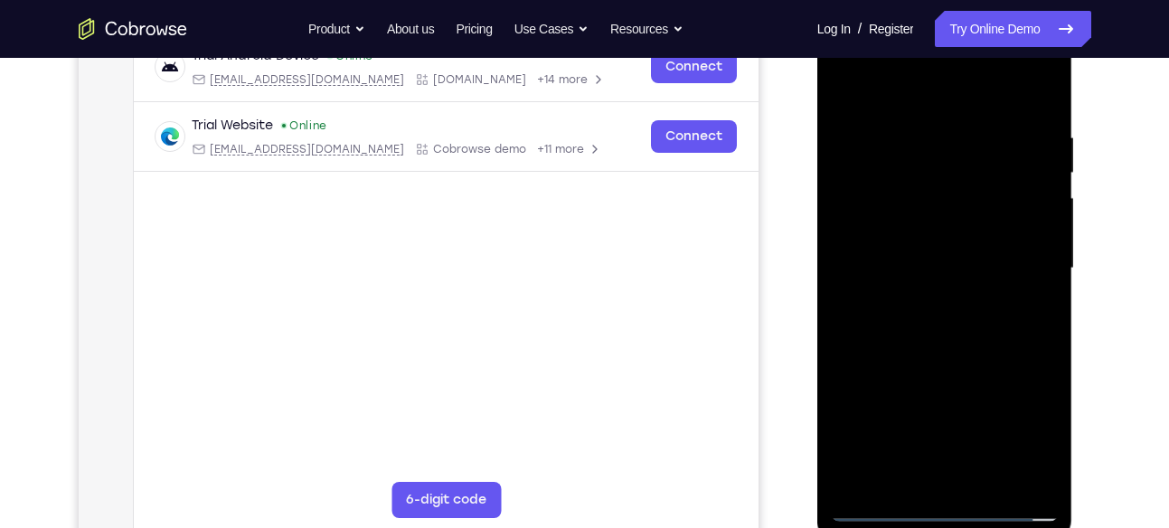
scroll to position [298, 0]
click at [1038, 478] on div at bounding box center [945, 267] width 228 height 506
click at [1005, 479] on div at bounding box center [945, 267] width 228 height 506
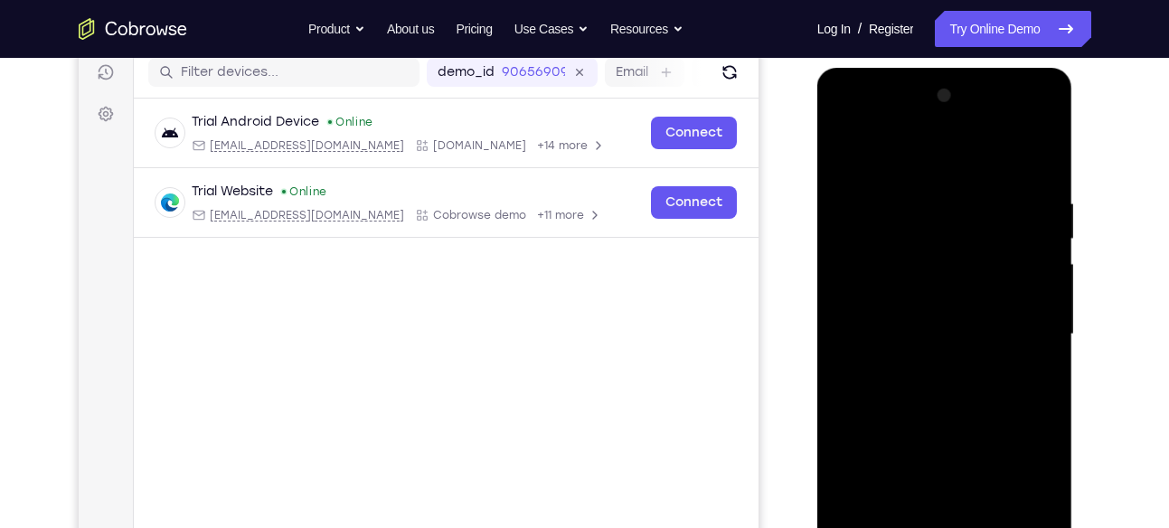
scroll to position [222, 0]
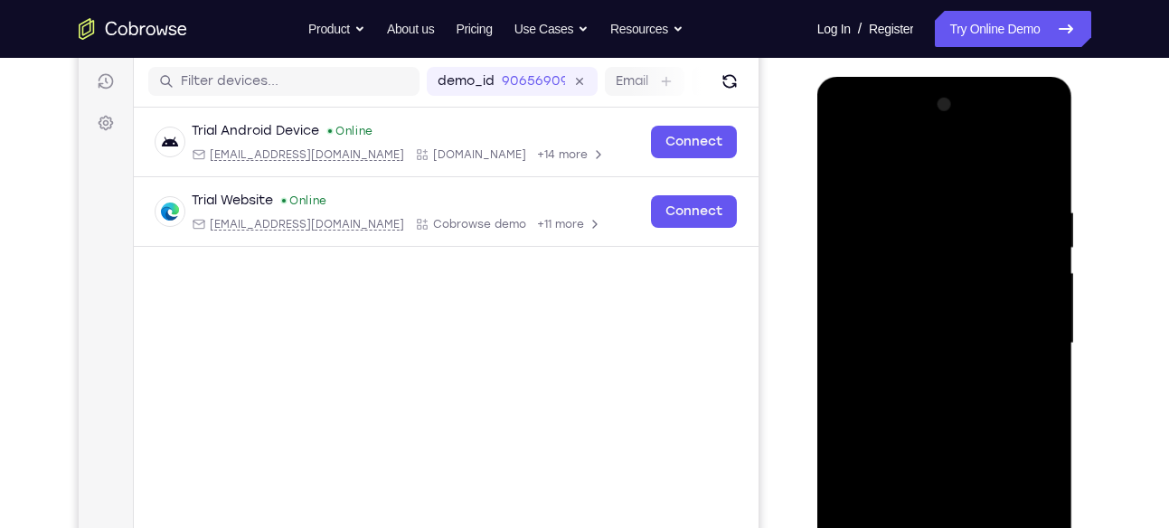
click at [893, 161] on div at bounding box center [945, 343] width 228 height 506
click at [900, 219] on div at bounding box center [945, 343] width 228 height 506
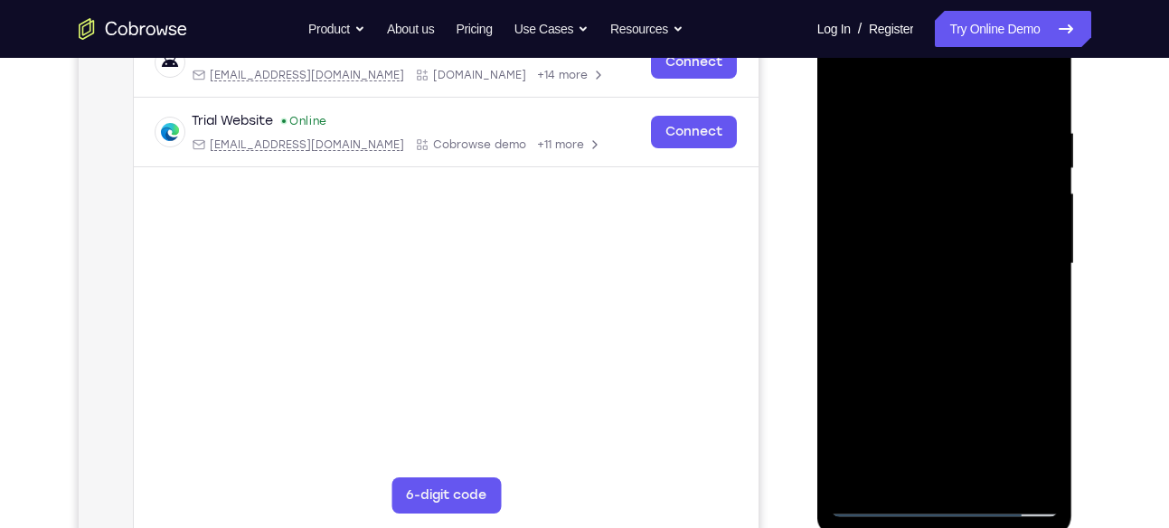
scroll to position [305, 0]
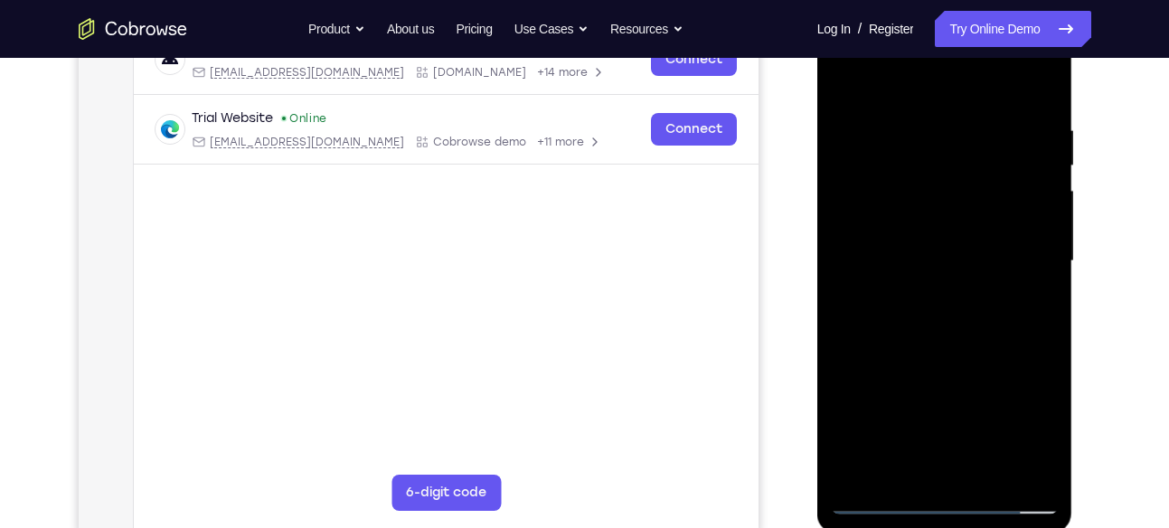
drag, startPoint x: 942, startPoint y: 288, endPoint x: 936, endPoint y: 87, distance: 201.8
click at [936, 87] on div at bounding box center [945, 261] width 228 height 506
drag, startPoint x: 942, startPoint y: 324, endPoint x: 945, endPoint y: 72, distance: 251.4
click at [945, 72] on div at bounding box center [945, 261] width 228 height 506
drag, startPoint x: 930, startPoint y: 361, endPoint x: 919, endPoint y: -14, distance: 374.5
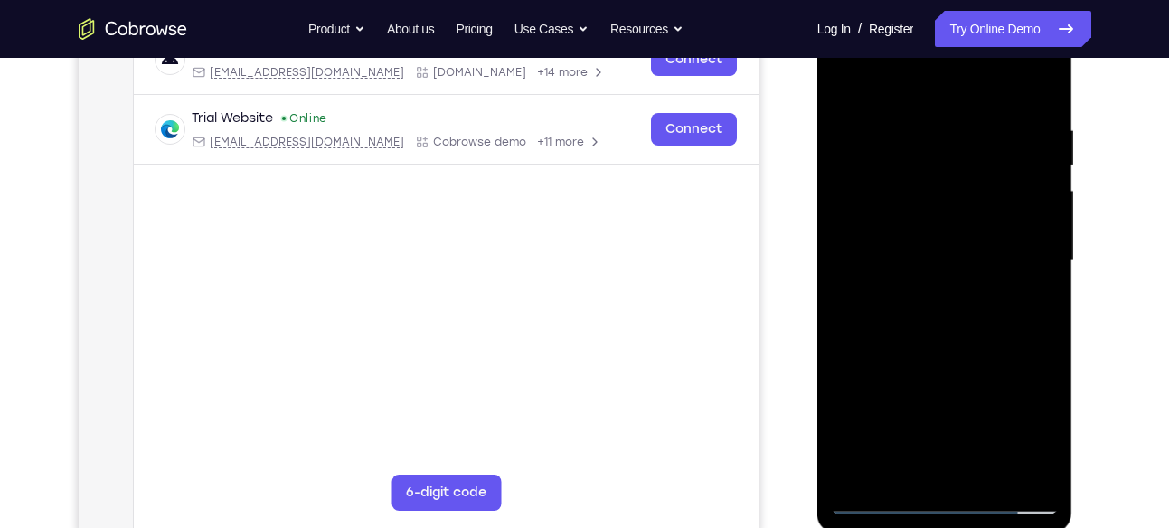
click at [919, 0] on html "Online web based iOS Simulators and Android Emulators. Run iPhone, iPad, Mobile…" at bounding box center [946, 266] width 258 height 543
drag, startPoint x: 940, startPoint y: 300, endPoint x: 942, endPoint y: -60, distance: 359.9
click at [942, 0] on html "Online web based iOS Simulators and Android Emulators. Run iPhone, iPad, Mobile…" at bounding box center [946, 266] width 258 height 543
drag, startPoint x: 907, startPoint y: 334, endPoint x: 929, endPoint y: -43, distance: 377.7
click at [929, 0] on html "Online web based iOS Simulators and Android Emulators. Run iPhone, iPad, Mobile…" at bounding box center [946, 266] width 258 height 543
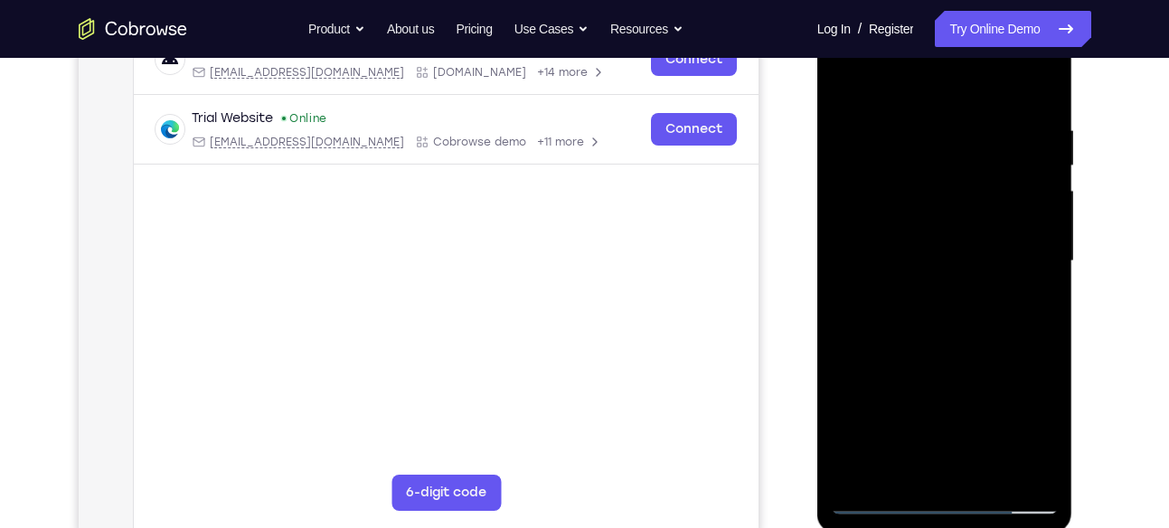
drag, startPoint x: 939, startPoint y: 190, endPoint x: 942, endPoint y: 44, distance: 145.6
click at [942, 44] on div at bounding box center [945, 261] width 228 height 506
drag, startPoint x: 941, startPoint y: 326, endPoint x: 954, endPoint y: 63, distance: 263.4
click at [954, 63] on div at bounding box center [945, 261] width 228 height 506
drag, startPoint x: 936, startPoint y: 370, endPoint x: 949, endPoint y: 84, distance: 286.0
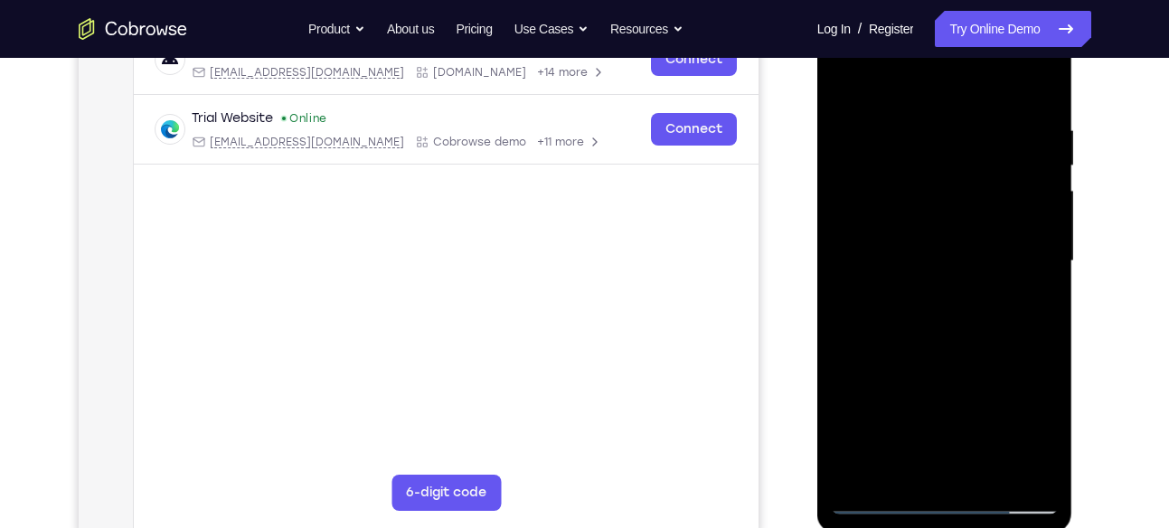
click at [949, 84] on div at bounding box center [945, 261] width 228 height 506
drag, startPoint x: 945, startPoint y: 364, endPoint x: 950, endPoint y: 180, distance: 183.6
click at [950, 180] on div at bounding box center [945, 261] width 228 height 506
drag, startPoint x: 935, startPoint y: 309, endPoint x: 959, endPoint y: 160, distance: 151.0
click at [959, 160] on div at bounding box center [945, 261] width 228 height 506
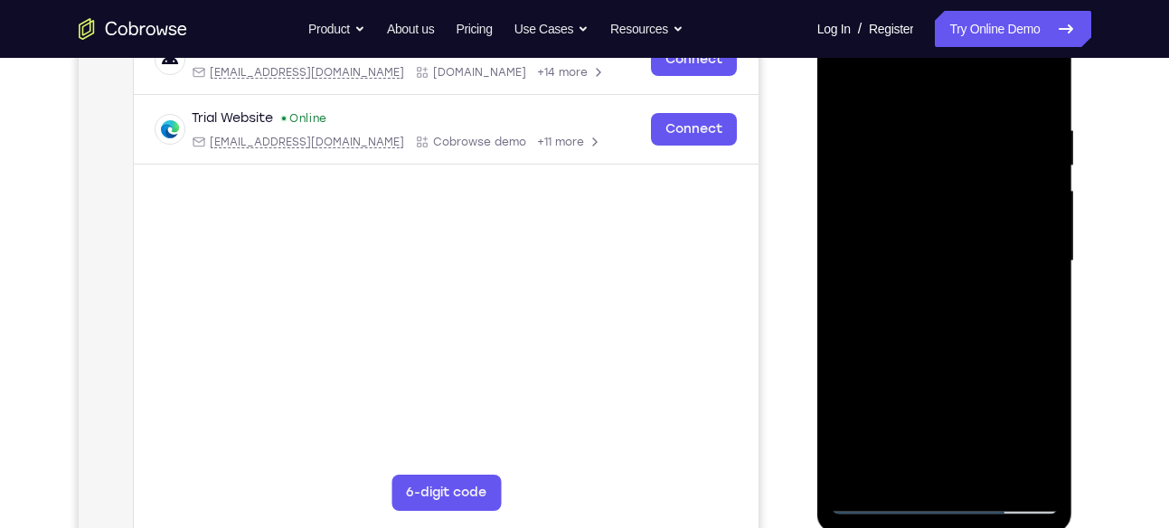
drag, startPoint x: 942, startPoint y: 354, endPoint x: 967, endPoint y: 124, distance: 231.0
click at [967, 124] on div at bounding box center [945, 261] width 228 height 506
drag, startPoint x: 931, startPoint y: 377, endPoint x: 931, endPoint y: 137, distance: 239.6
click at [931, 137] on div at bounding box center [945, 261] width 228 height 506
drag, startPoint x: 936, startPoint y: 298, endPoint x: 947, endPoint y: 87, distance: 211.9
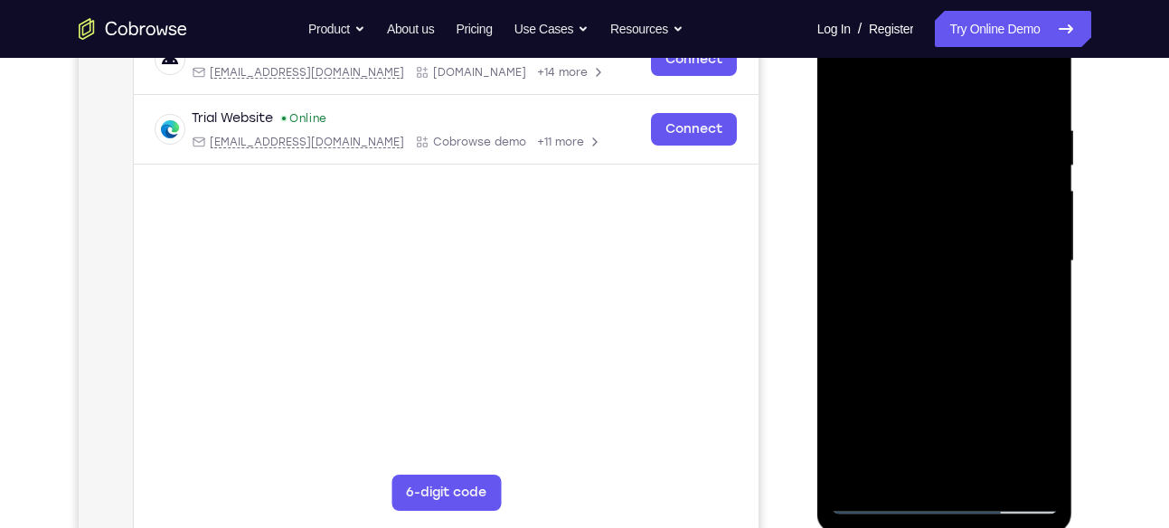
click at [947, 87] on div at bounding box center [945, 261] width 228 height 506
drag, startPoint x: 952, startPoint y: 379, endPoint x: 964, endPoint y: 184, distance: 195.7
click at [964, 184] on div at bounding box center [945, 261] width 228 height 506
click at [958, 235] on div at bounding box center [945, 261] width 228 height 506
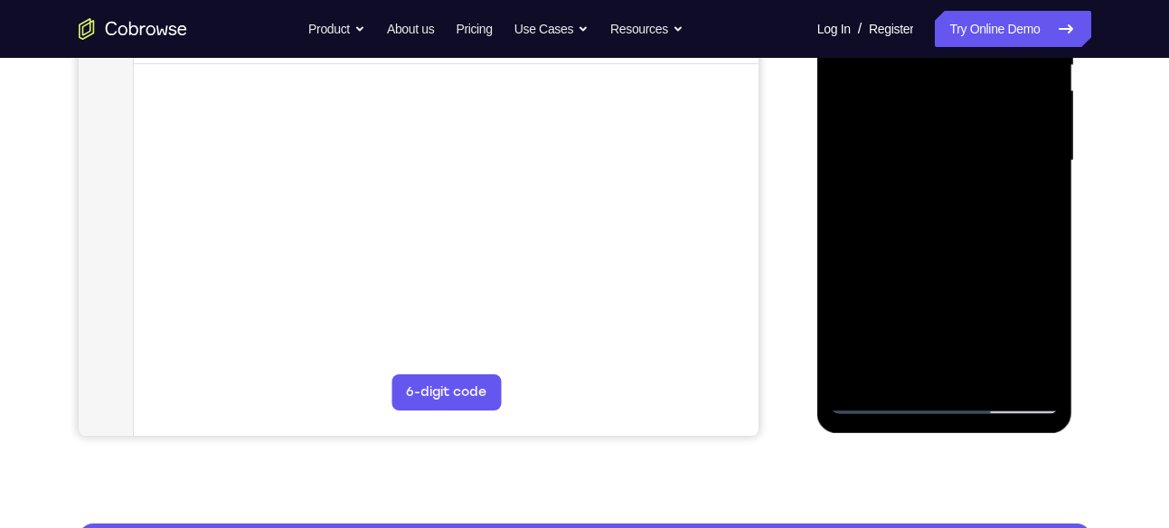
scroll to position [406, 0]
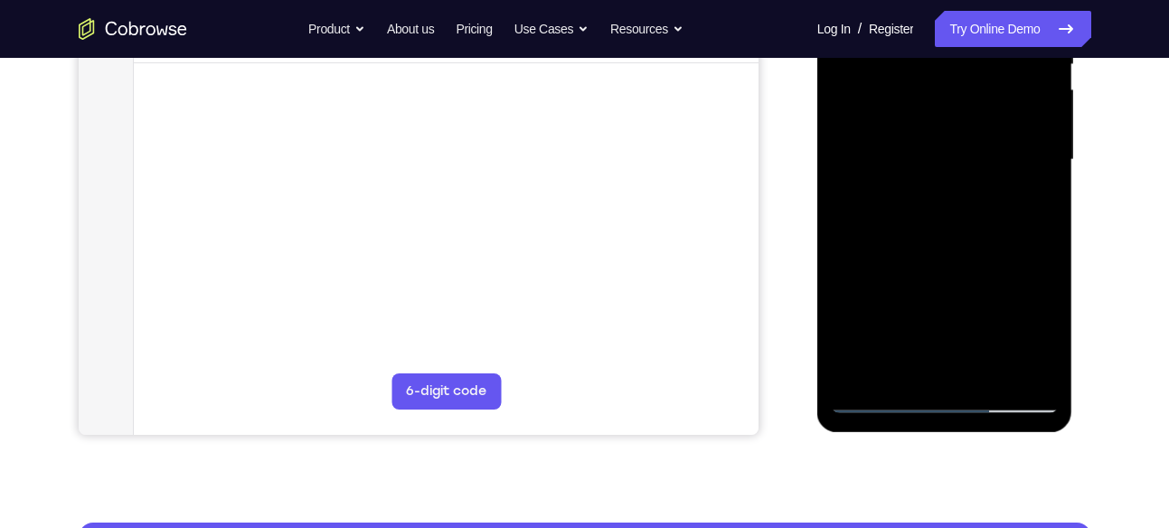
click at [972, 251] on div at bounding box center [945, 160] width 228 height 506
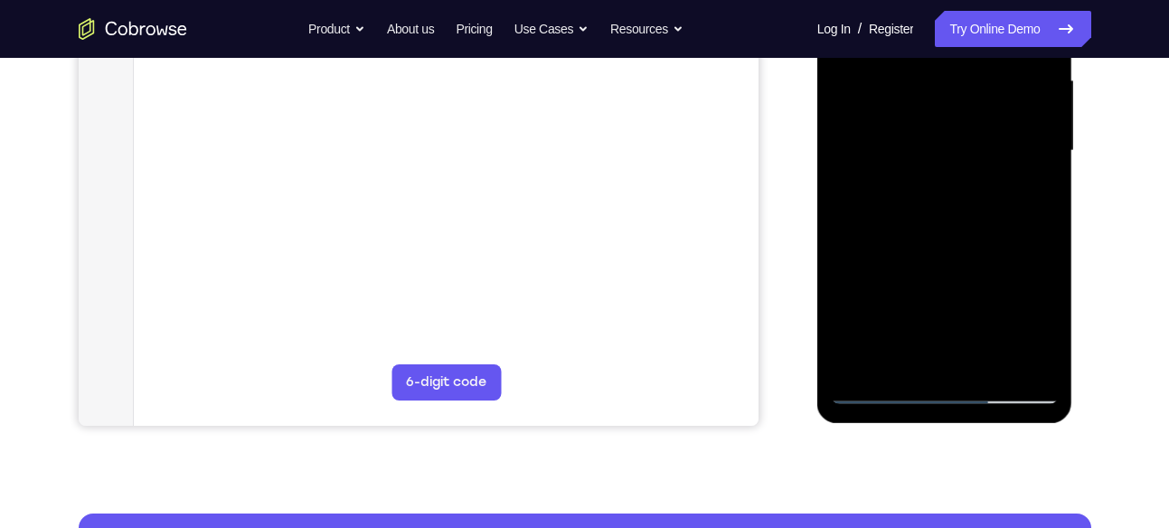
scroll to position [432, 0]
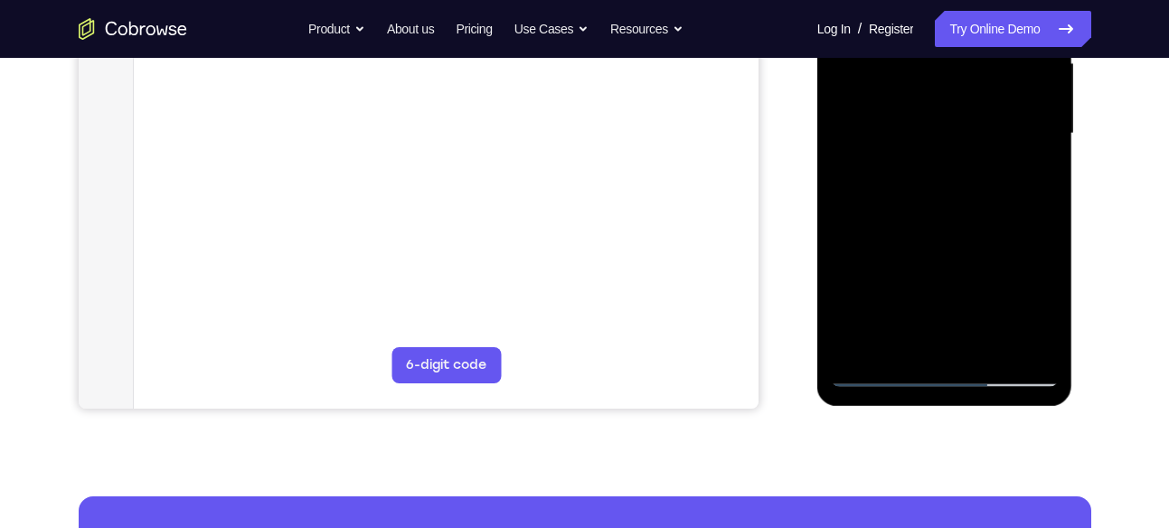
click at [850, 255] on div at bounding box center [945, 134] width 228 height 506
click at [850, 257] on div at bounding box center [945, 134] width 228 height 506
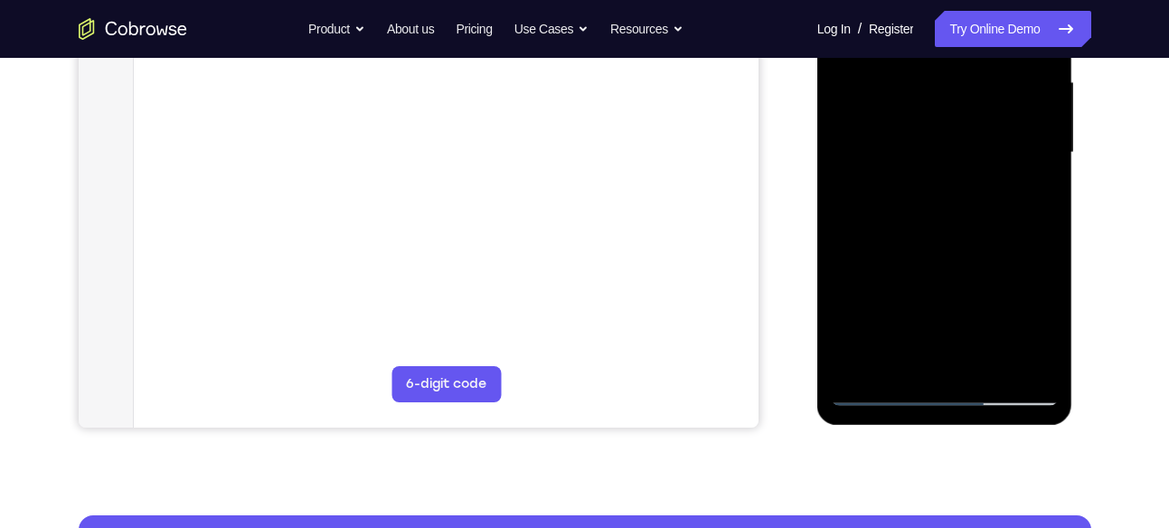
scroll to position [408, 0]
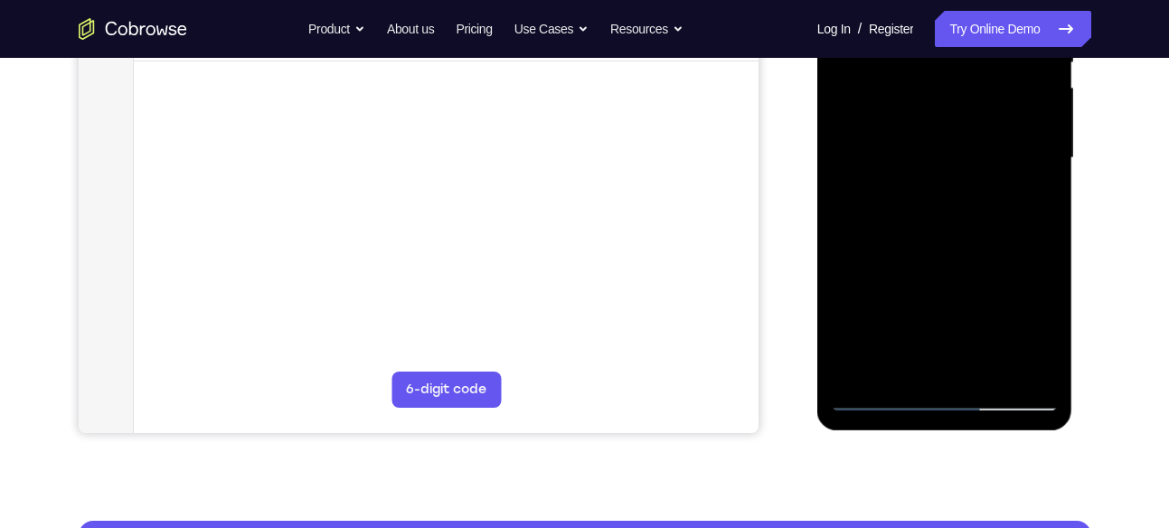
click at [854, 282] on div at bounding box center [945, 158] width 228 height 506
click at [858, 282] on div at bounding box center [945, 158] width 228 height 506
click at [862, 282] on div at bounding box center [945, 158] width 228 height 506
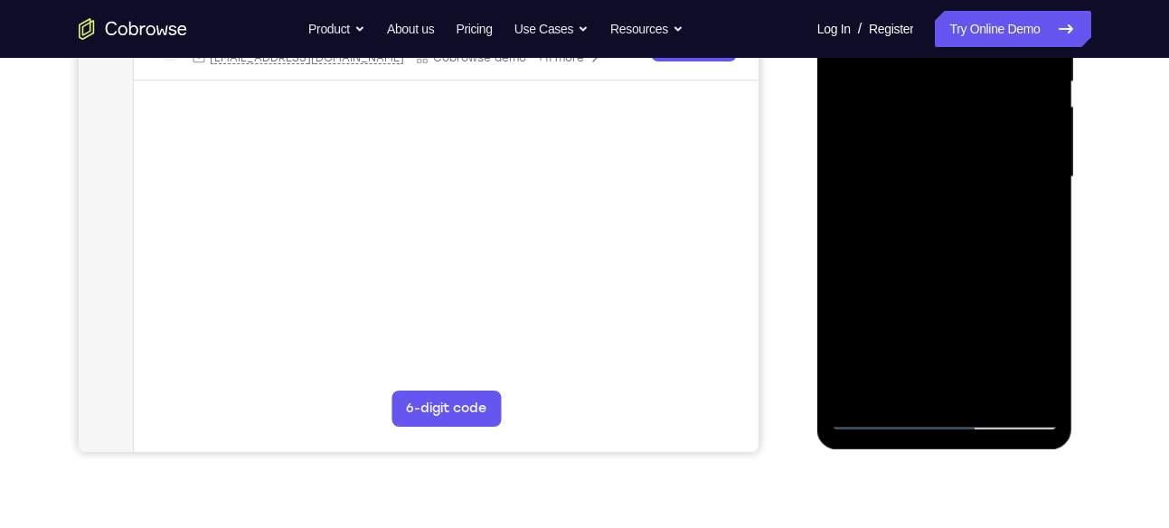
scroll to position [388, 0]
click at [864, 304] on div at bounding box center [945, 178] width 228 height 506
click at [870, 301] on div at bounding box center [945, 178] width 228 height 506
click at [876, 301] on div at bounding box center [945, 178] width 228 height 506
click at [907, 258] on div at bounding box center [945, 178] width 228 height 506
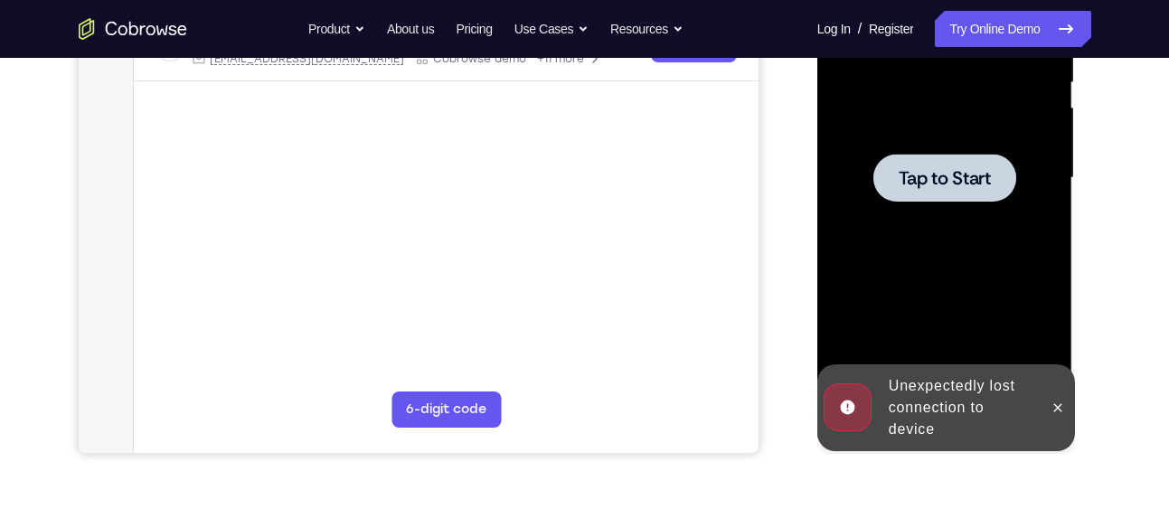
click at [938, 181] on span "Tap to Start" at bounding box center [945, 178] width 92 height 18
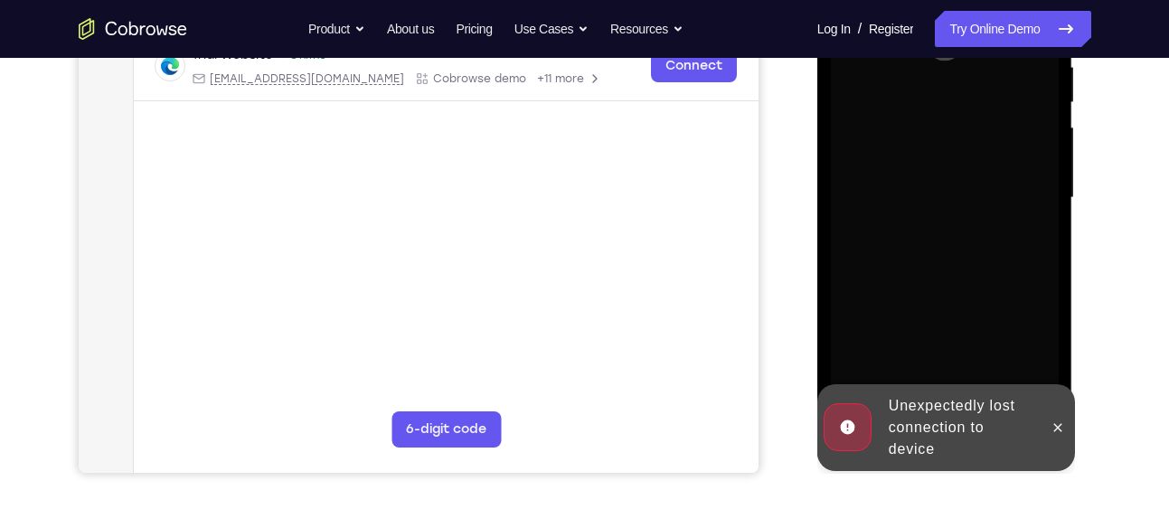
scroll to position [364, 0]
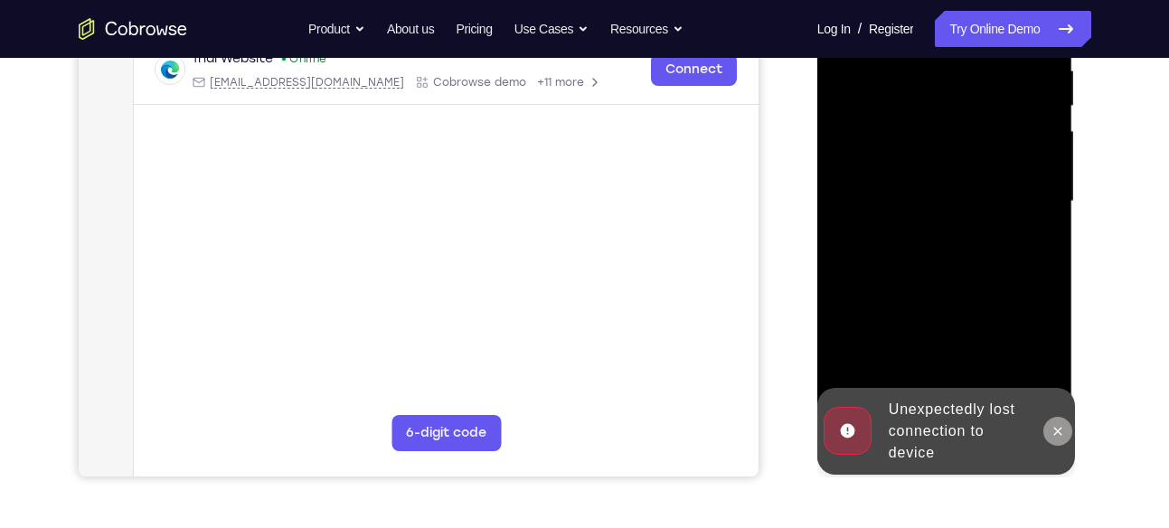
click at [1057, 434] on icon at bounding box center [1058, 431] width 14 height 14
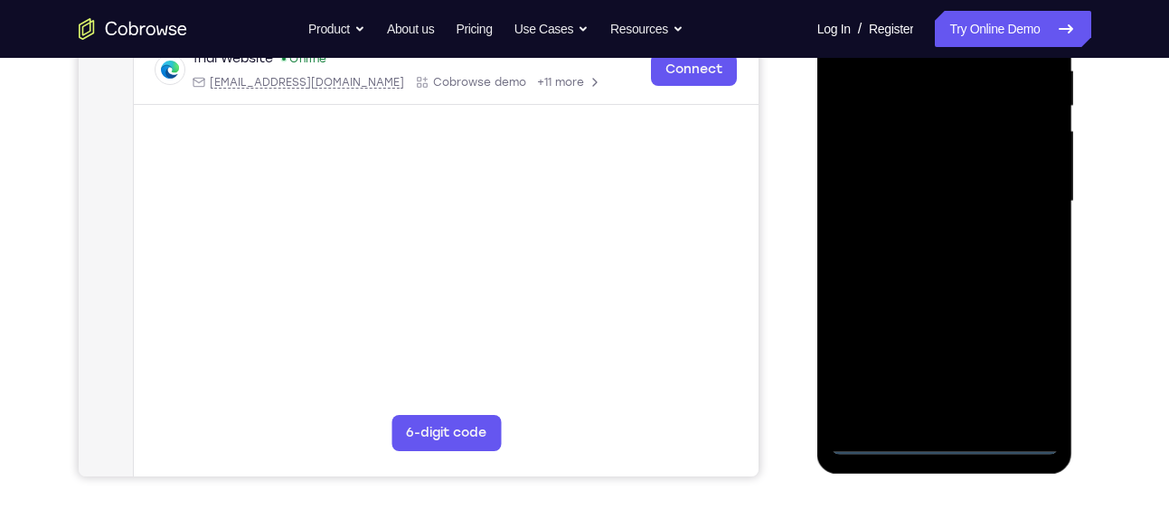
click at [950, 444] on div at bounding box center [945, 201] width 228 height 506
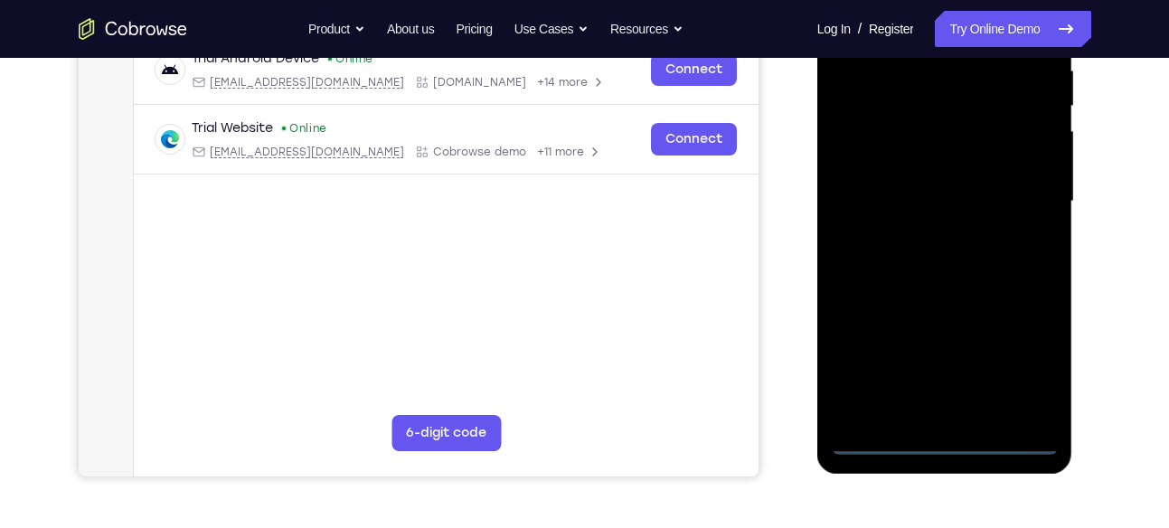
click at [1027, 357] on div at bounding box center [945, 201] width 228 height 506
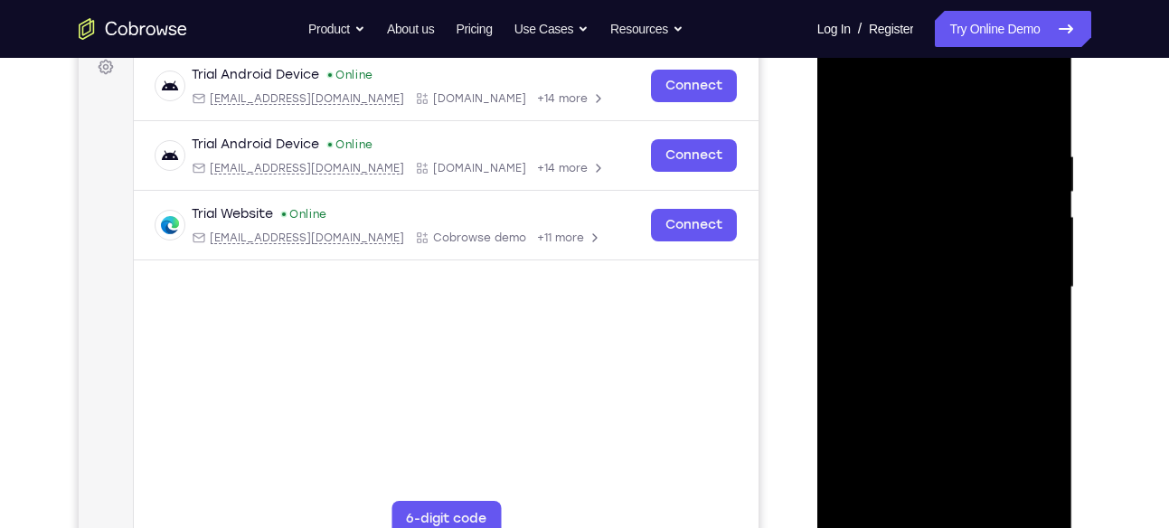
scroll to position [278, 0]
click at [911, 126] on div at bounding box center [945, 288] width 228 height 506
click at [911, 183] on div at bounding box center [945, 288] width 228 height 506
click at [888, 127] on div at bounding box center [945, 288] width 228 height 506
click at [883, 80] on div at bounding box center [945, 288] width 228 height 506
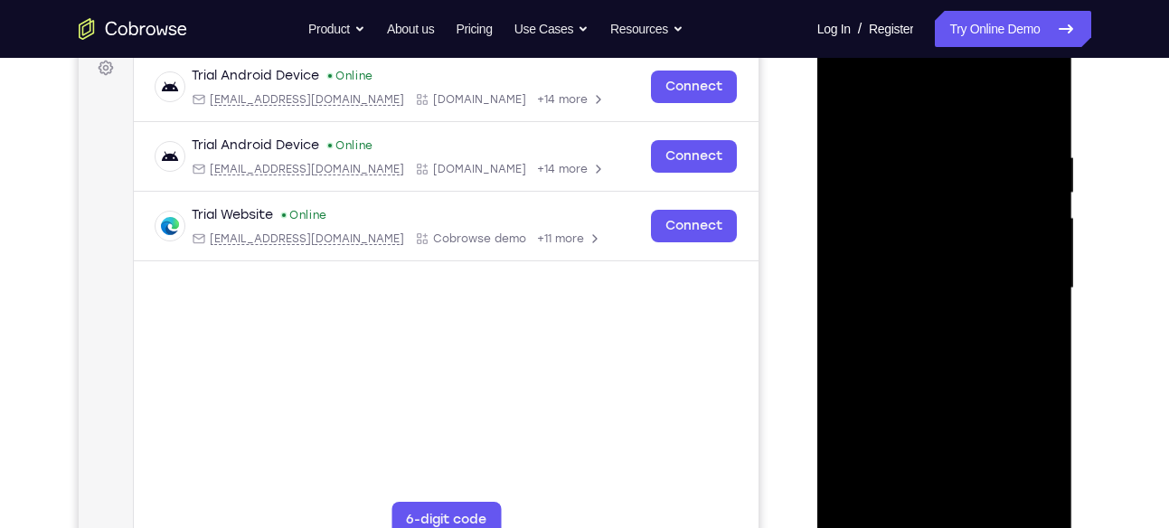
click at [909, 82] on div at bounding box center [945, 288] width 228 height 506
click at [955, 377] on div at bounding box center [945, 288] width 228 height 506
click at [927, 327] on div at bounding box center [945, 288] width 228 height 506
click at [846, 107] on div at bounding box center [945, 288] width 228 height 506
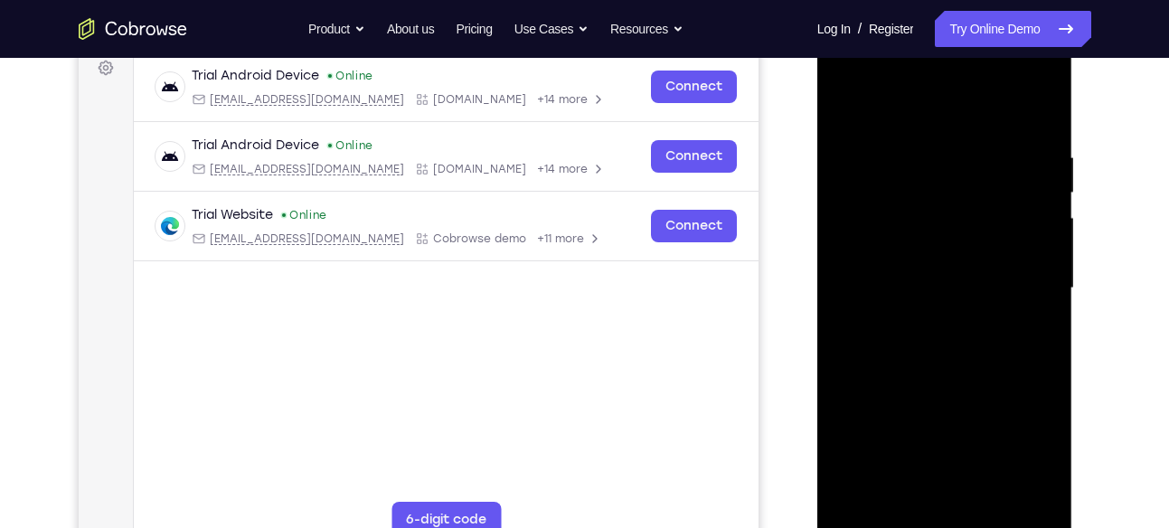
click at [926, 377] on div at bounding box center [945, 288] width 228 height 506
click at [899, 321] on div at bounding box center [945, 288] width 228 height 506
click at [845, 109] on div at bounding box center [945, 288] width 228 height 506
click at [907, 381] on div at bounding box center [945, 288] width 228 height 506
click at [904, 333] on div at bounding box center [945, 288] width 228 height 506
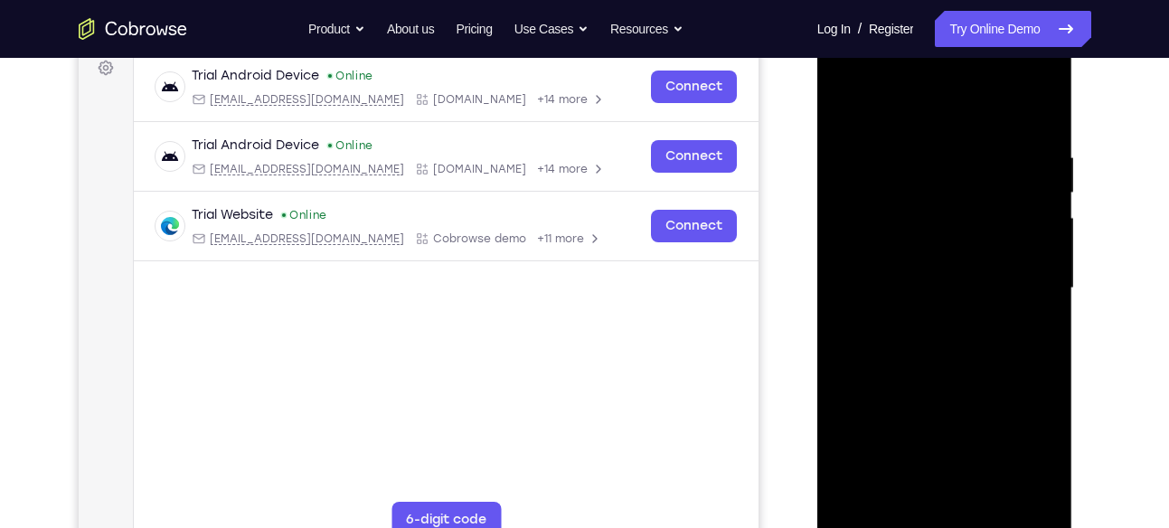
click at [926, 306] on div at bounding box center [945, 288] width 228 height 506
click at [948, 288] on div at bounding box center [945, 288] width 228 height 506
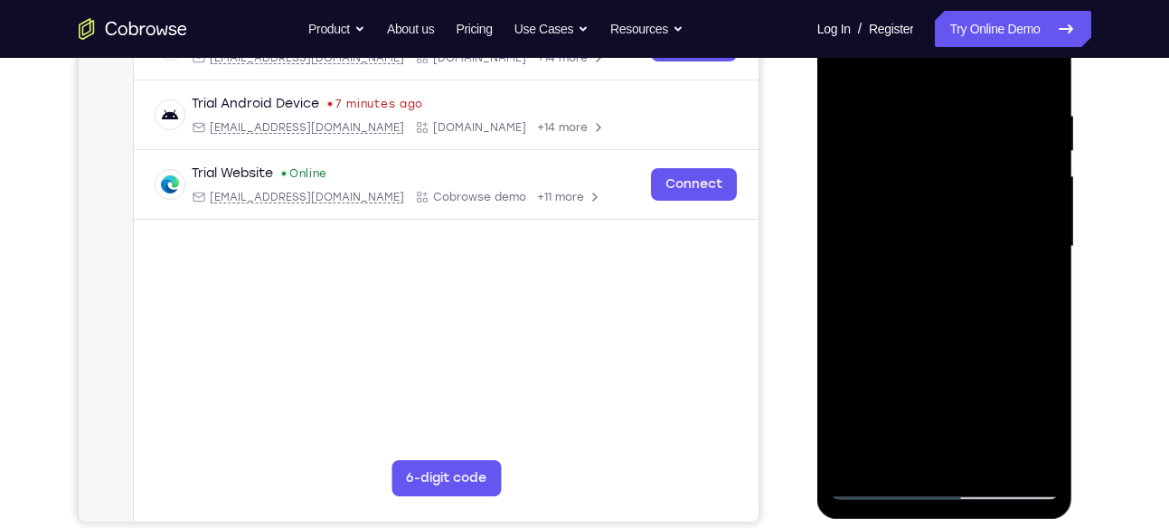
scroll to position [320, 0]
click at [1041, 459] on div at bounding box center [945, 246] width 228 height 506
click at [1000, 457] on div at bounding box center [945, 246] width 228 height 506
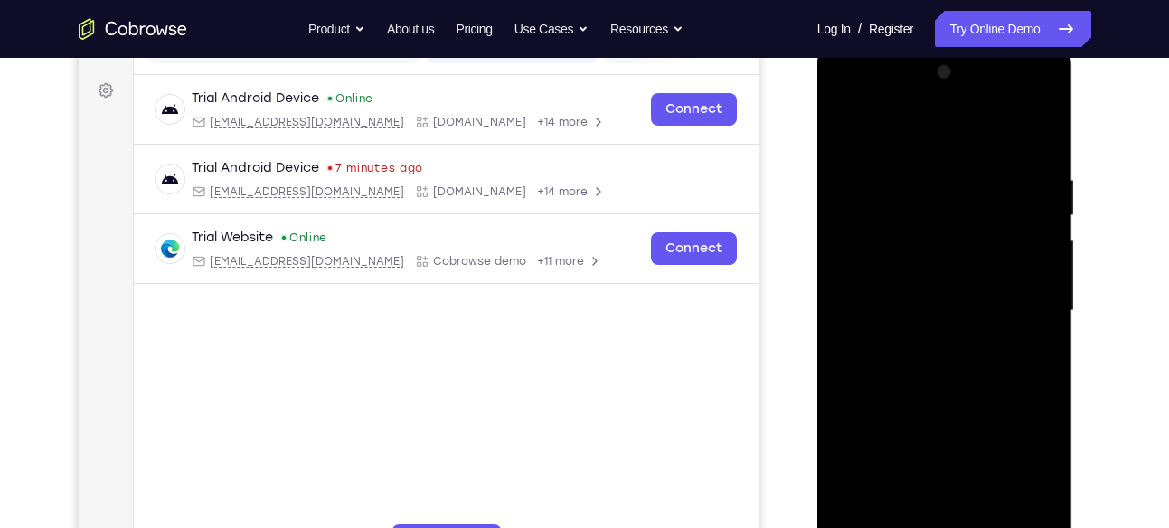
scroll to position [254, 0]
click at [904, 133] on div at bounding box center [945, 312] width 228 height 506
click at [917, 189] on div at bounding box center [945, 312] width 228 height 506
drag, startPoint x: 946, startPoint y: 289, endPoint x: 936, endPoint y: 87, distance: 202.8
click at [936, 87] on div at bounding box center [945, 312] width 228 height 506
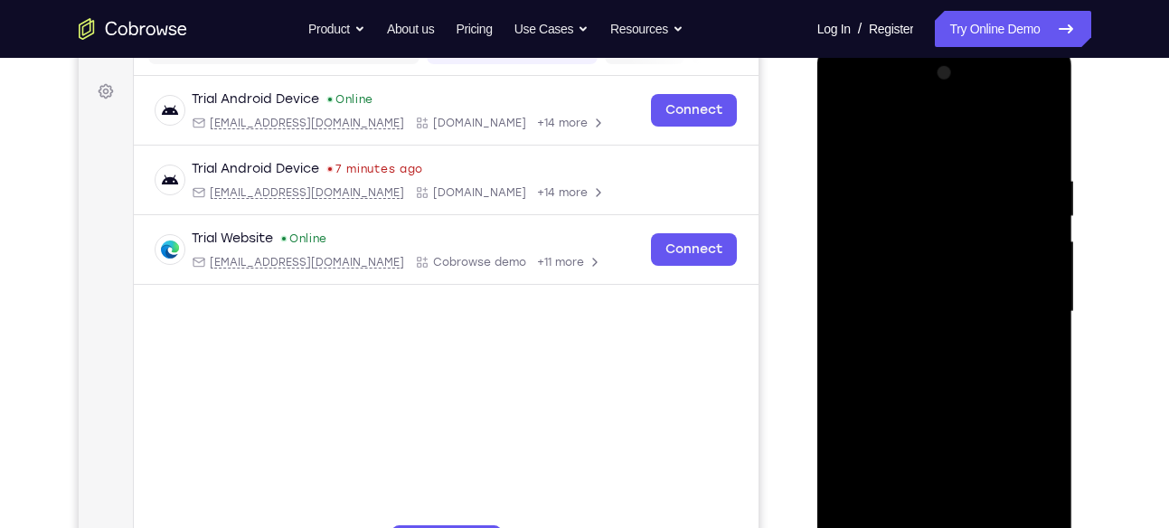
drag, startPoint x: 946, startPoint y: 367, endPoint x: 980, endPoint y: -61, distance: 430.0
click at [980, 45] on html "Online web based iOS Simulators and Android Emulators. Run iPhone, iPad, Mobile…" at bounding box center [946, 316] width 258 height 543
drag, startPoint x: 938, startPoint y: 420, endPoint x: 926, endPoint y: -33, distance: 453.2
click at [926, 45] on html "Online web based iOS Simulators and Android Emulators. Run iPhone, iPad, Mobile…" at bounding box center [946, 316] width 258 height 543
drag, startPoint x: 931, startPoint y: 427, endPoint x: 939, endPoint y: 217, distance: 210.0
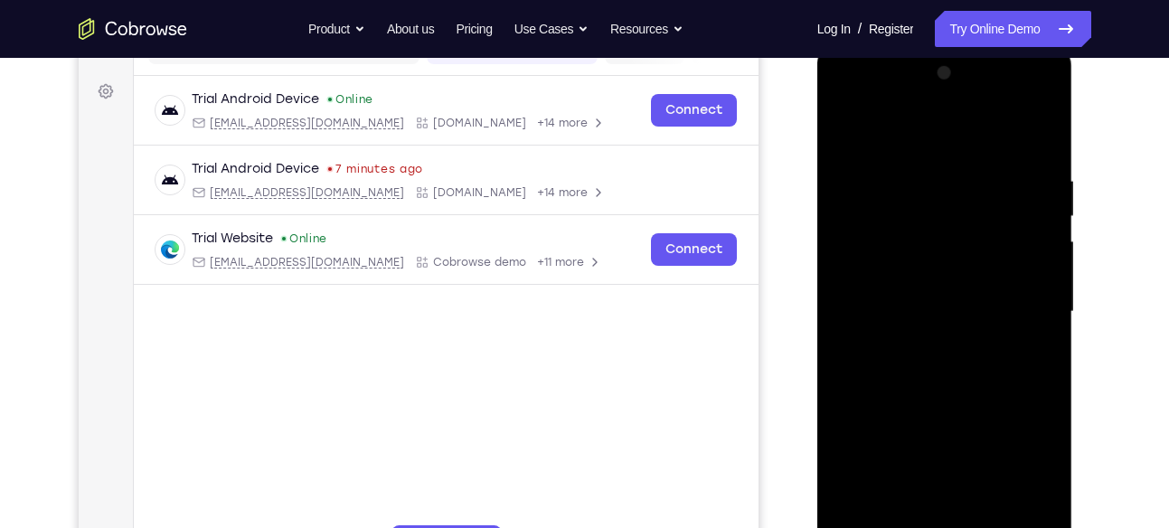
click at [939, 217] on div at bounding box center [945, 312] width 228 height 506
drag, startPoint x: 931, startPoint y: 427, endPoint x: 916, endPoint y: 85, distance: 342.2
click at [916, 85] on div at bounding box center [945, 312] width 228 height 506
drag, startPoint x: 931, startPoint y: 409, endPoint x: 908, endPoint y: 90, distance: 319.1
click at [908, 90] on div at bounding box center [945, 312] width 228 height 506
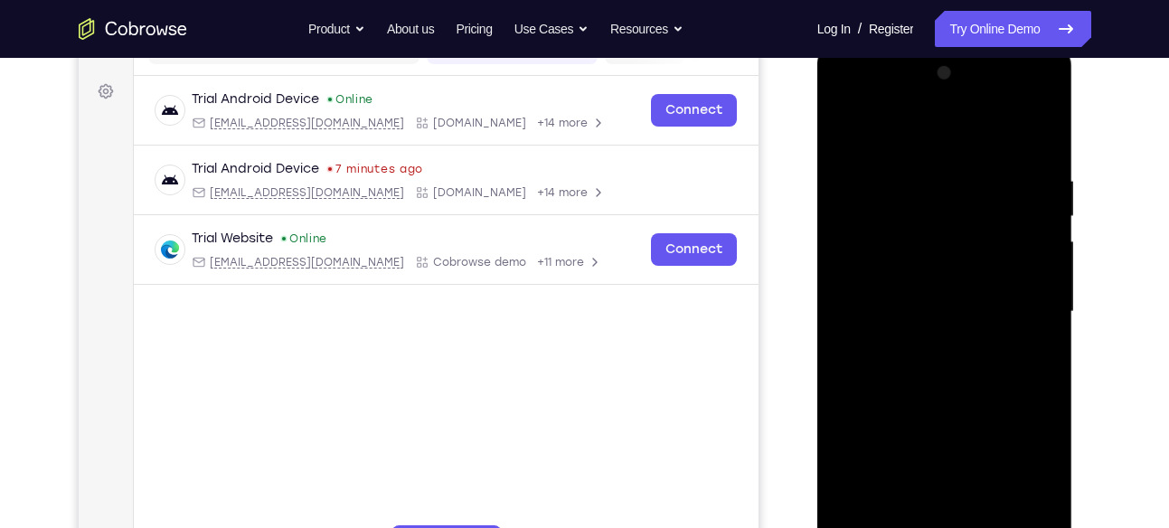
drag, startPoint x: 931, startPoint y: 404, endPoint x: 935, endPoint y: 191, distance: 213.5
click at [935, 191] on div at bounding box center [945, 312] width 228 height 506
drag, startPoint x: 938, startPoint y: 381, endPoint x: 932, endPoint y: 180, distance: 200.8
click at [932, 180] on div at bounding box center [945, 312] width 228 height 506
click at [941, 336] on div at bounding box center [945, 312] width 228 height 506
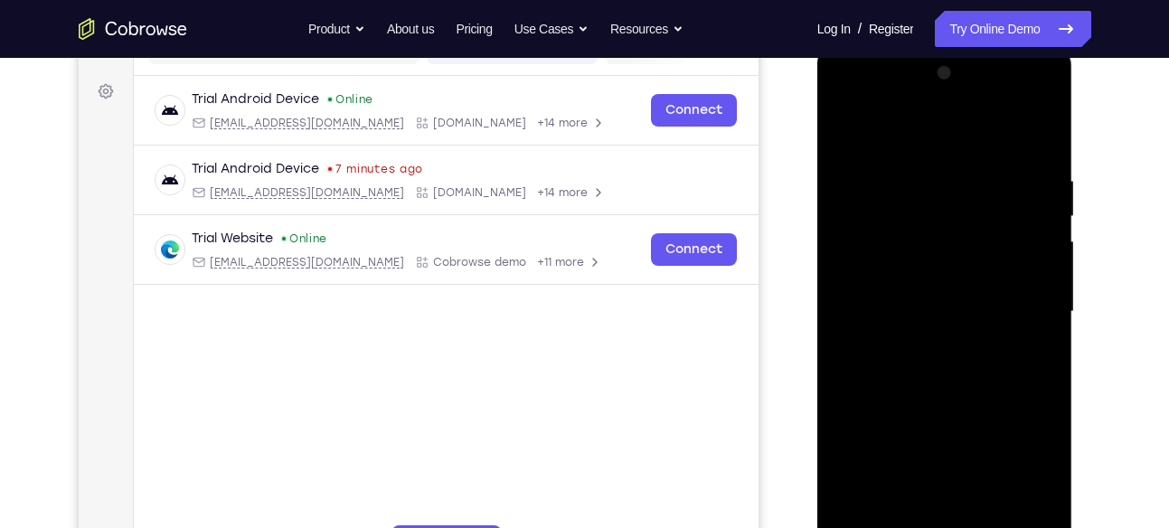
click at [941, 336] on div at bounding box center [945, 312] width 228 height 506
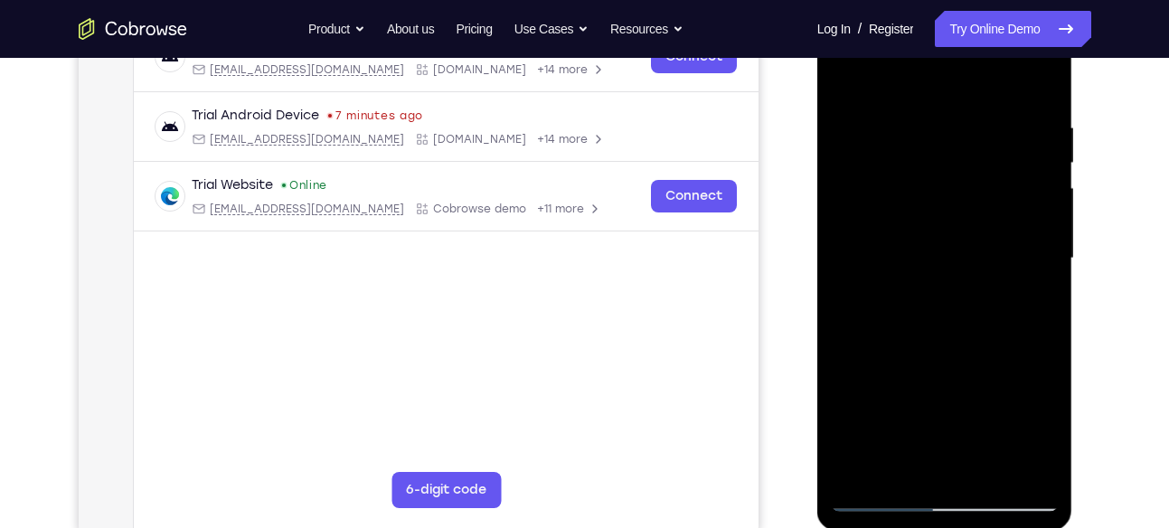
scroll to position [308, 0]
click at [933, 329] on div at bounding box center [945, 258] width 228 height 506
click at [884, 382] on div at bounding box center [945, 258] width 228 height 506
click at [893, 382] on div at bounding box center [945, 258] width 228 height 506
click at [901, 382] on div at bounding box center [945, 258] width 228 height 506
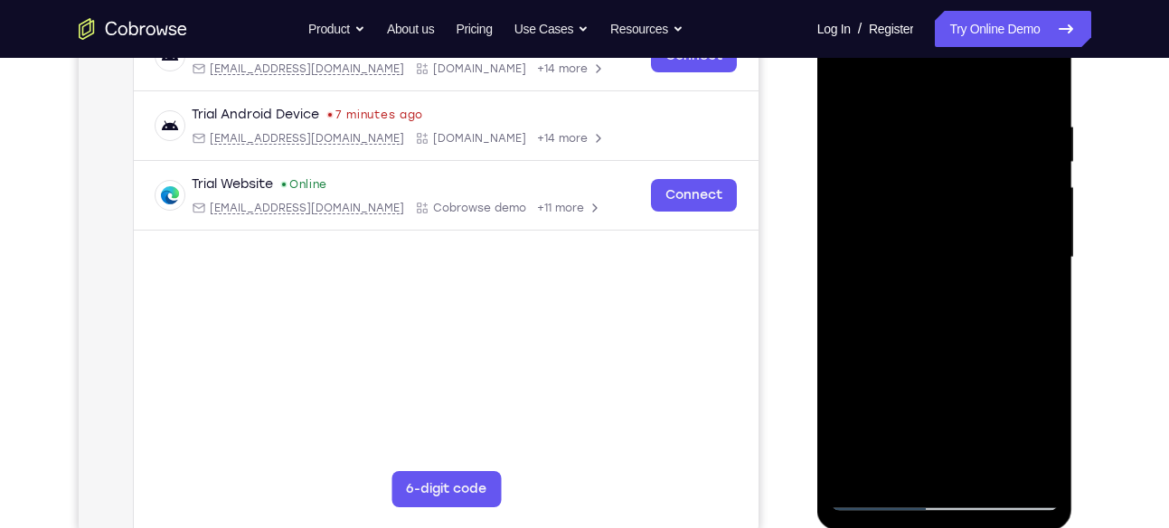
click at [909, 380] on div at bounding box center [945, 258] width 228 height 506
click at [931, 306] on div at bounding box center [945, 258] width 228 height 506
click at [925, 382] on div at bounding box center [945, 258] width 228 height 506
click at [928, 382] on div at bounding box center [945, 258] width 228 height 506
click at [1038, 381] on div at bounding box center [945, 258] width 228 height 506
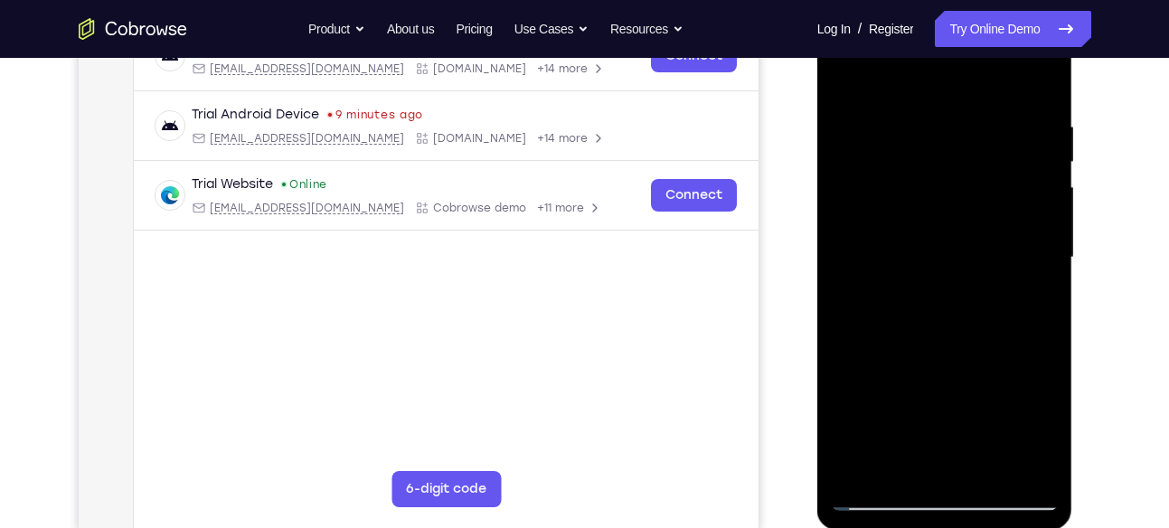
click at [1038, 381] on div at bounding box center [945, 258] width 228 height 506
click at [942, 382] on div at bounding box center [945, 258] width 228 height 506
click at [949, 382] on div at bounding box center [945, 258] width 228 height 506
click at [954, 382] on div at bounding box center [945, 258] width 228 height 506
click at [964, 382] on div at bounding box center [945, 258] width 228 height 506
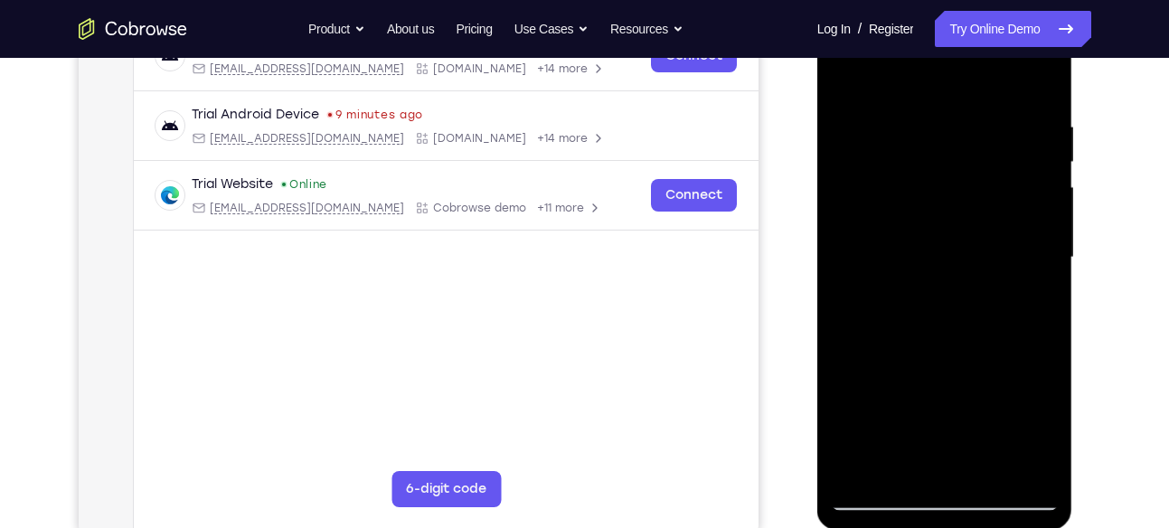
click at [973, 382] on div at bounding box center [945, 258] width 228 height 506
click at [985, 382] on div at bounding box center [945, 258] width 228 height 506
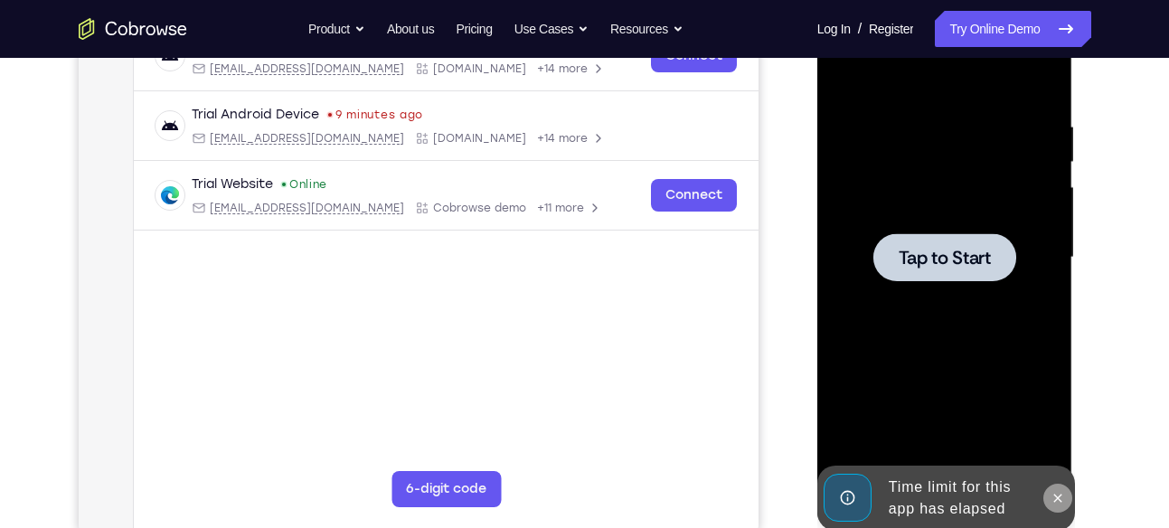
click at [1069, 496] on button at bounding box center [1058, 498] width 29 height 29
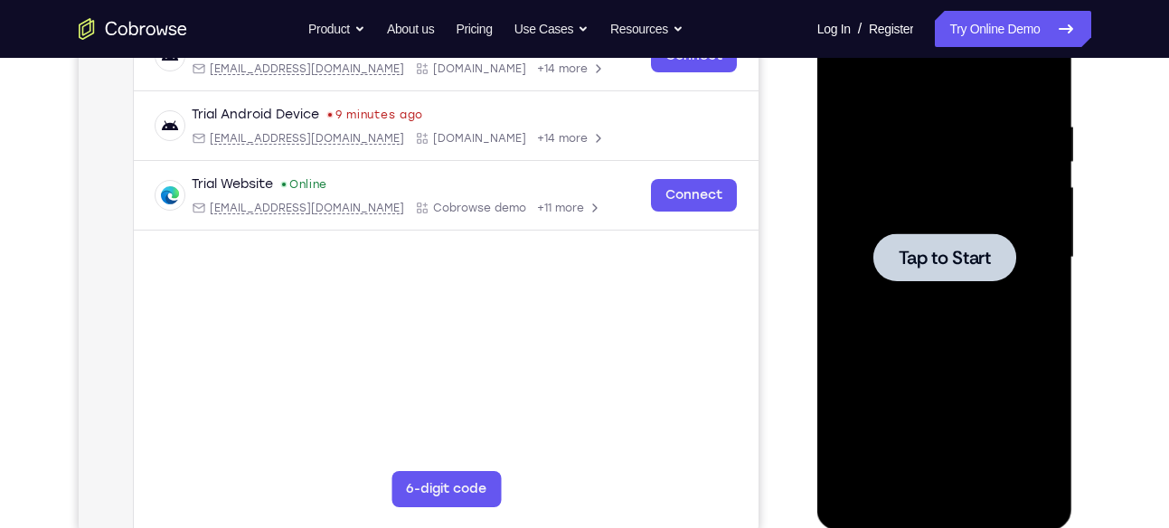
scroll to position [0, 0]
